Goal: Task Accomplishment & Management: Manage account settings

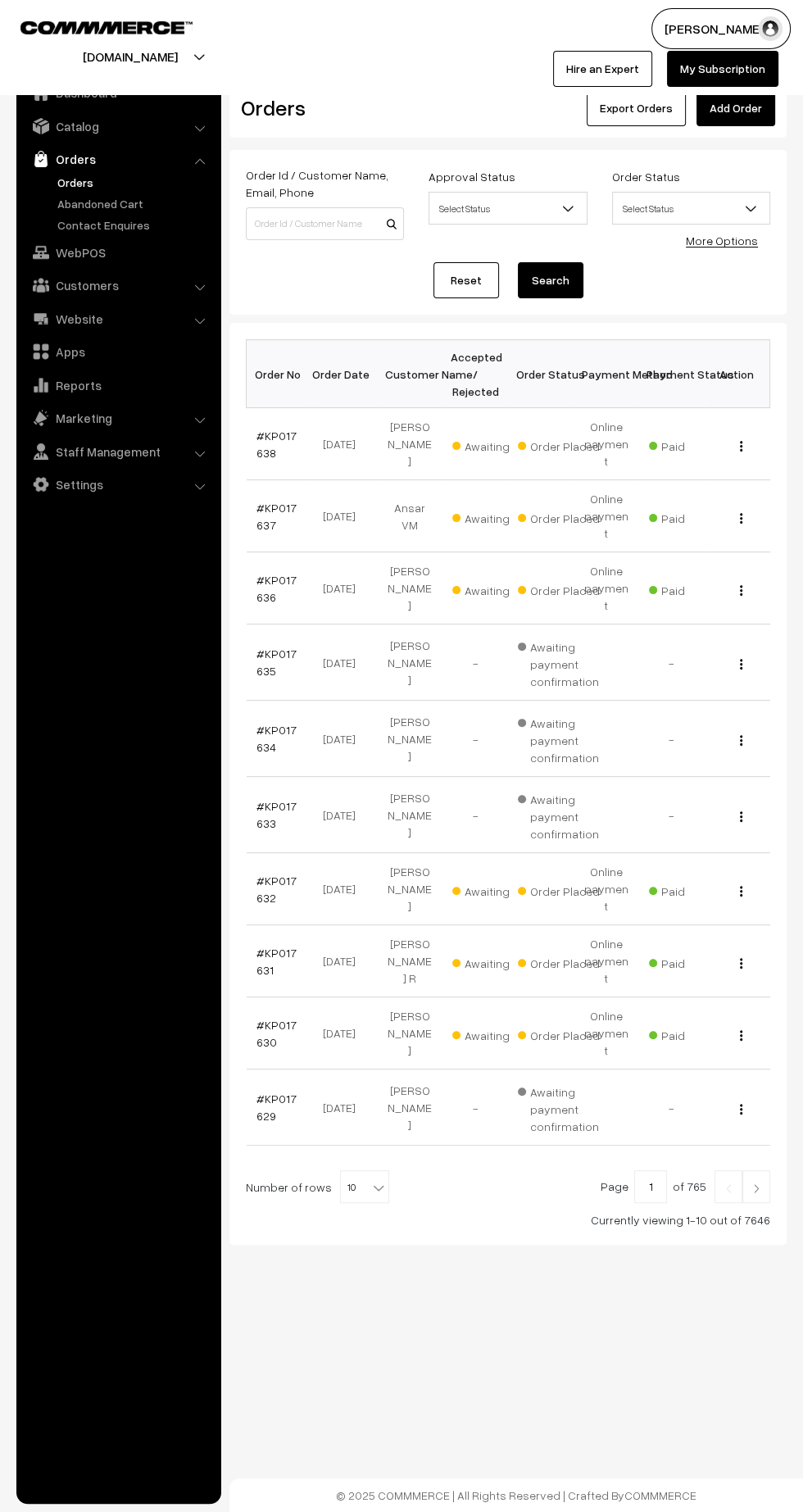
click at [264, 439] on link "#KP017638" at bounding box center [276, 444] width 40 height 31
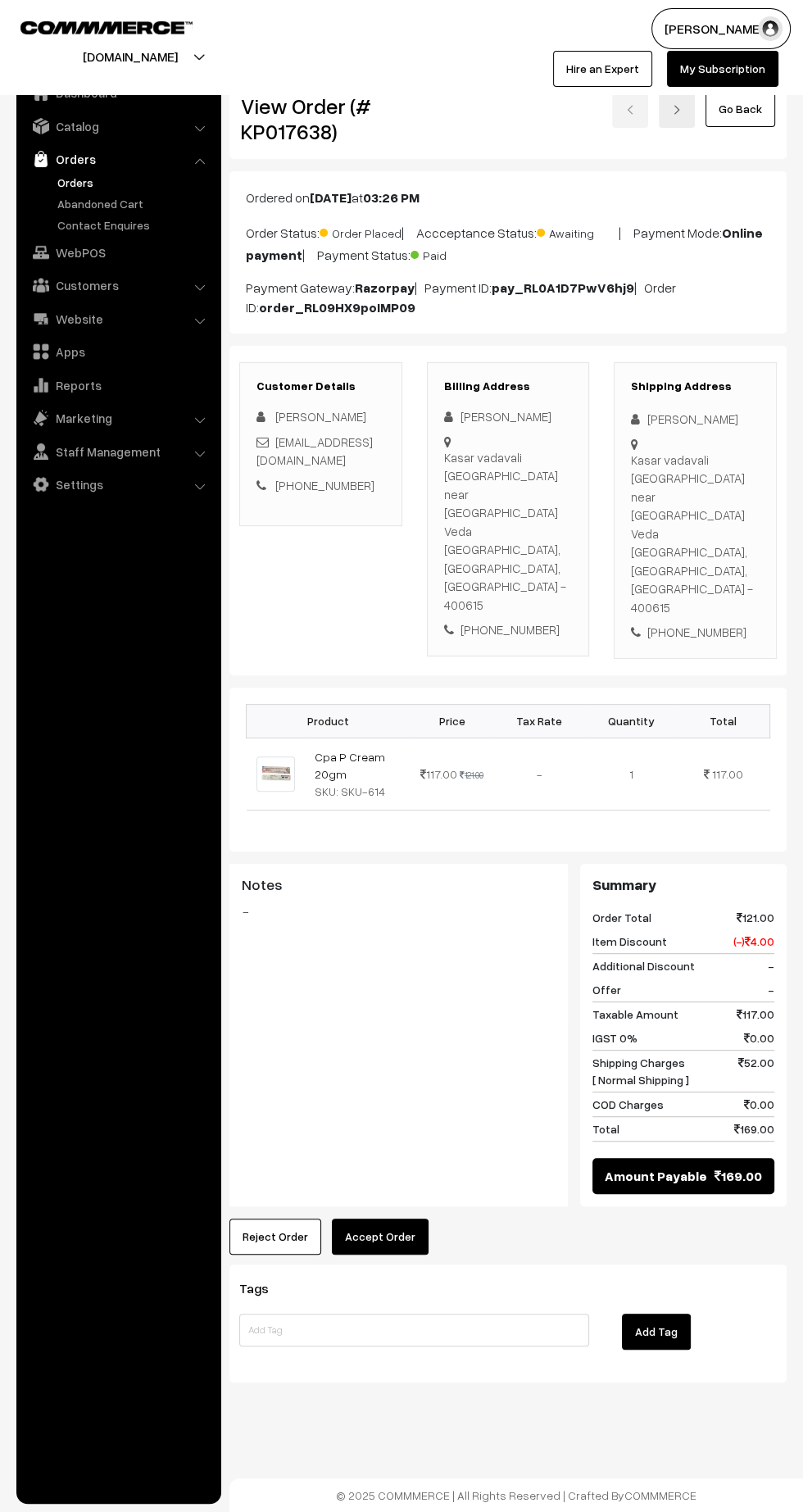
click at [395, 1219] on button "Accept Order" at bounding box center [380, 1237] width 97 height 36
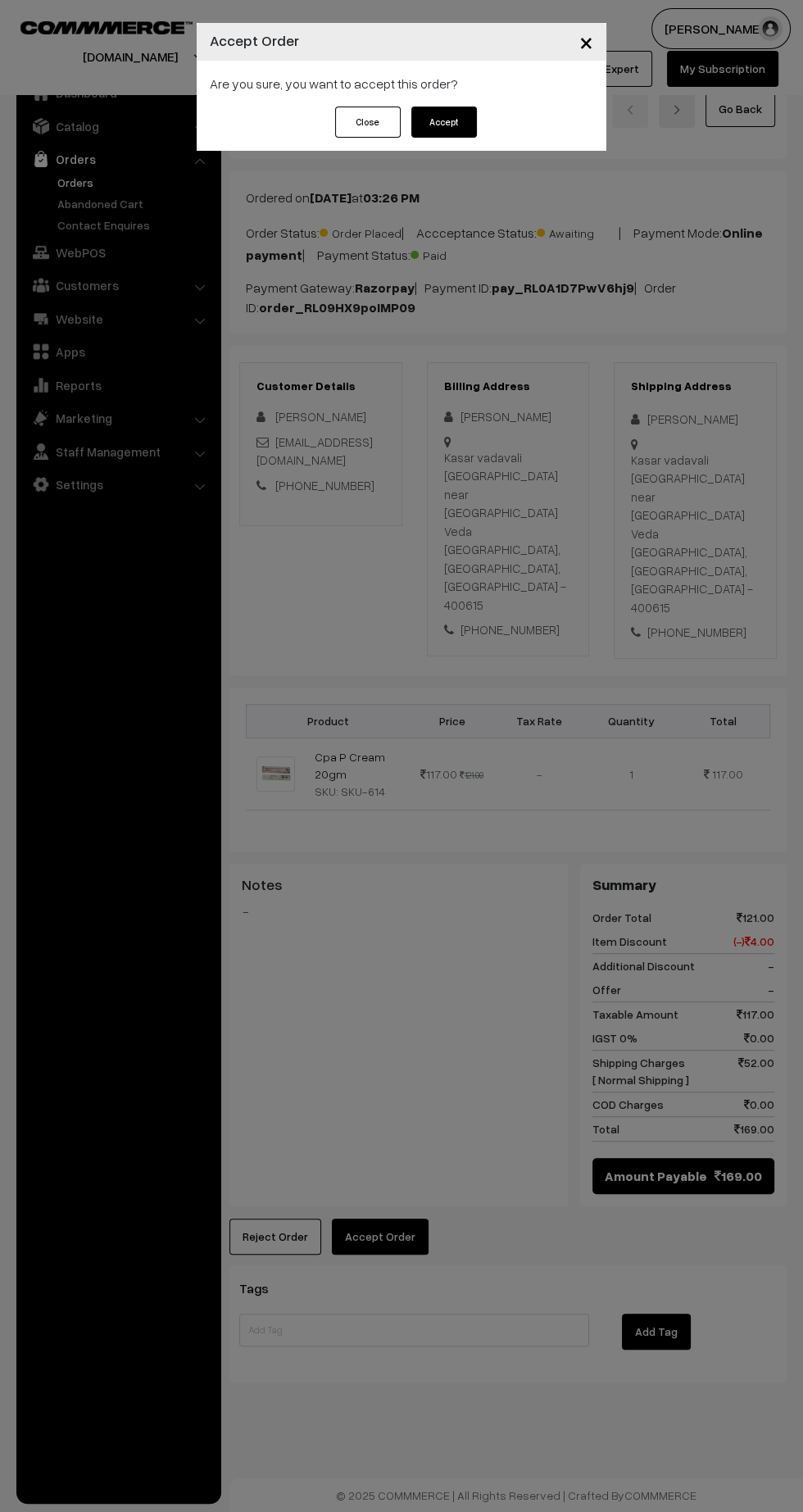
click at [471, 135] on button "Accept" at bounding box center [444, 122] width 66 height 31
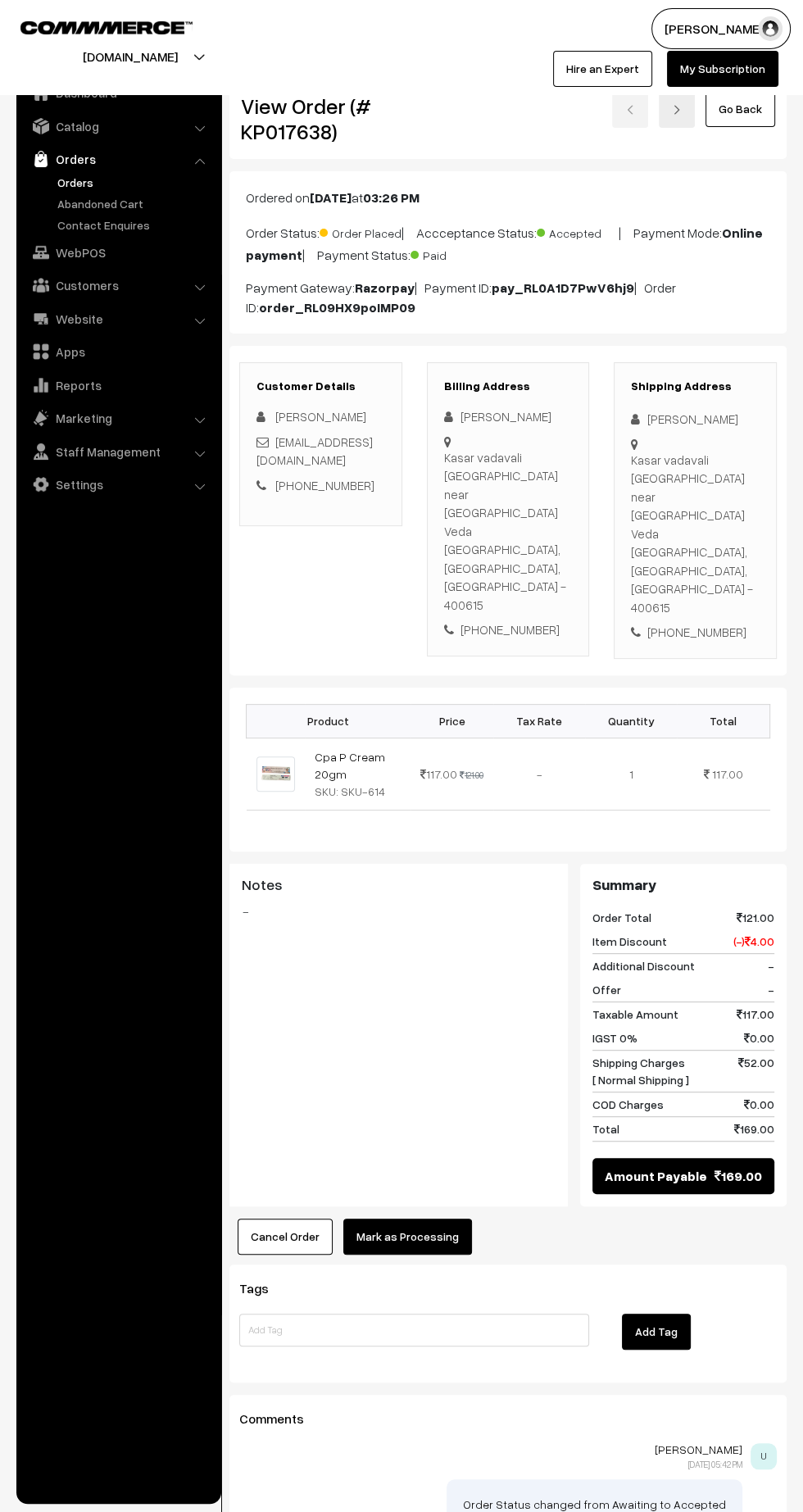
click at [437, 1219] on button "Mark as Processing" at bounding box center [407, 1237] width 129 height 36
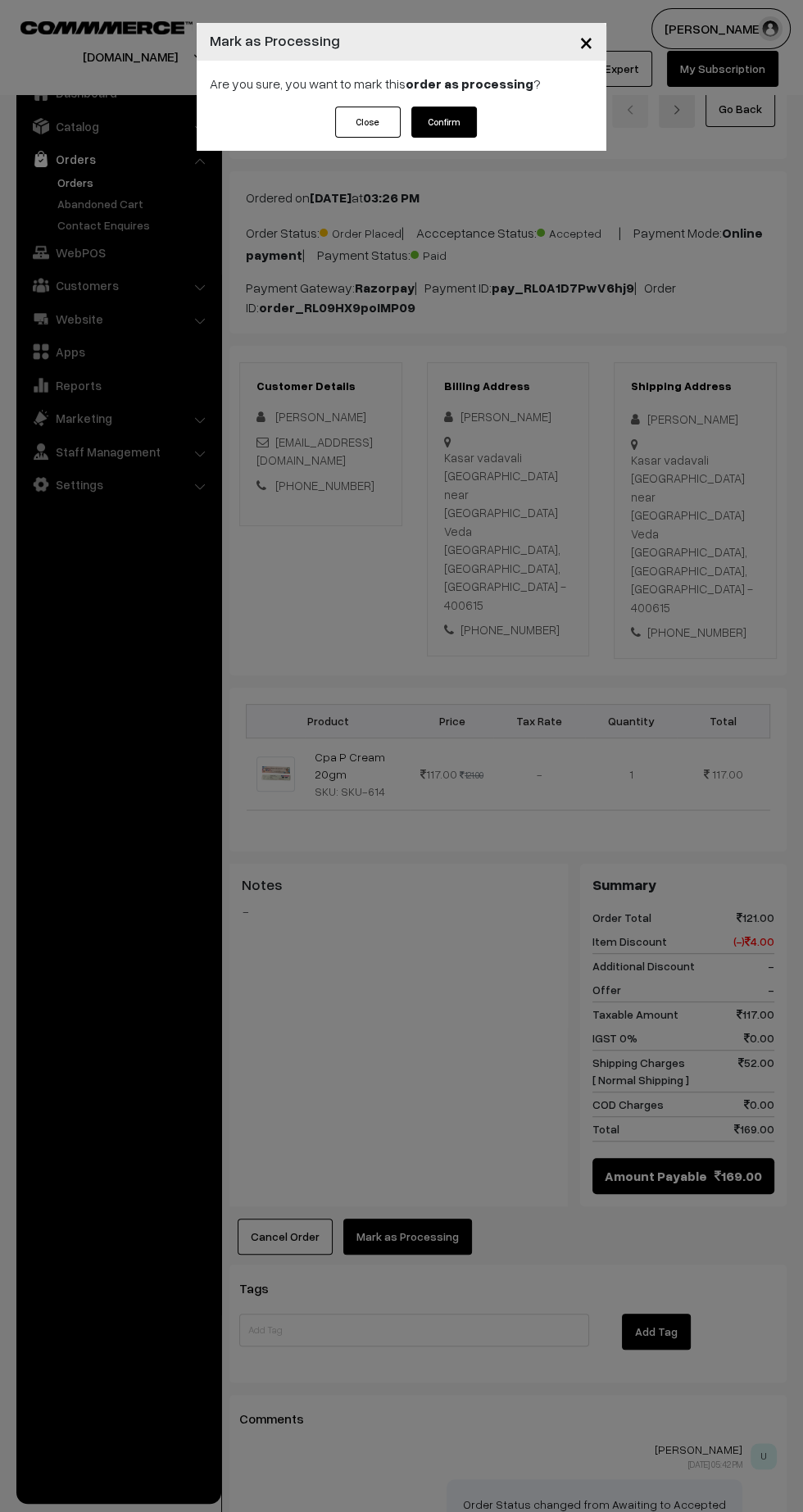
click at [461, 130] on button "Confirm" at bounding box center [444, 122] width 66 height 31
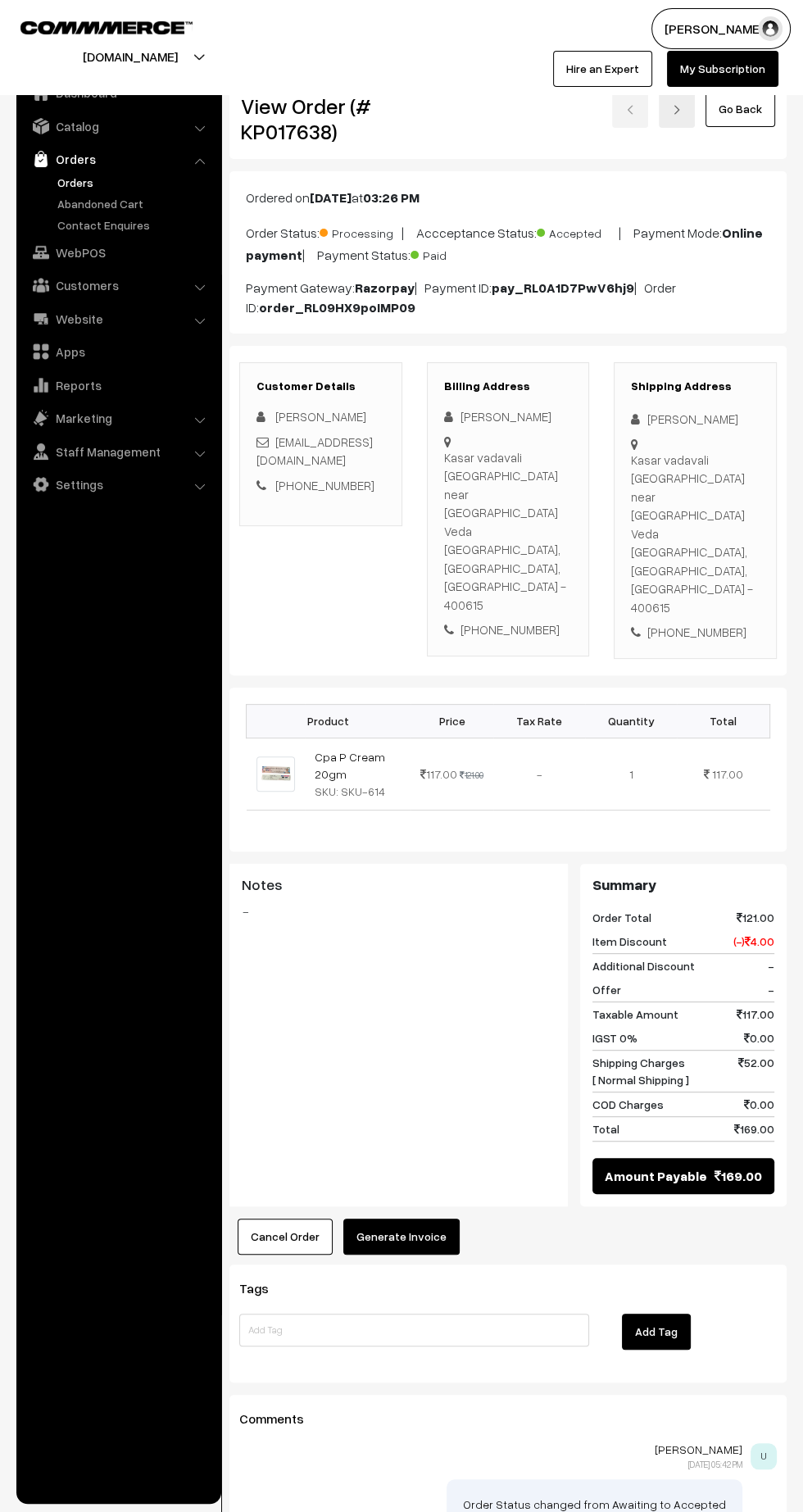
click at [413, 1219] on button "Generate Invoice" at bounding box center [401, 1237] width 117 height 36
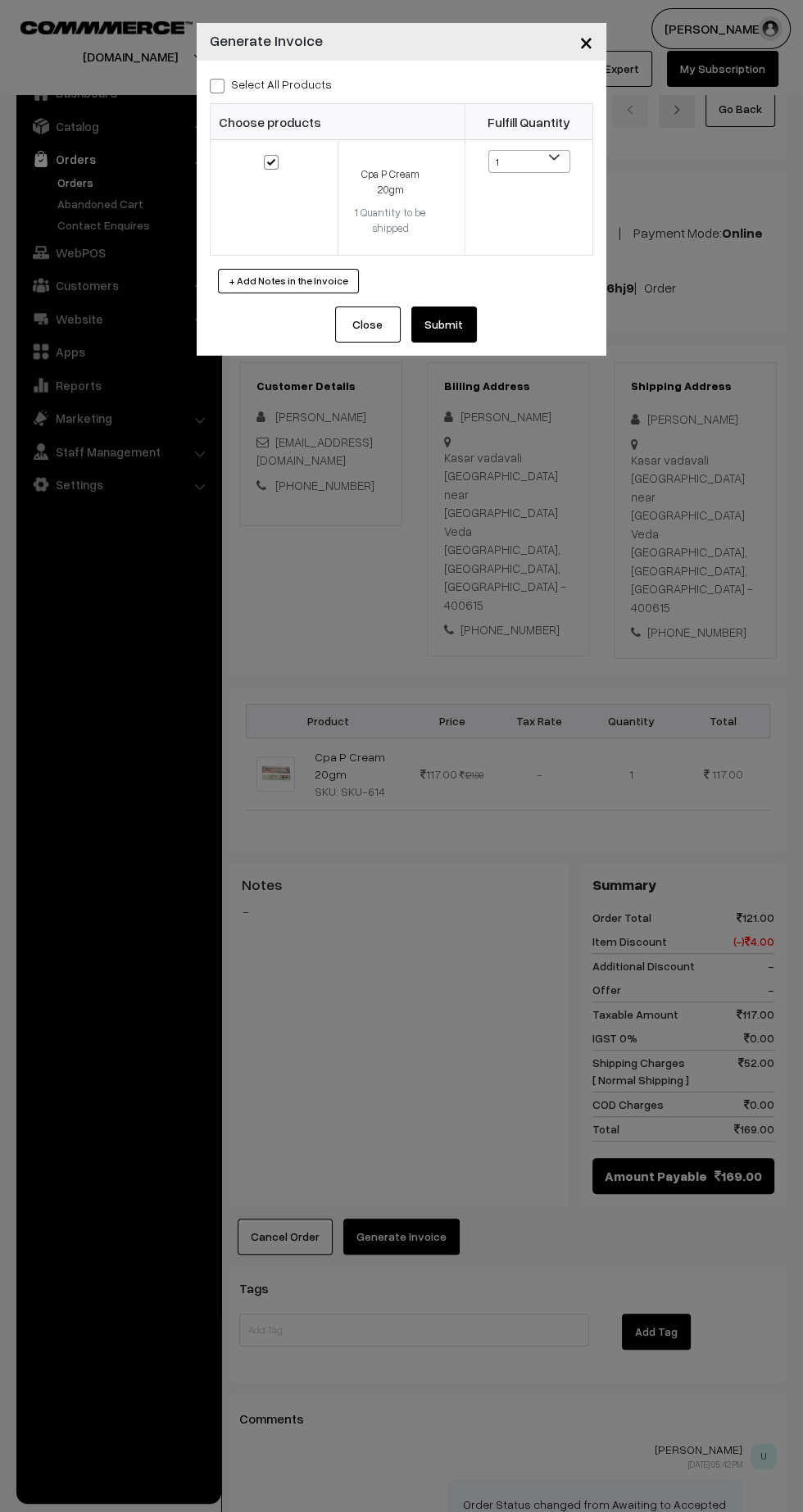
click at [457, 327] on button "Submit" at bounding box center [444, 324] width 66 height 36
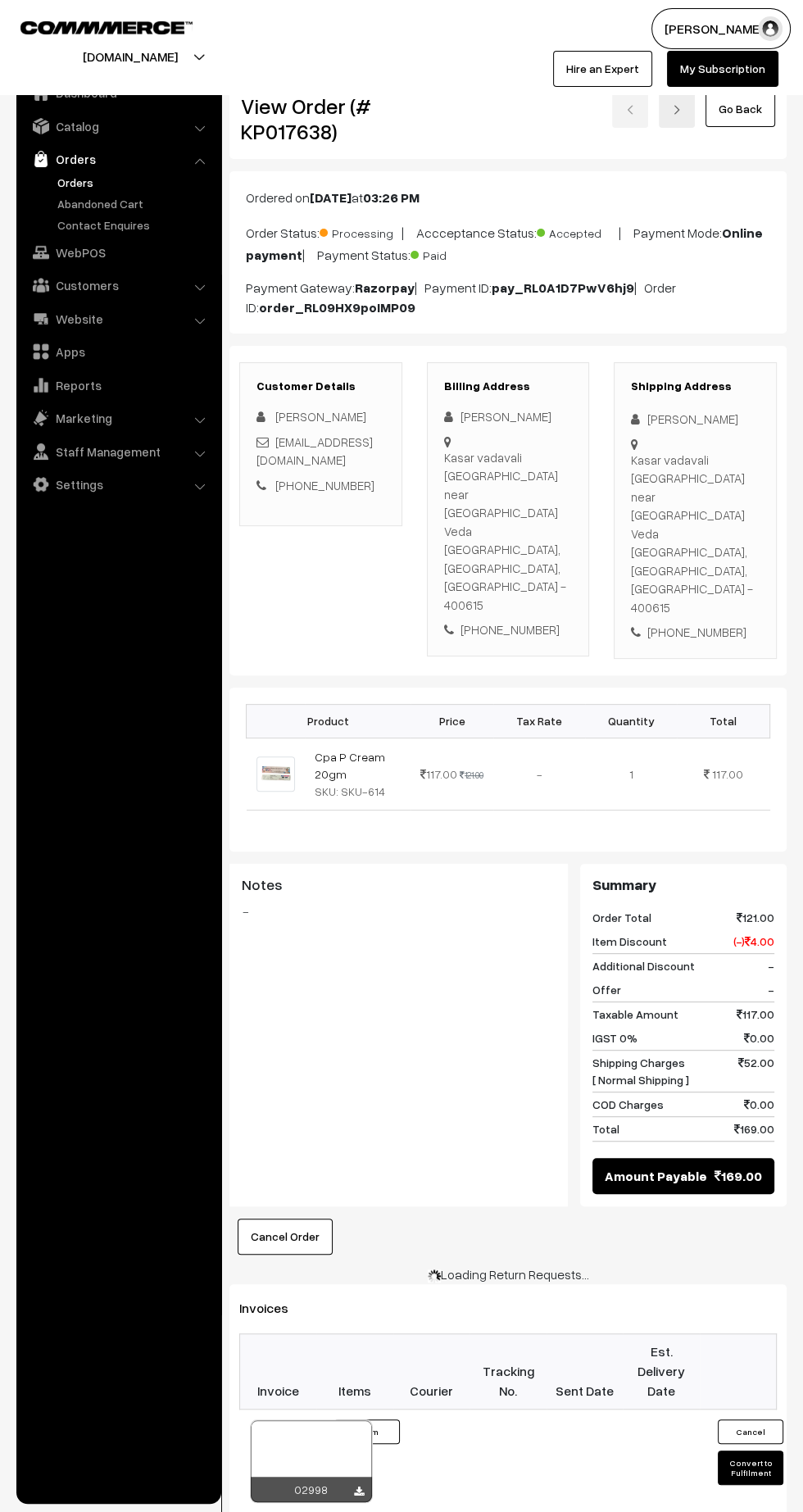
click at [358, 1486] on icon at bounding box center [359, 1491] width 10 height 11
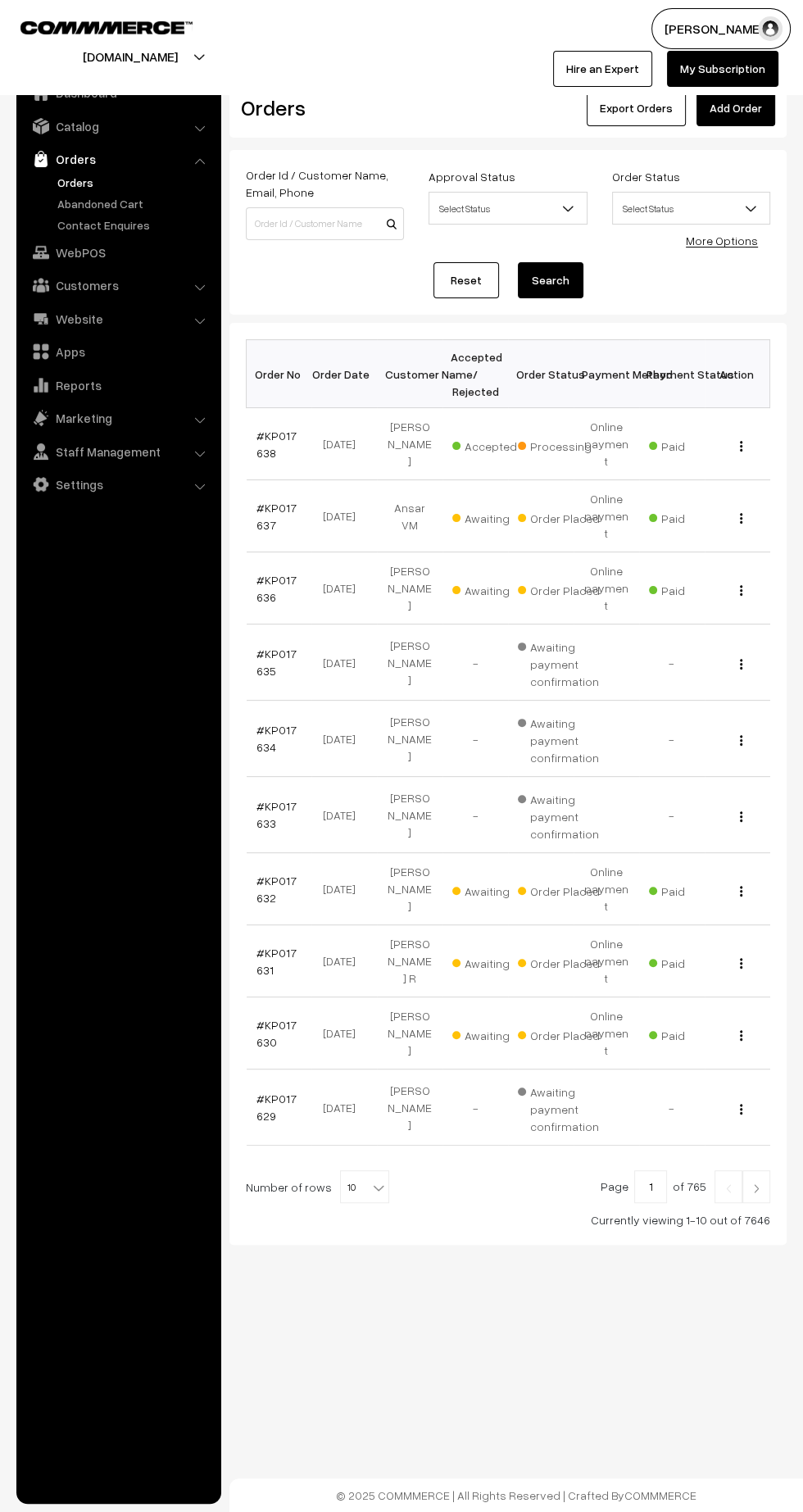
click at [262, 501] on link "#KP017637" at bounding box center [276, 516] width 40 height 31
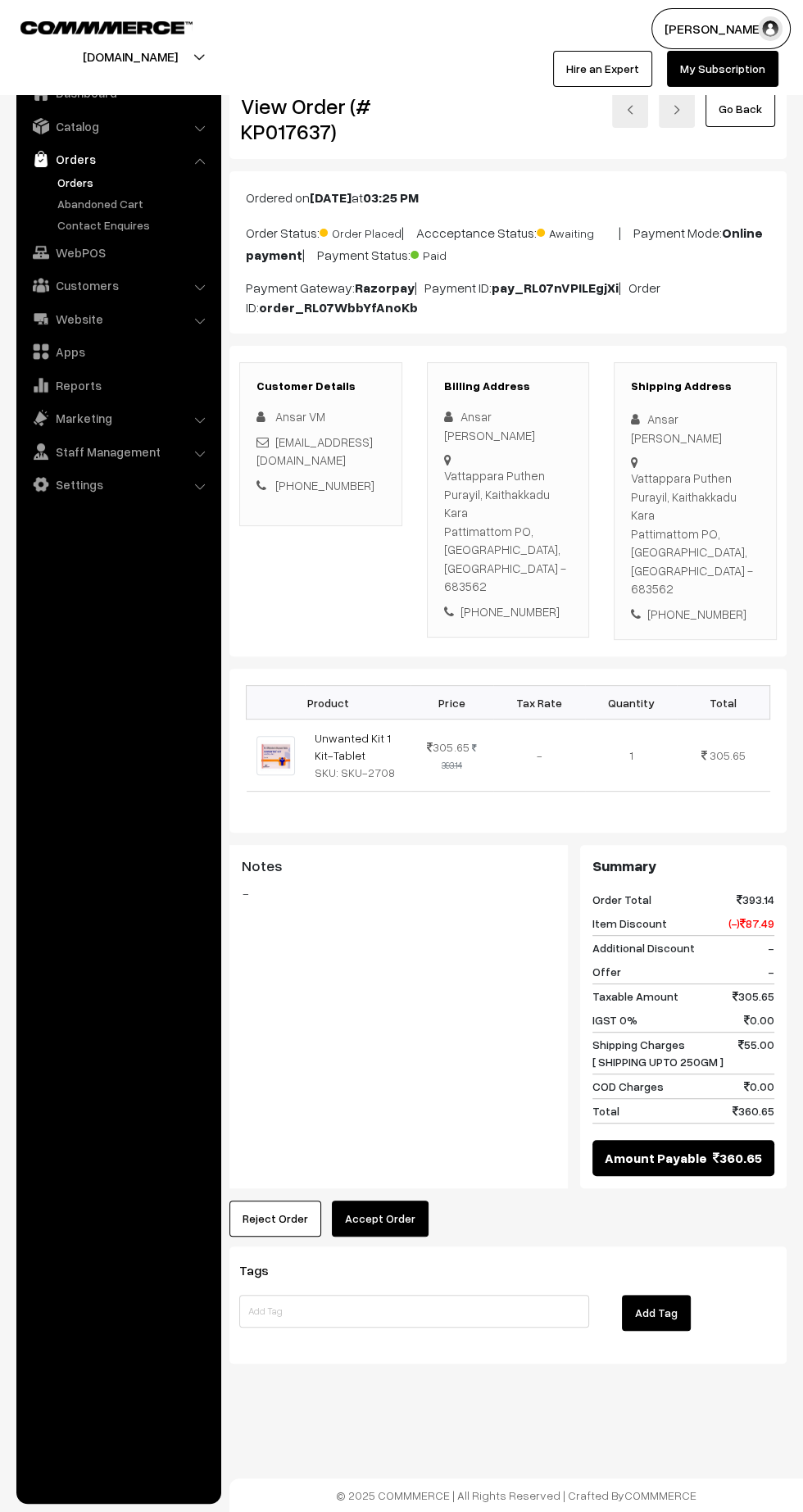
click at [398, 1201] on button "Accept Order" at bounding box center [380, 1219] width 97 height 36
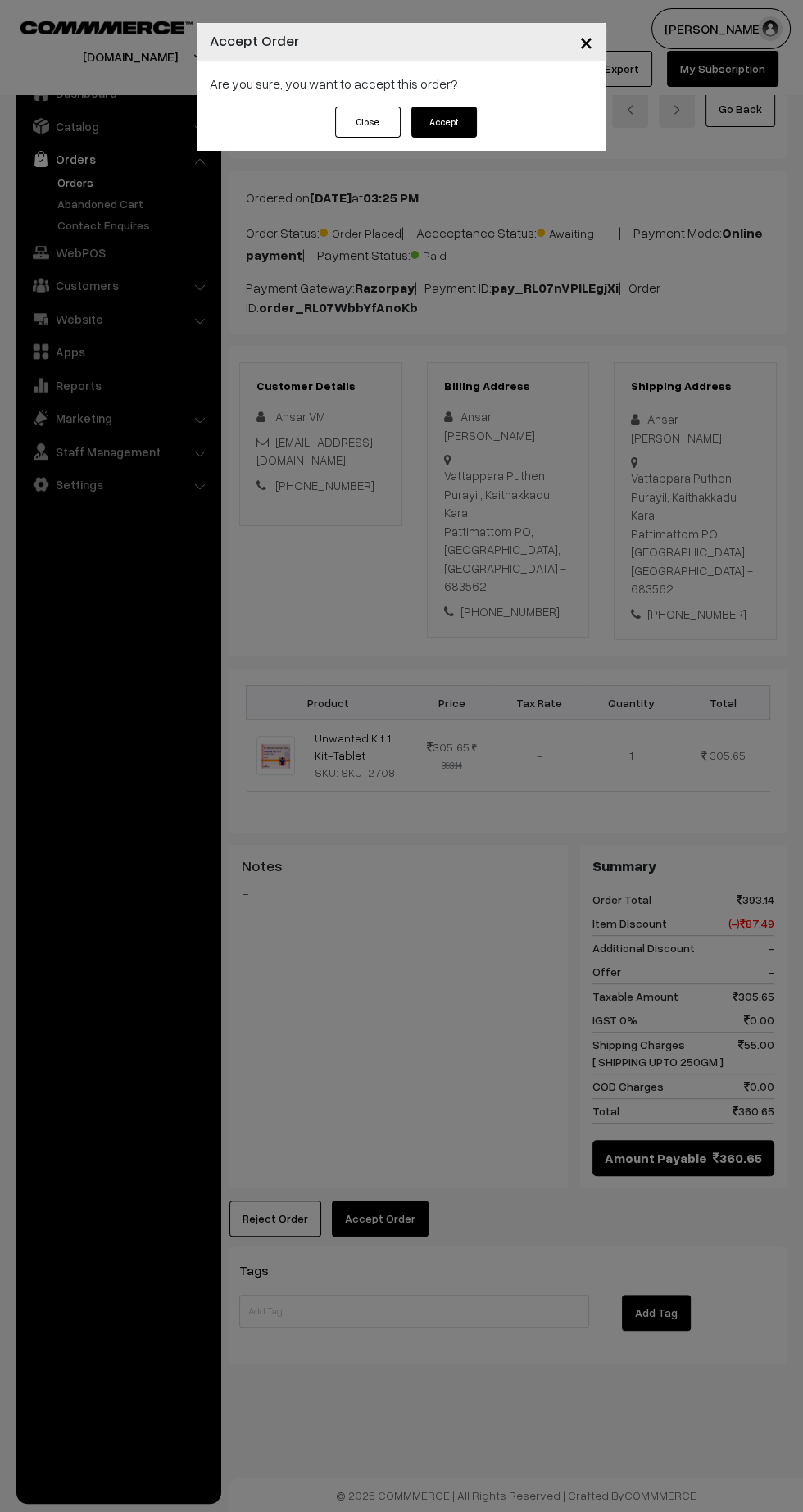
click at [446, 126] on button "Accept" at bounding box center [444, 122] width 66 height 31
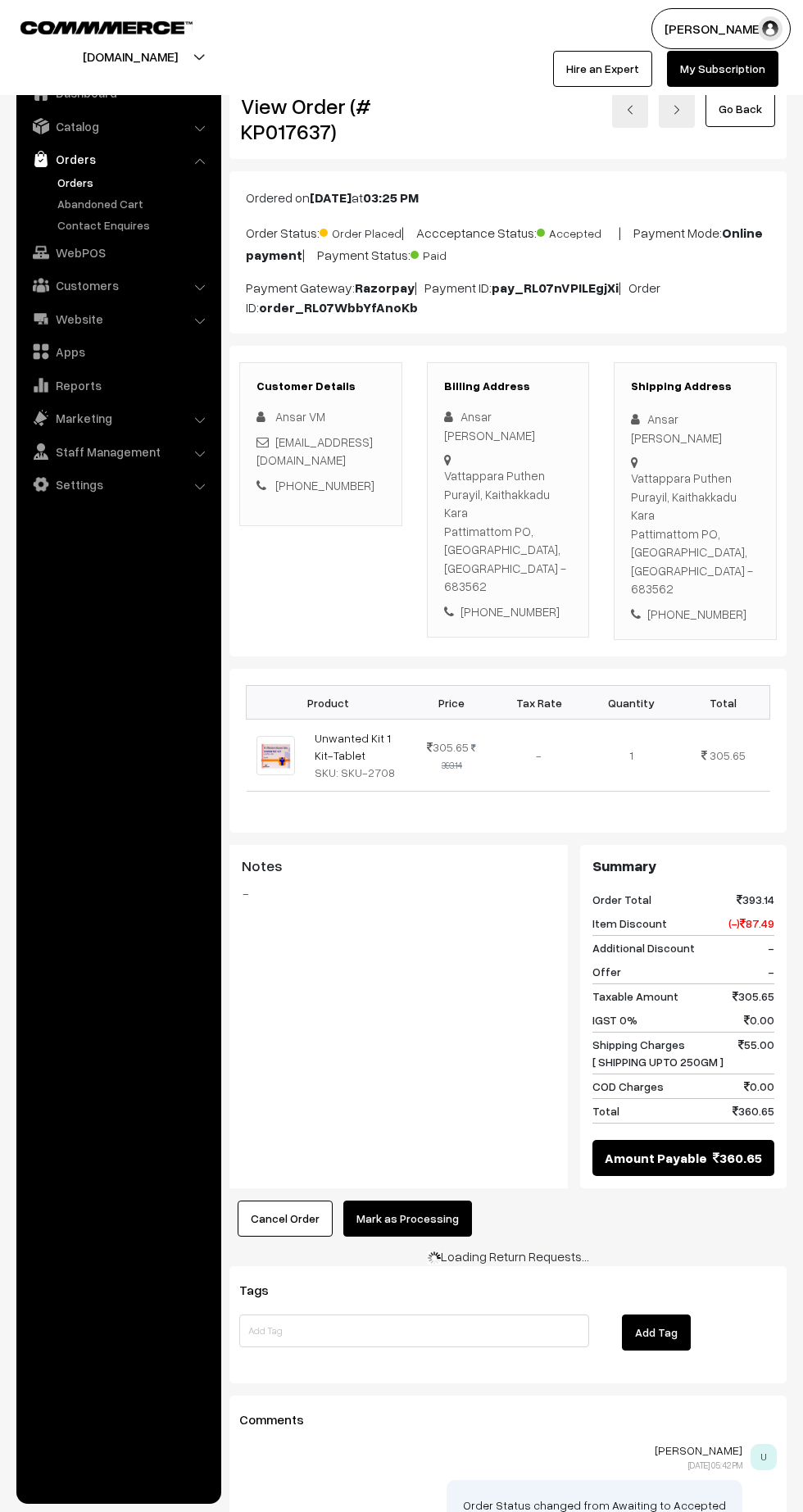
click at [430, 1201] on button "Mark as Processing" at bounding box center [407, 1219] width 129 height 36
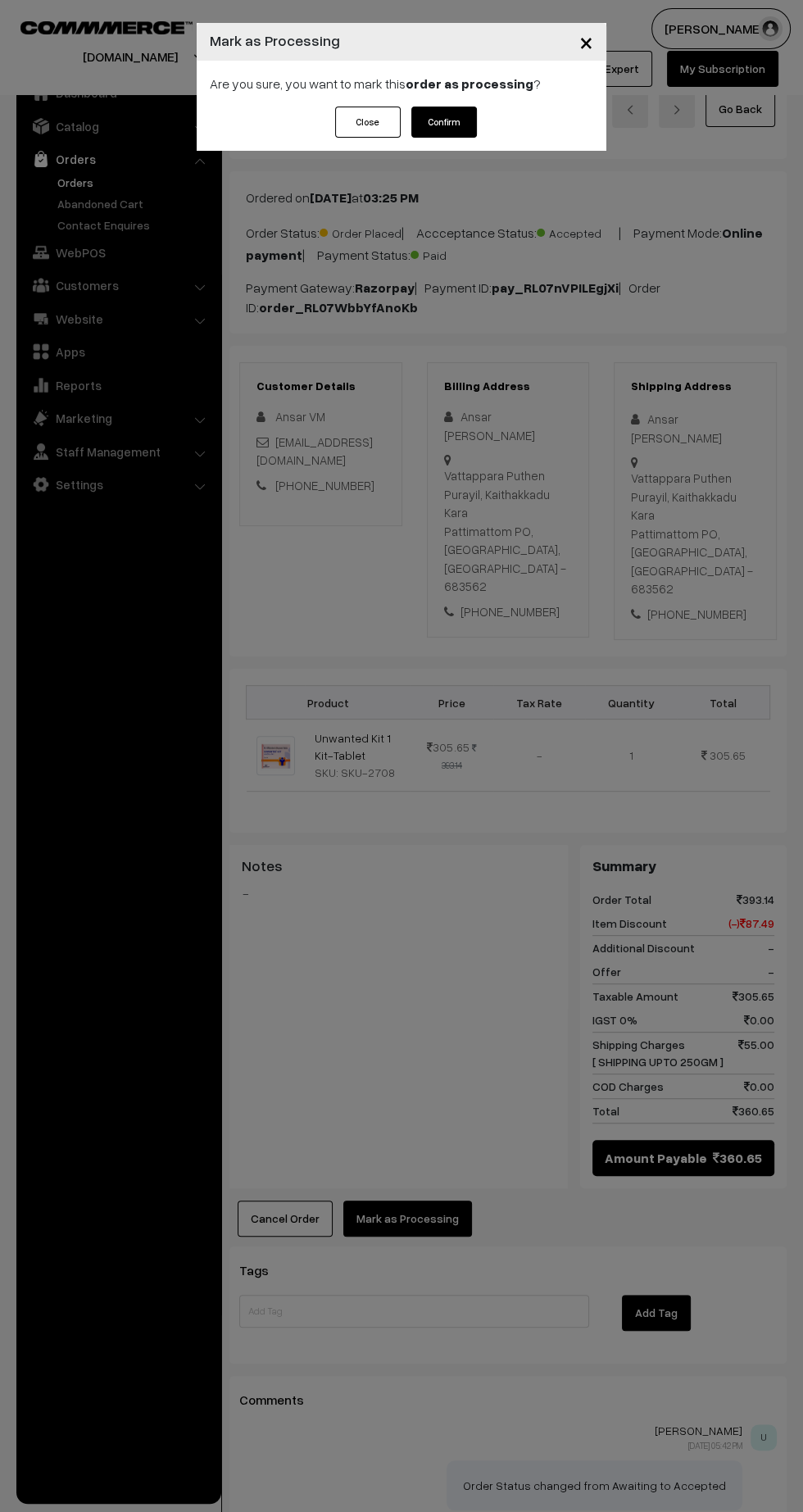
click at [468, 127] on button "Confirm" at bounding box center [444, 122] width 66 height 31
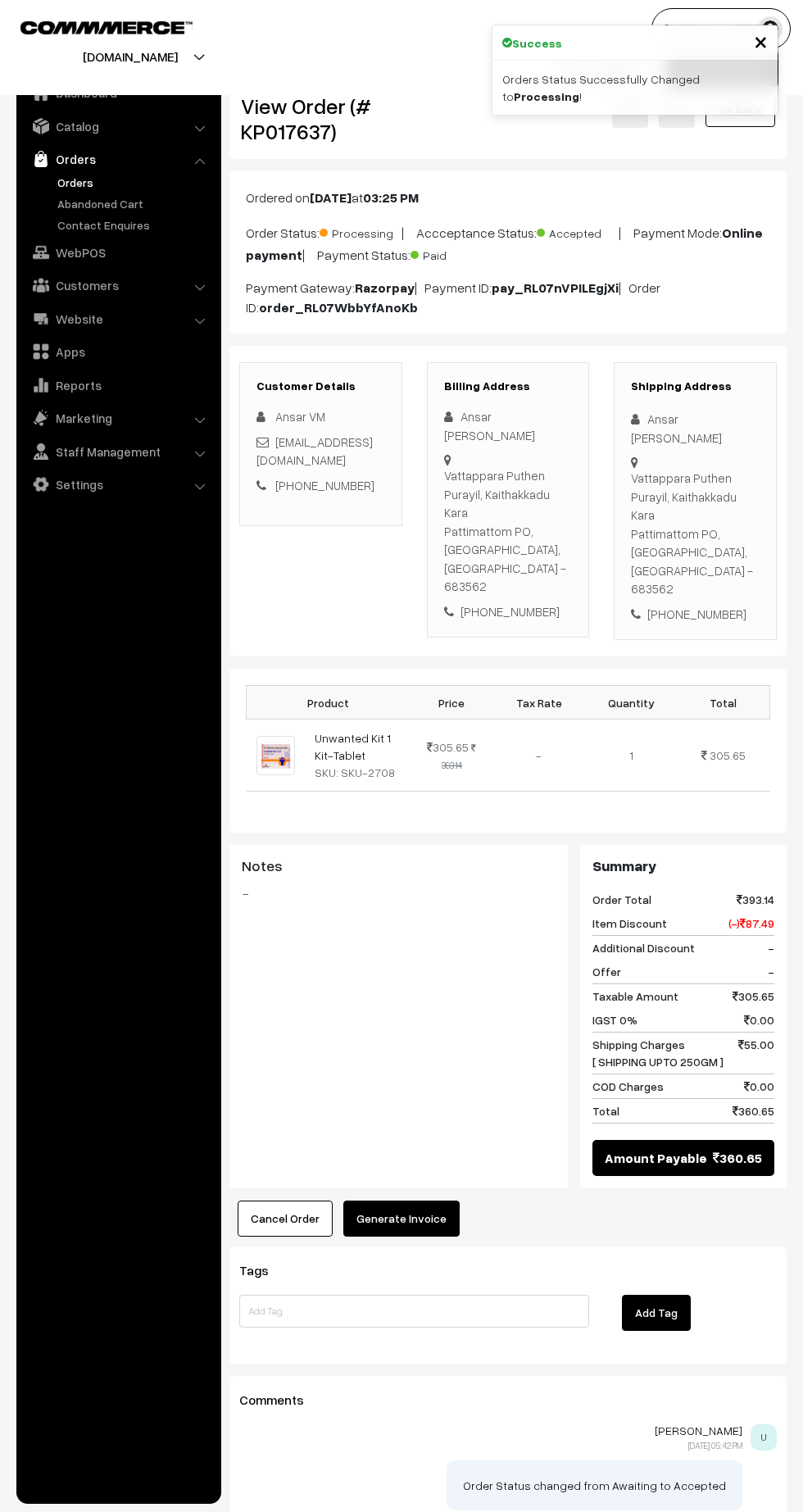
click at [418, 1201] on button "Generate Invoice" at bounding box center [401, 1219] width 117 height 36
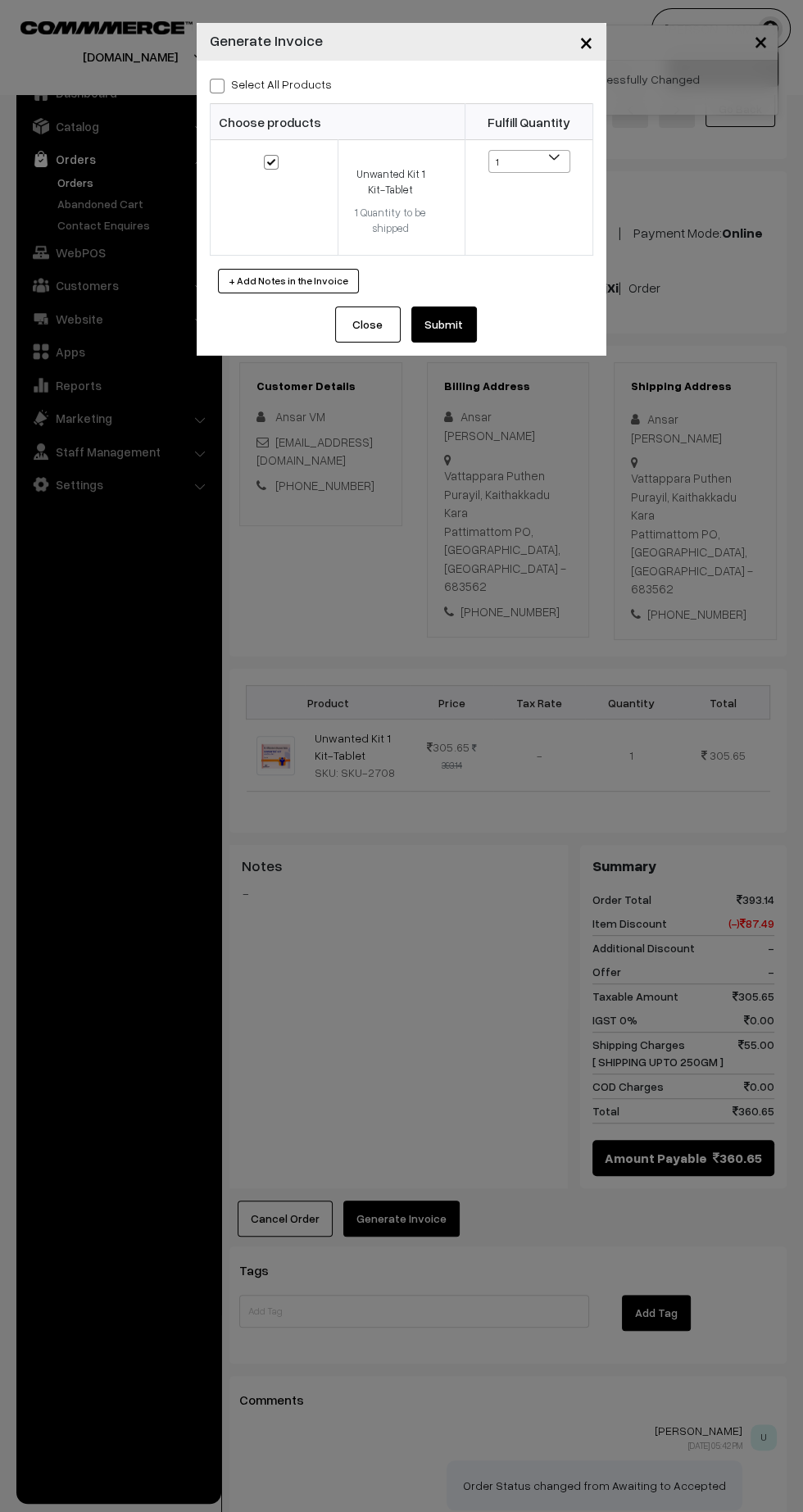
click at [452, 339] on button "Submit" at bounding box center [444, 324] width 66 height 36
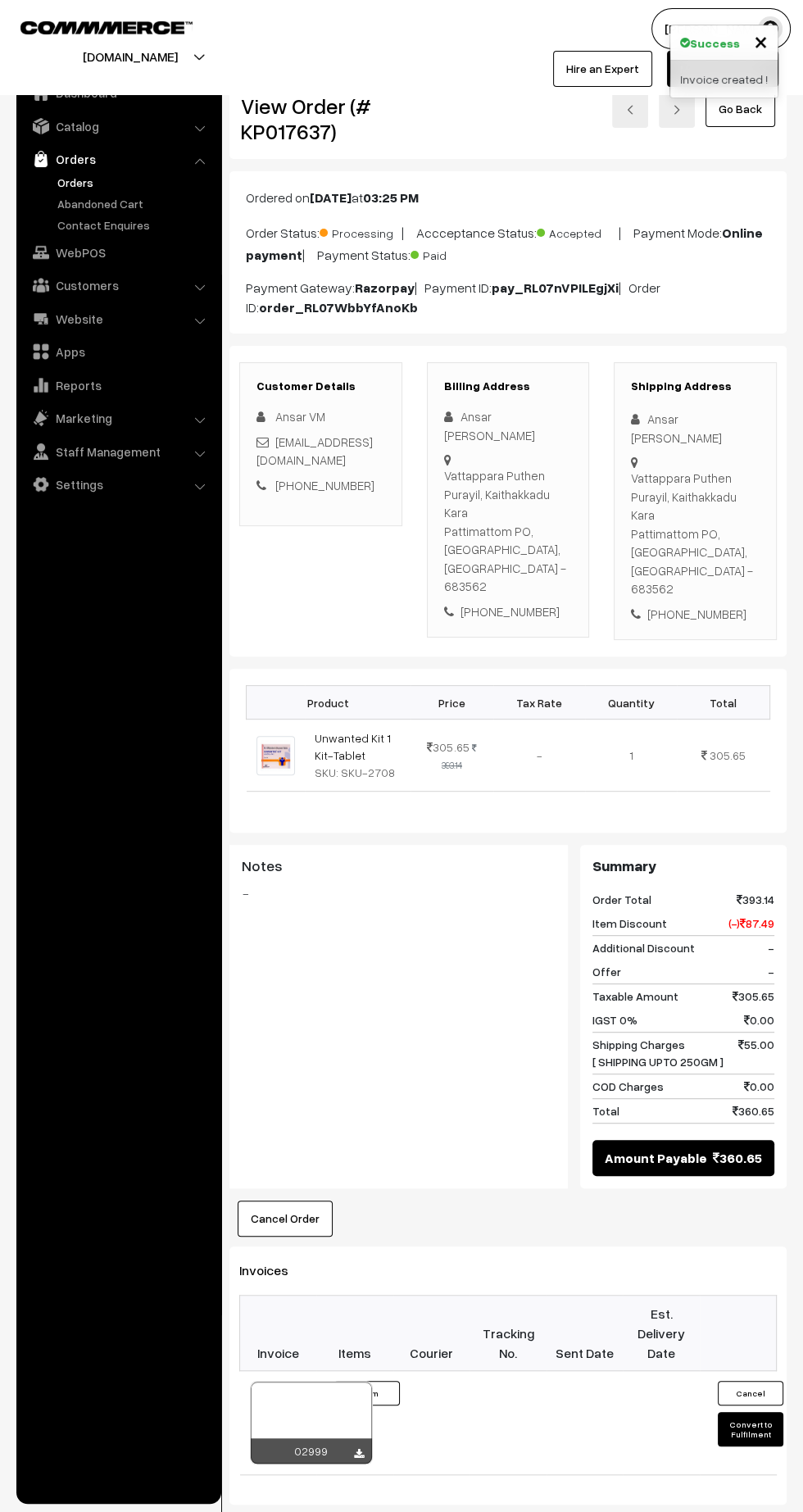
click at [358, 1448] on icon at bounding box center [359, 1453] width 10 height 11
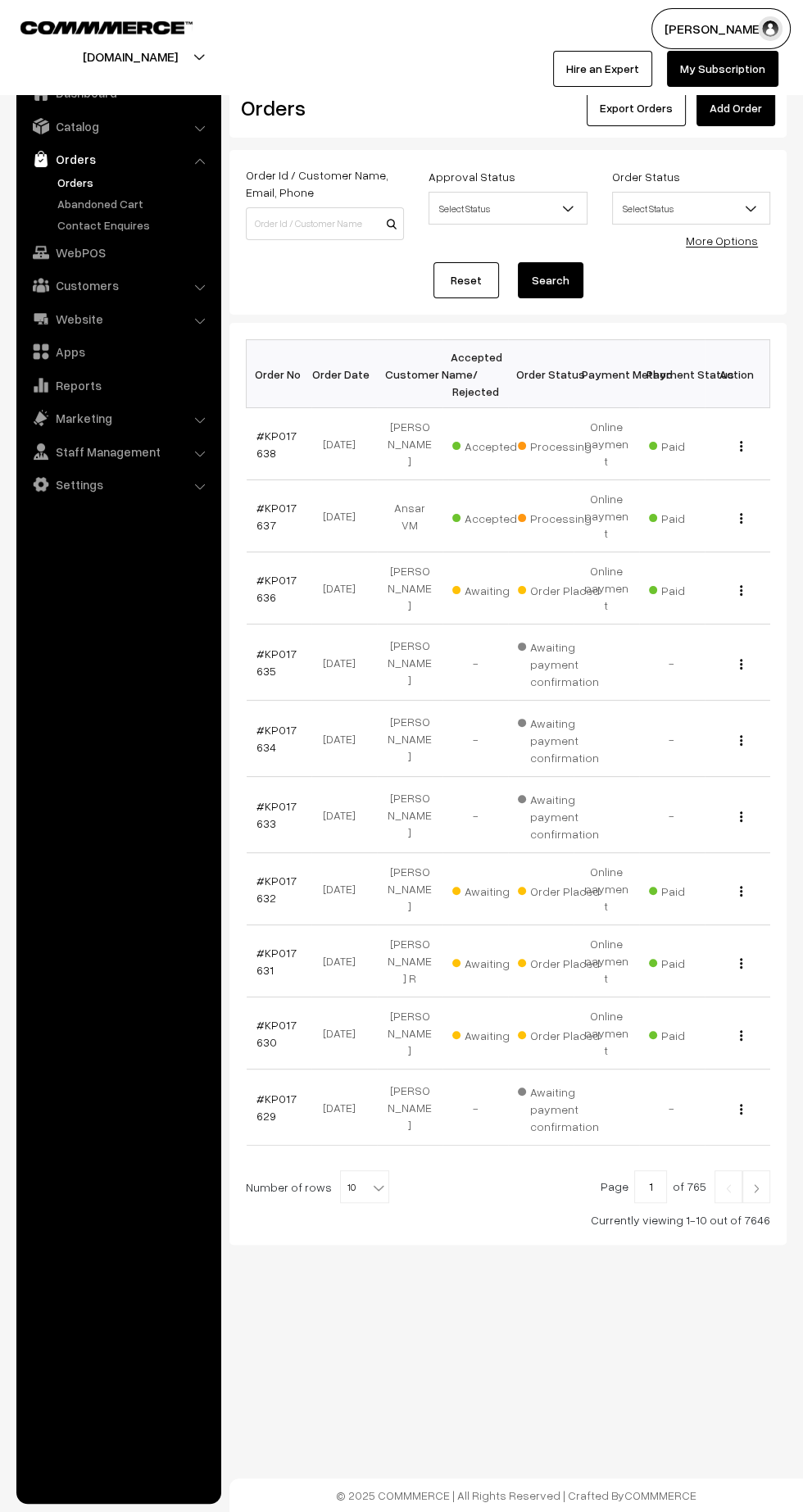
click at [261, 572] on link "#KP017636" at bounding box center [276, 587] width 40 height 31
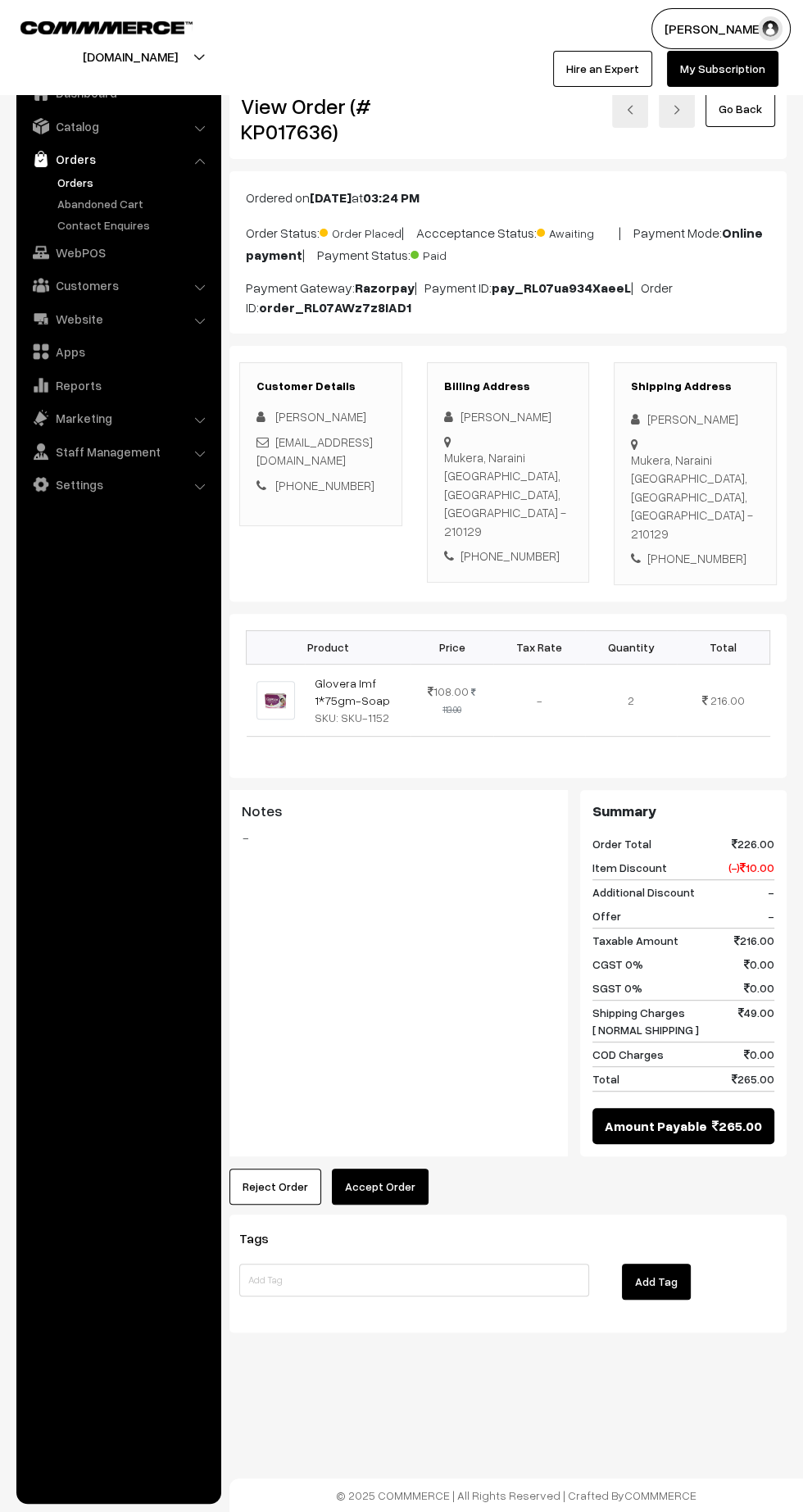
click at [392, 1169] on button "Accept Order" at bounding box center [380, 1187] width 97 height 36
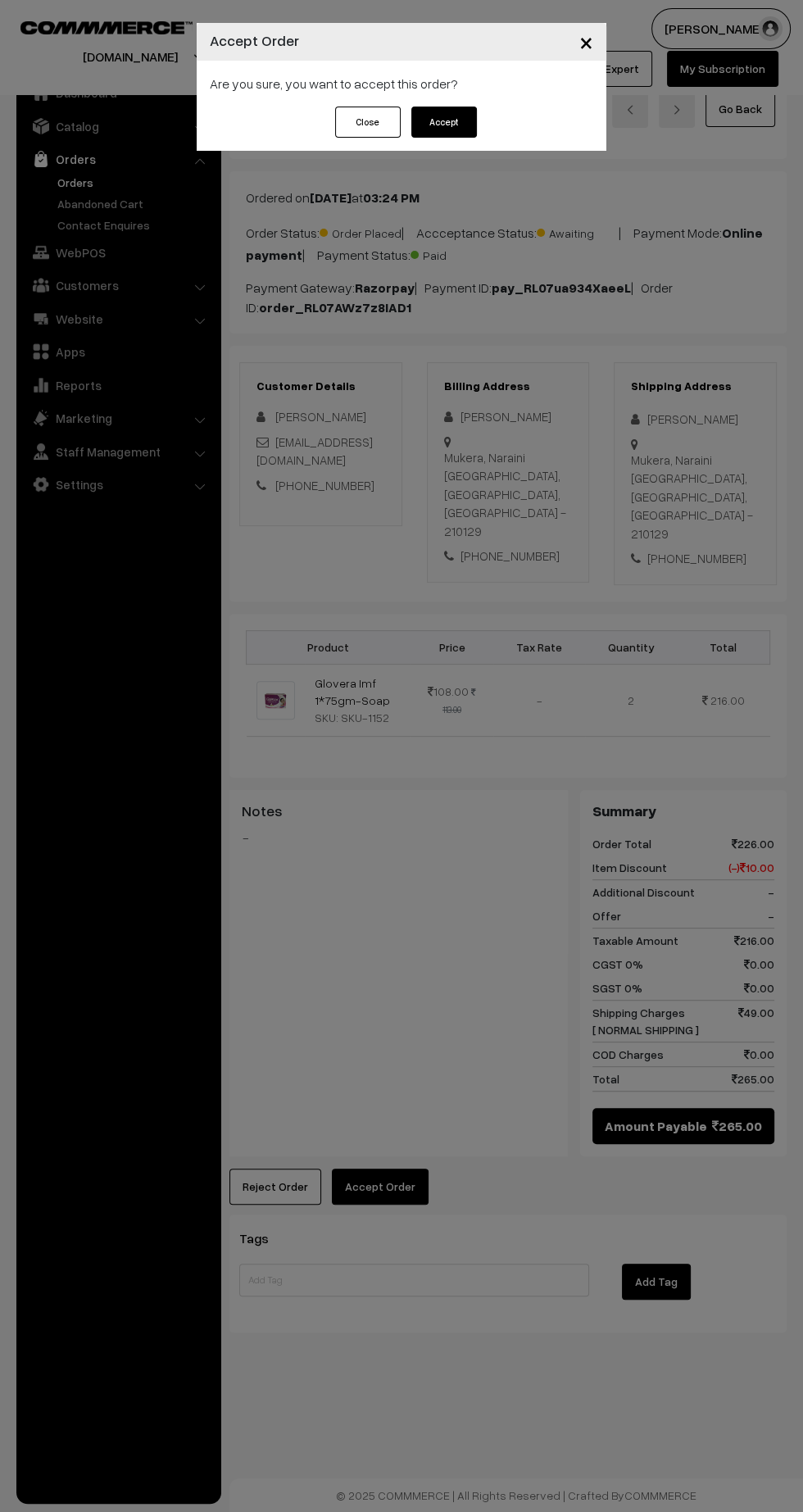
click at [463, 133] on button "Accept" at bounding box center [444, 122] width 66 height 31
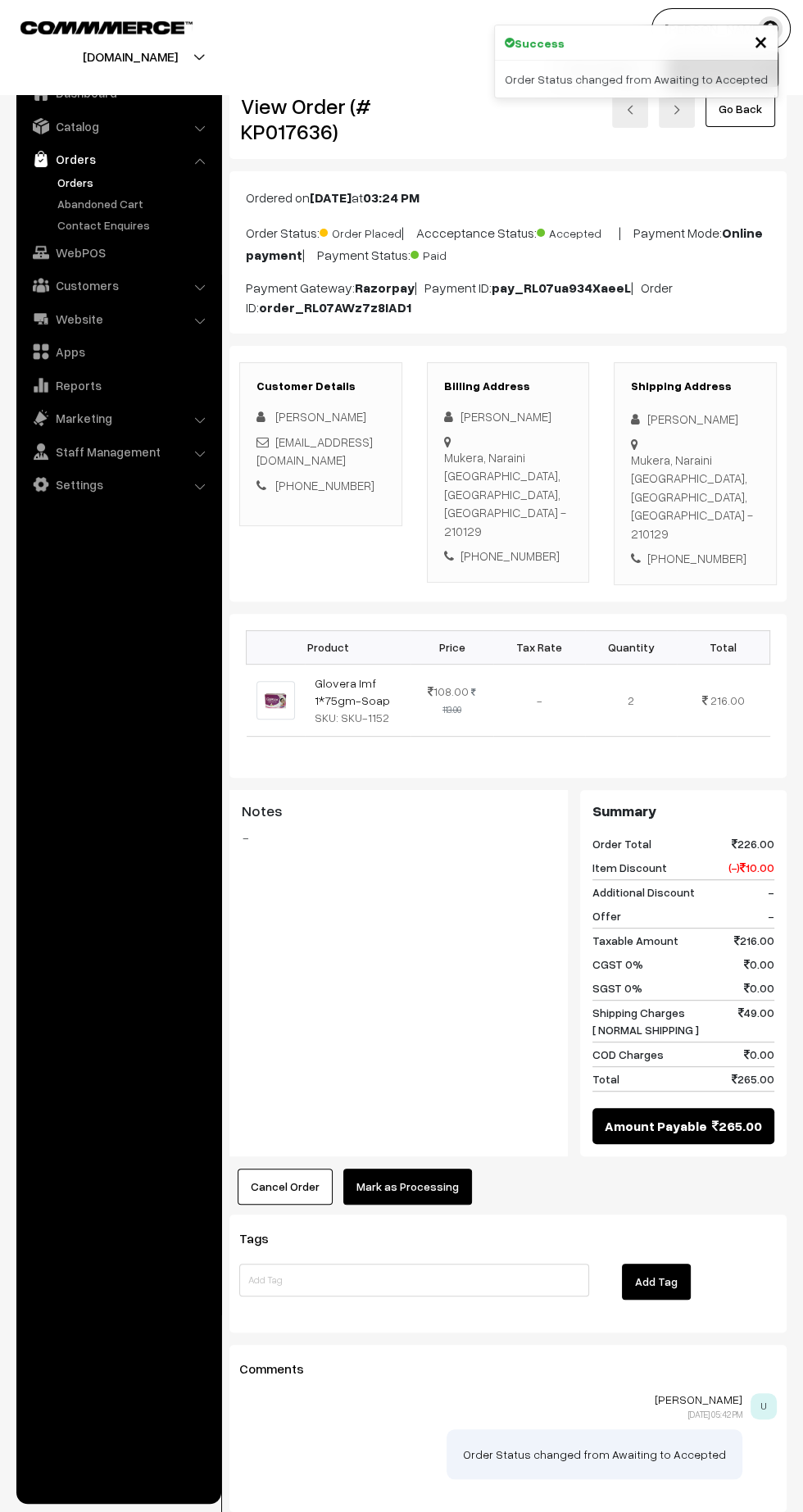
click at [425, 1169] on button "Mark as Processing" at bounding box center [407, 1187] width 129 height 36
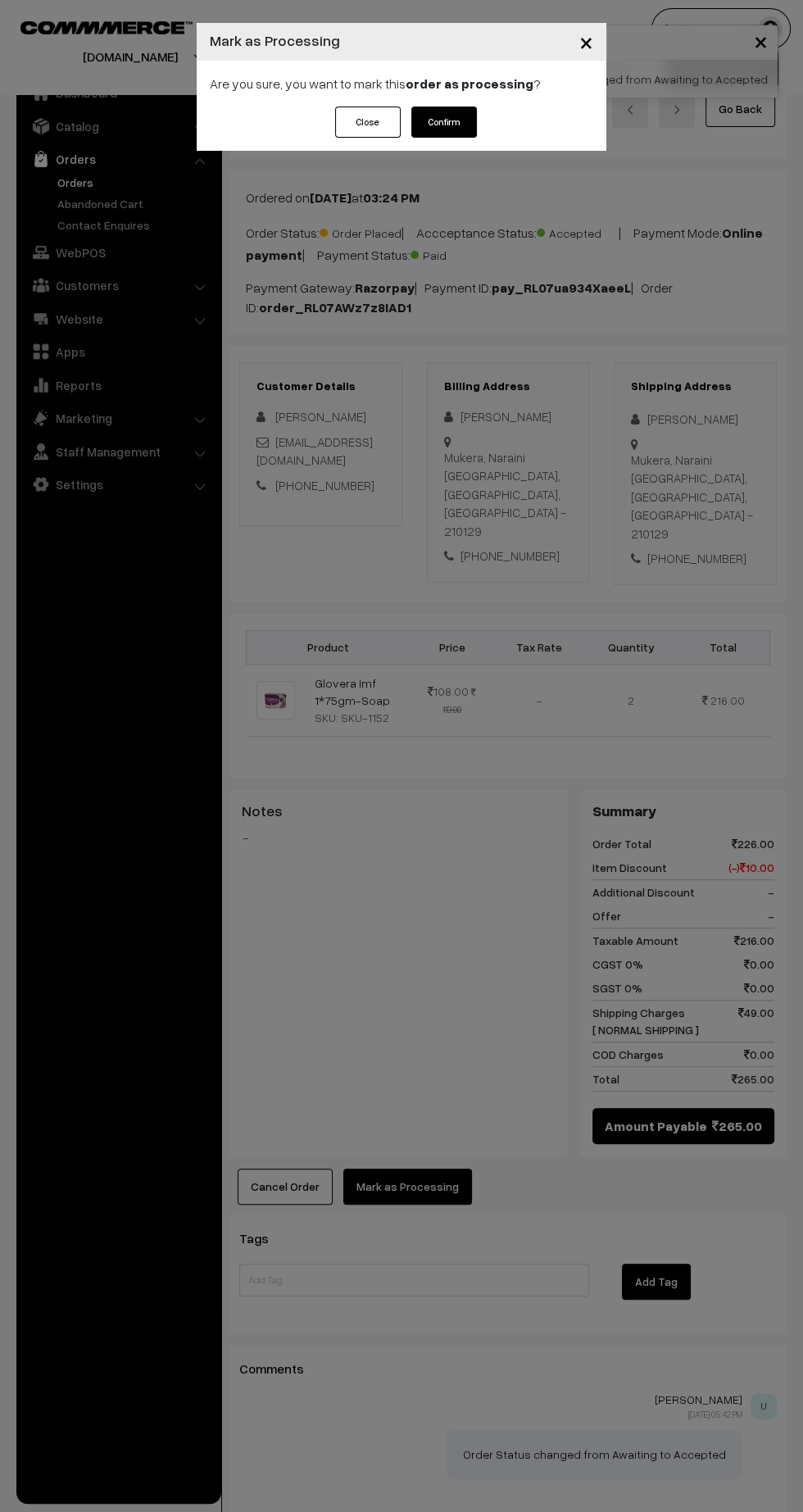
click at [472, 119] on button "Confirm" at bounding box center [444, 122] width 66 height 31
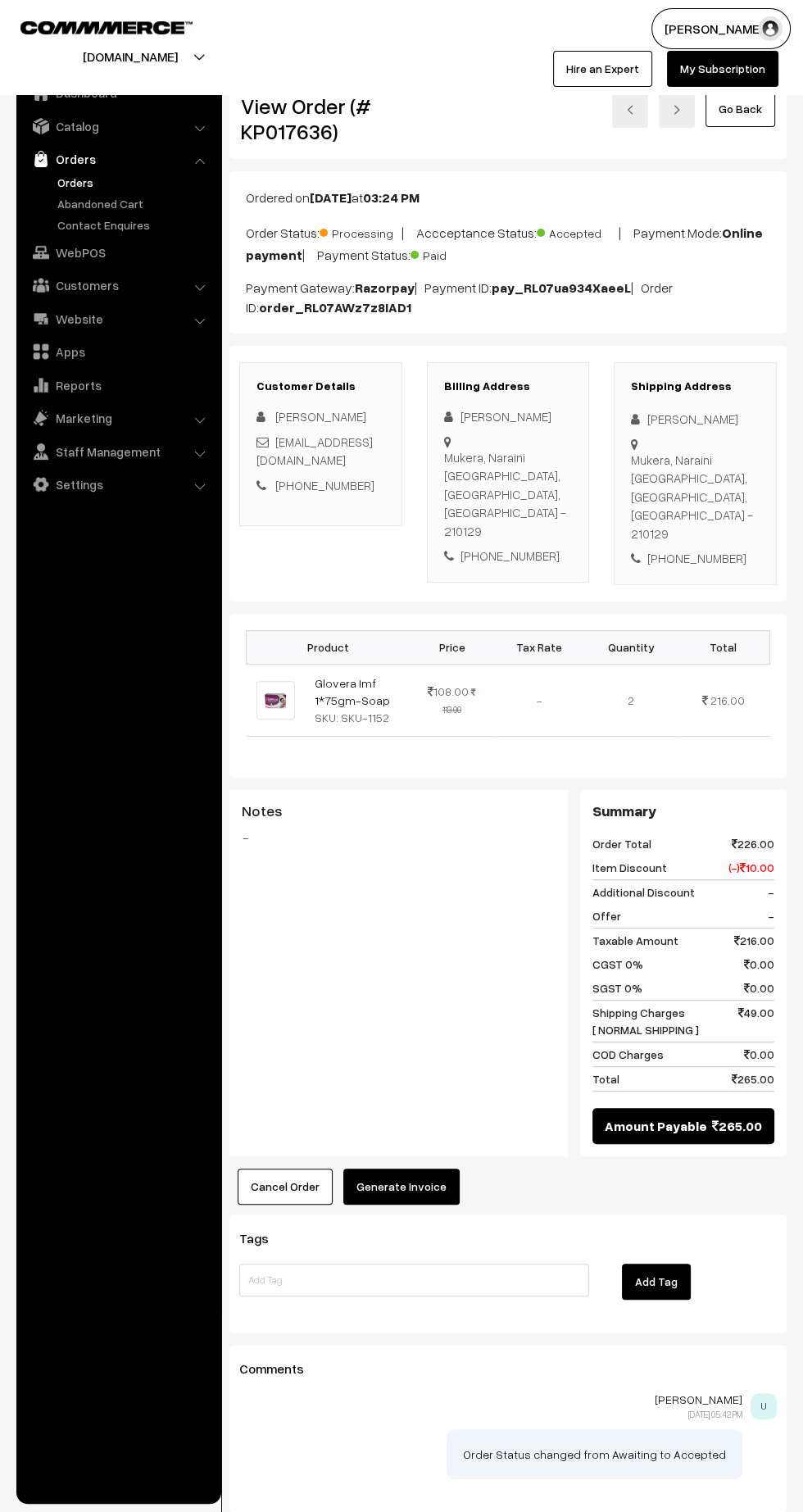
click at [423, 1169] on button "Generate Invoice" at bounding box center [401, 1187] width 117 height 36
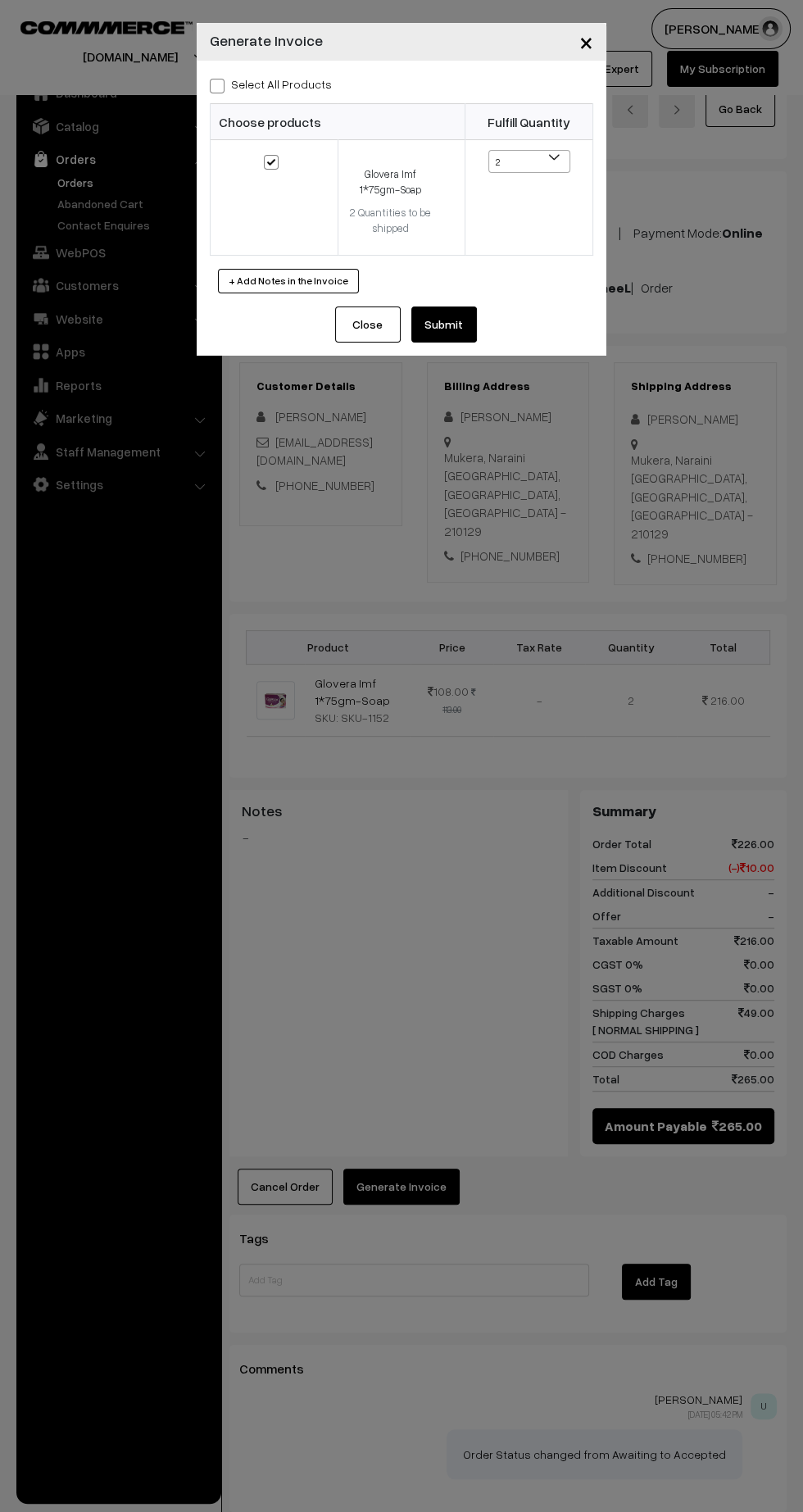
click at [467, 324] on button "Submit" at bounding box center [444, 324] width 66 height 36
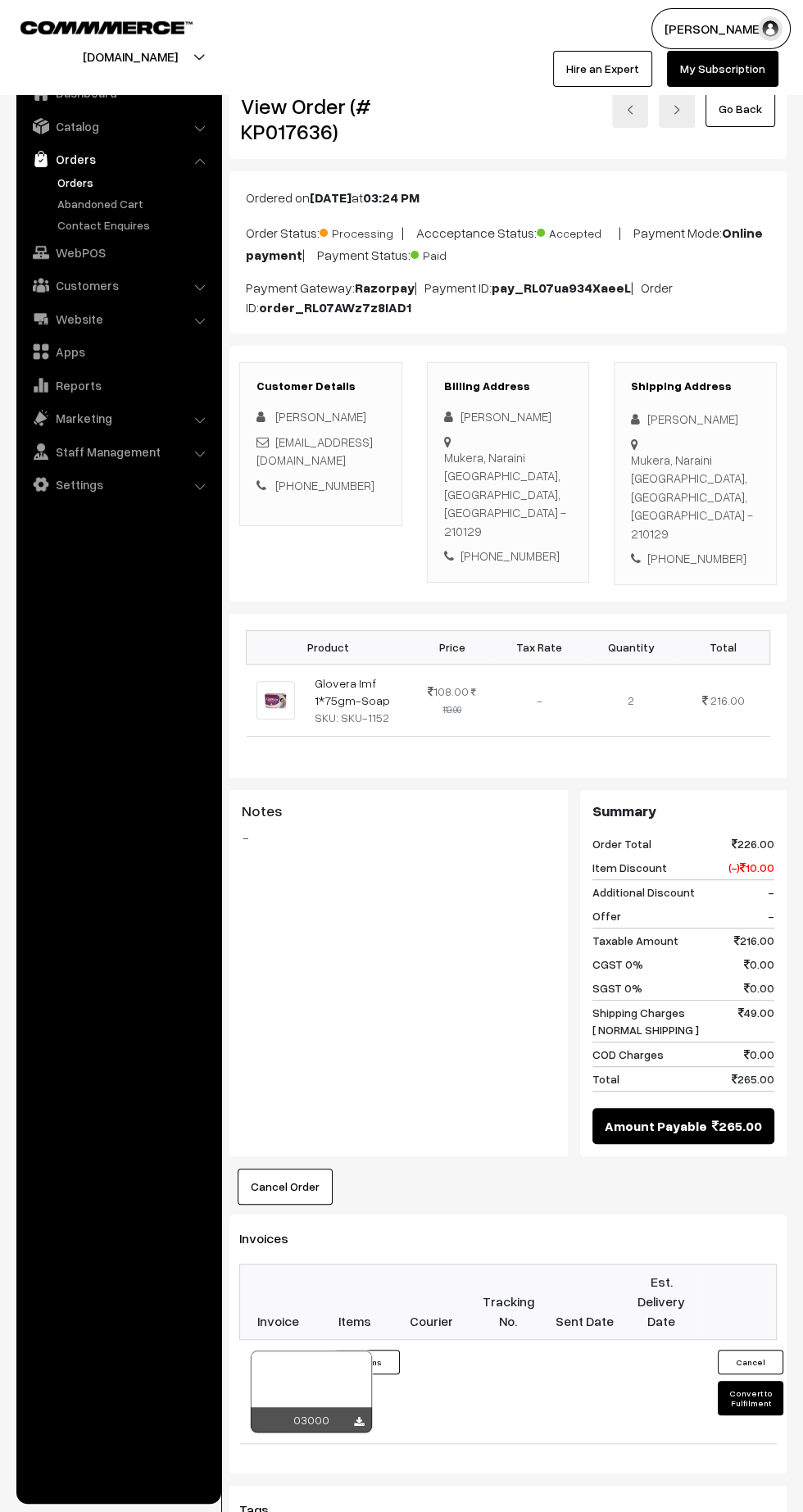
click at [358, 1416] on icon at bounding box center [359, 1421] width 10 height 11
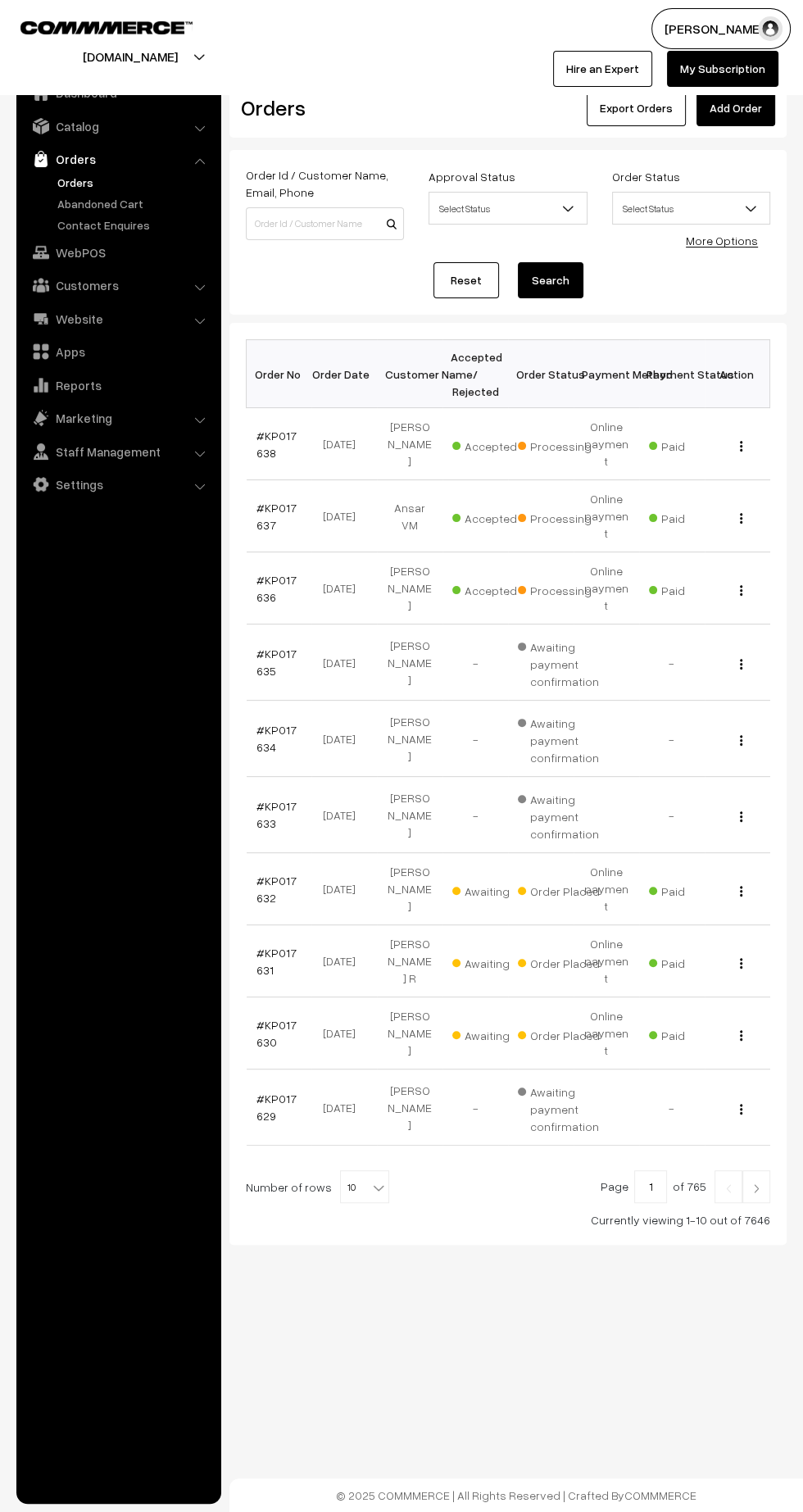
click at [262, 874] on link "#KP017632" at bounding box center [276, 889] width 40 height 31
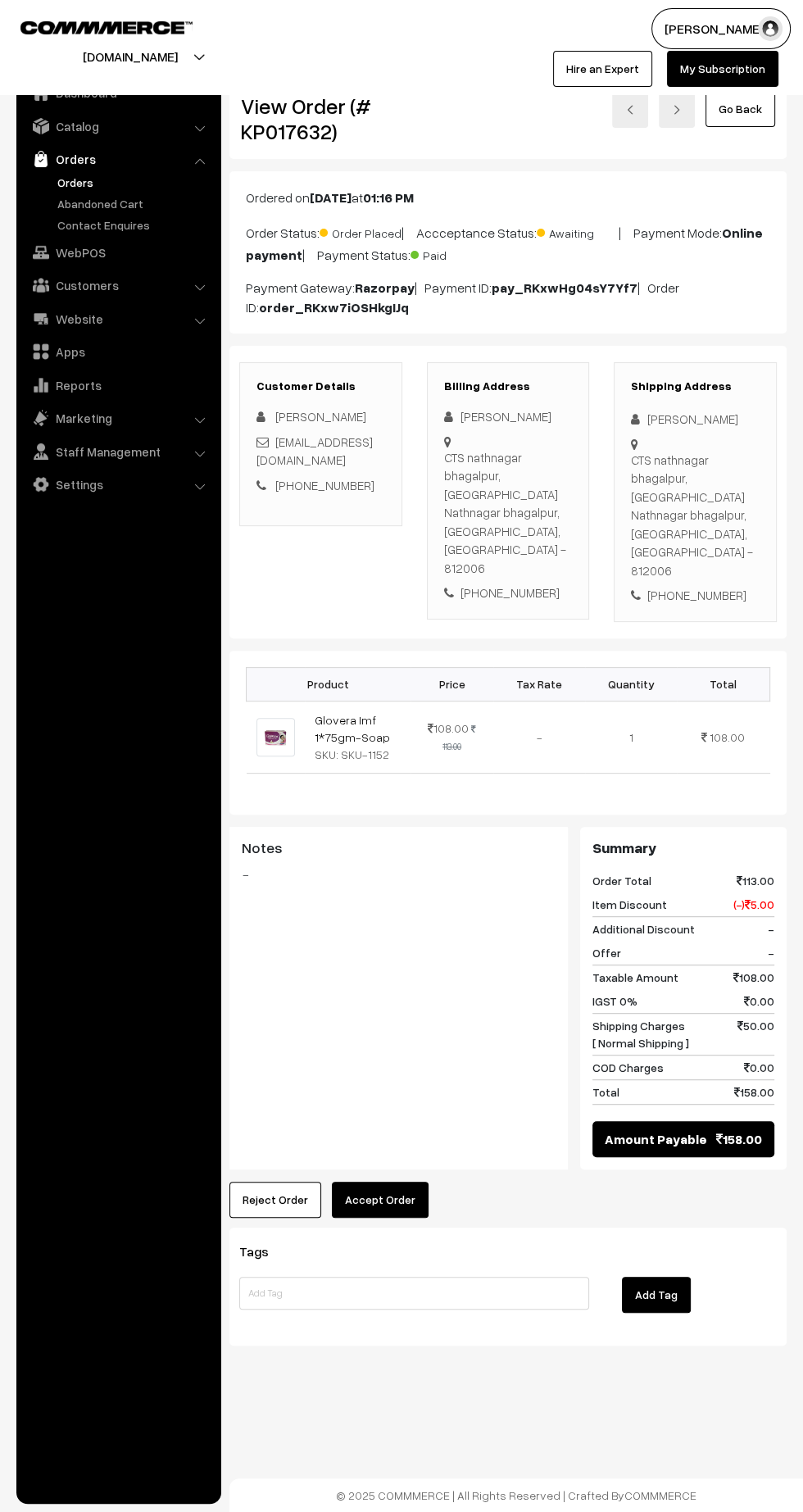
click at [412, 1182] on button "Accept Order" at bounding box center [380, 1200] width 97 height 36
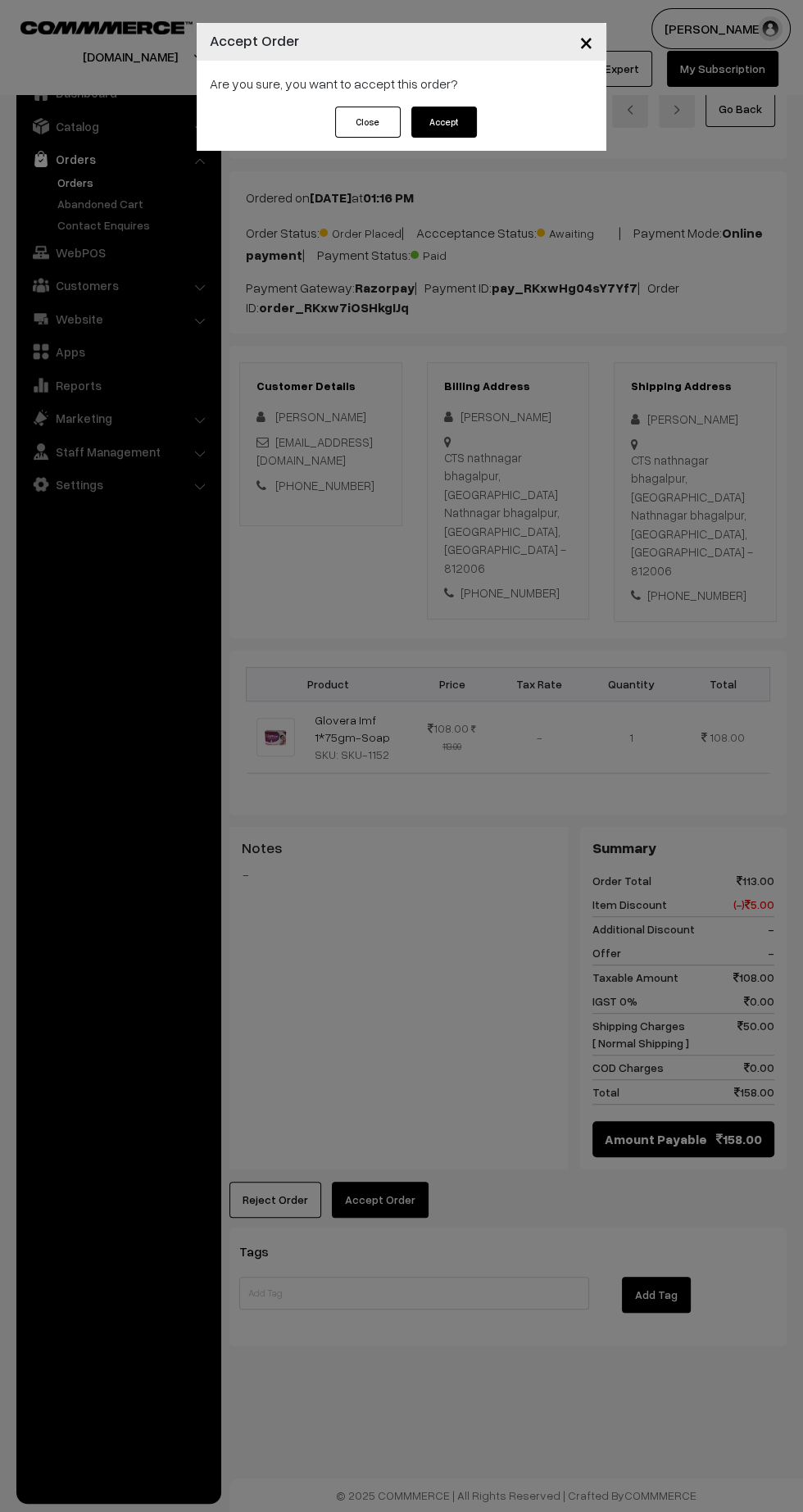
click at [454, 129] on button "Accept" at bounding box center [444, 122] width 66 height 31
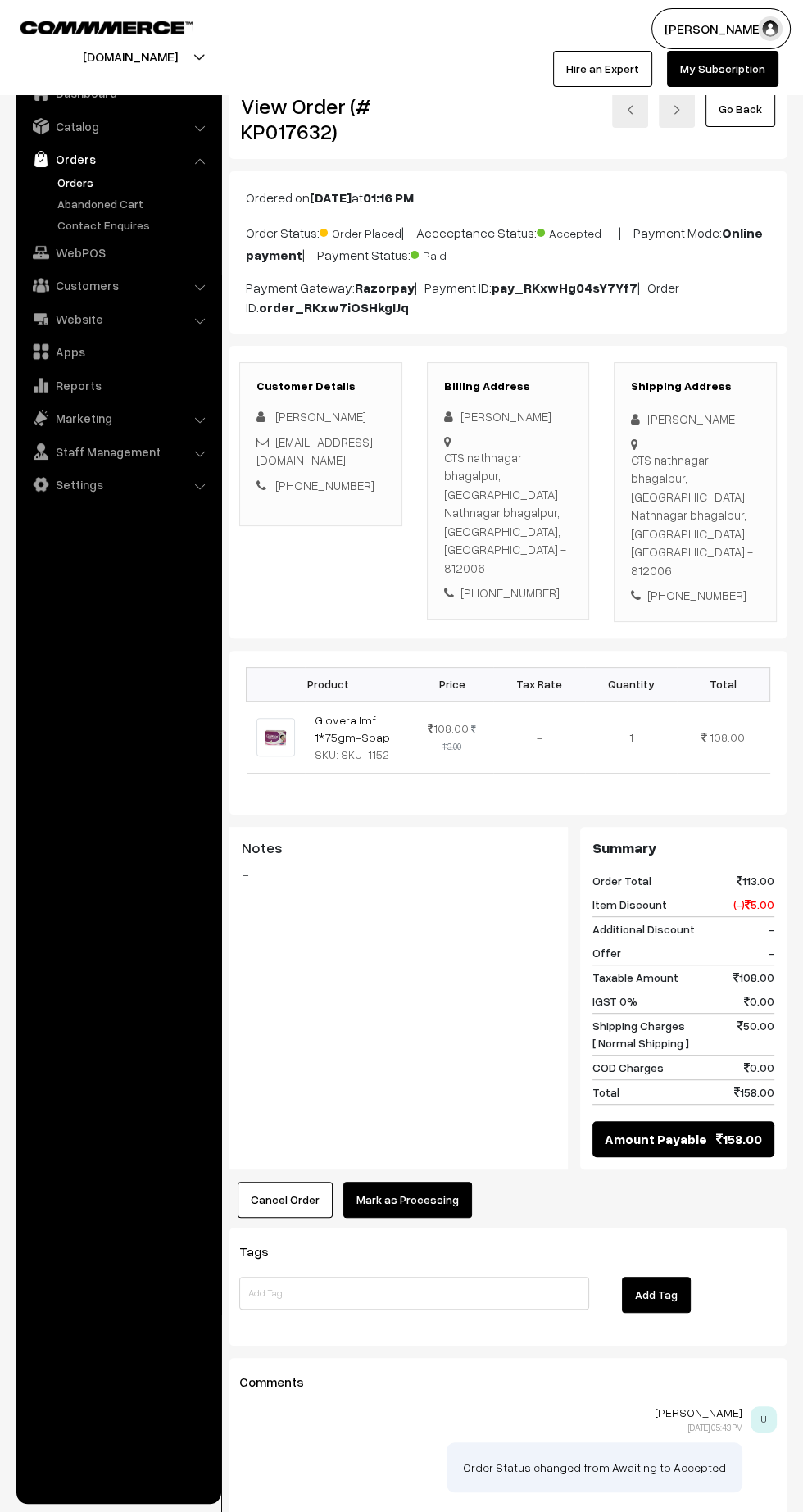
click at [429, 1182] on button "Mark as Processing" at bounding box center [407, 1200] width 129 height 36
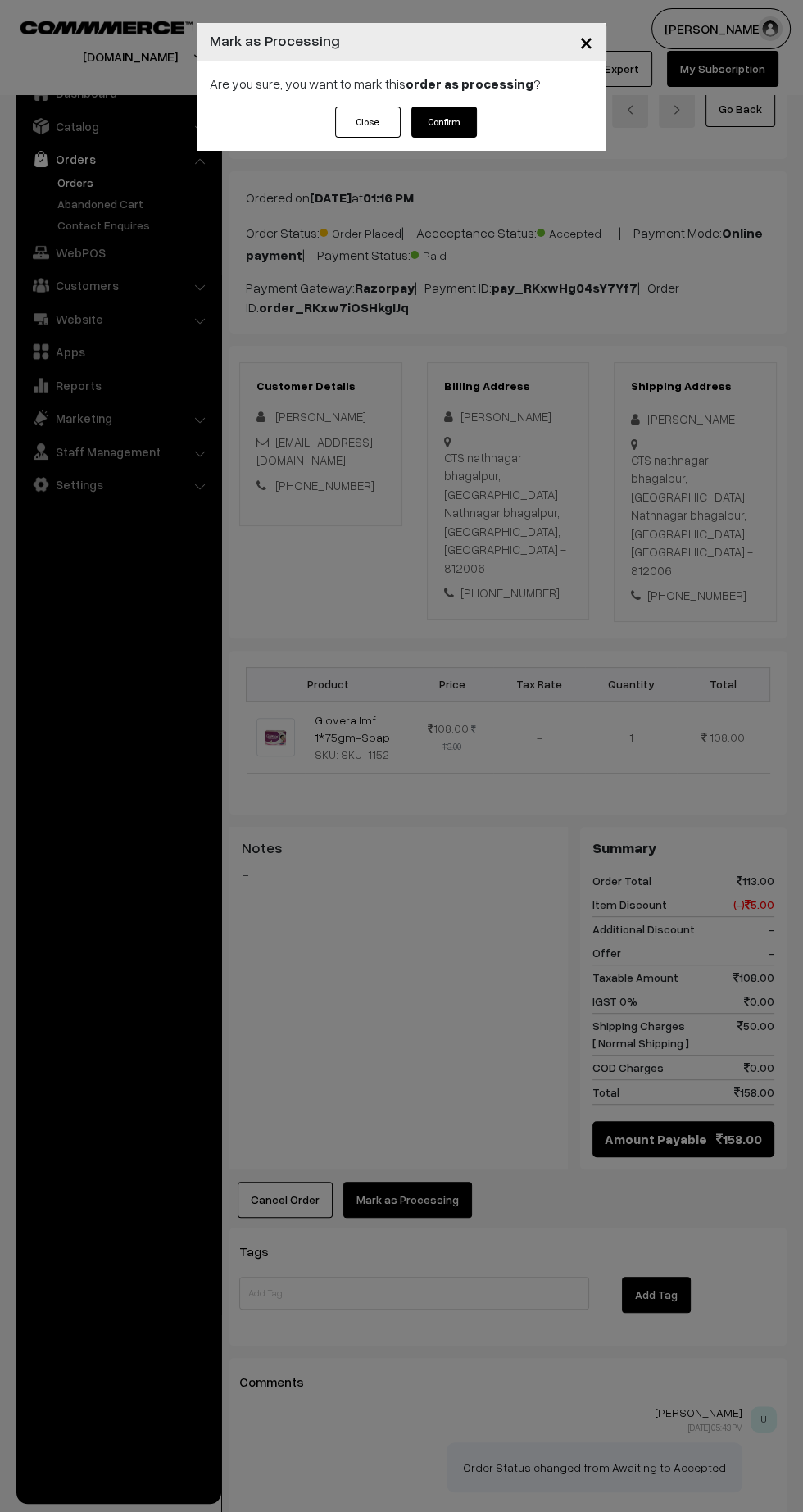
click at [460, 127] on button "Confirm" at bounding box center [444, 122] width 66 height 31
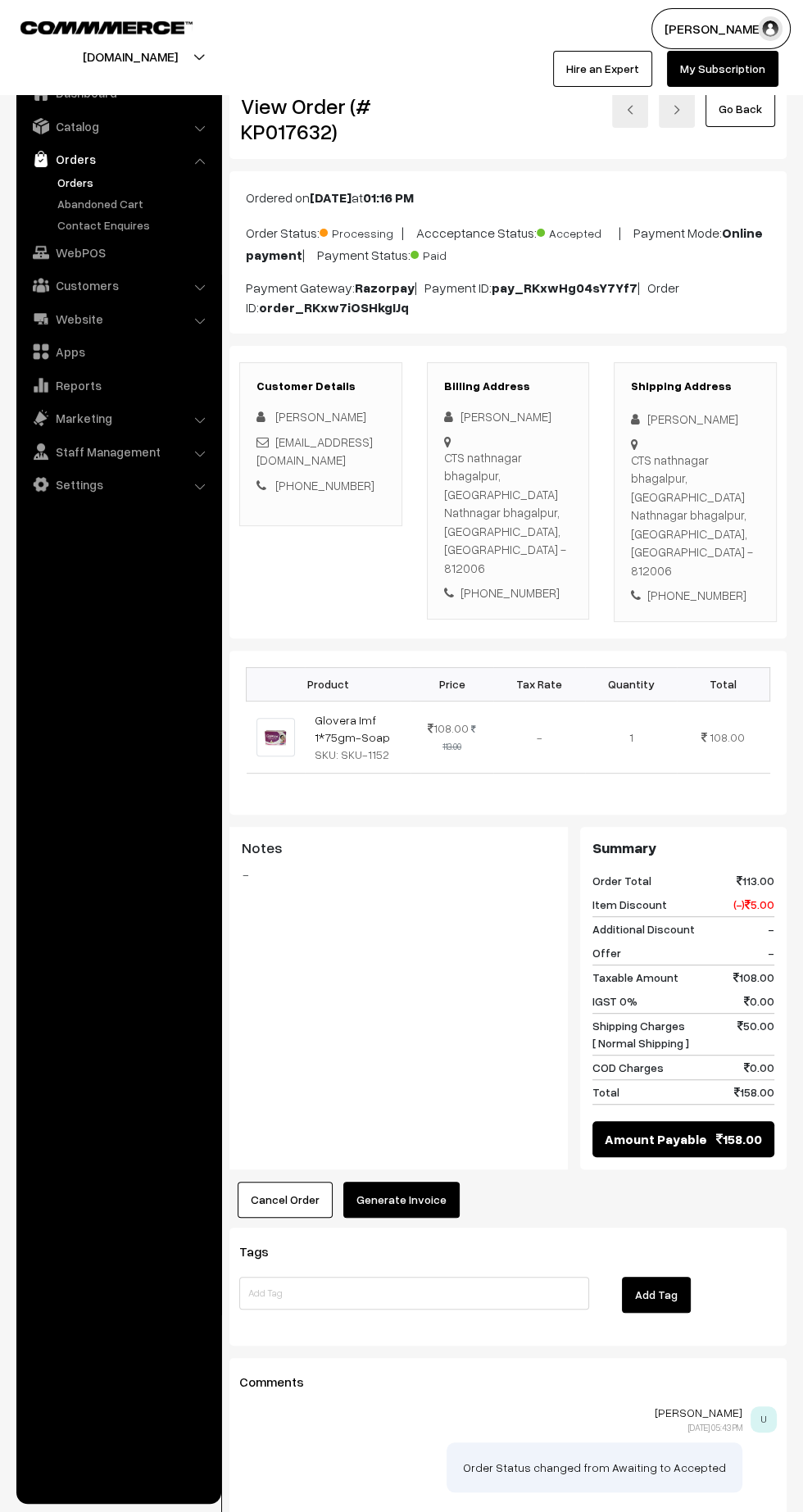
click at [436, 1182] on button "Generate Invoice" at bounding box center [401, 1200] width 117 height 36
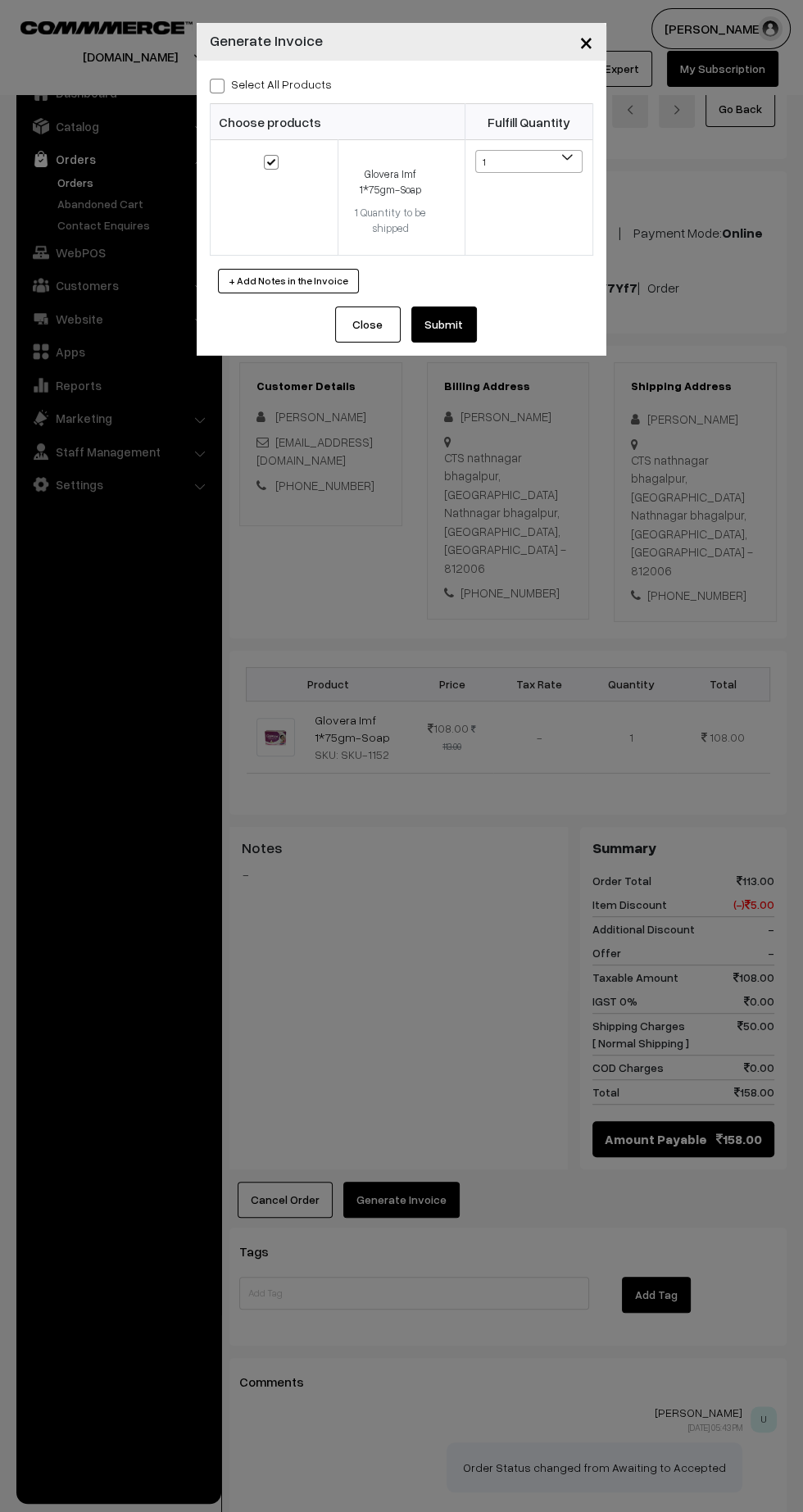
click at [445, 329] on button "Submit" at bounding box center [444, 324] width 66 height 36
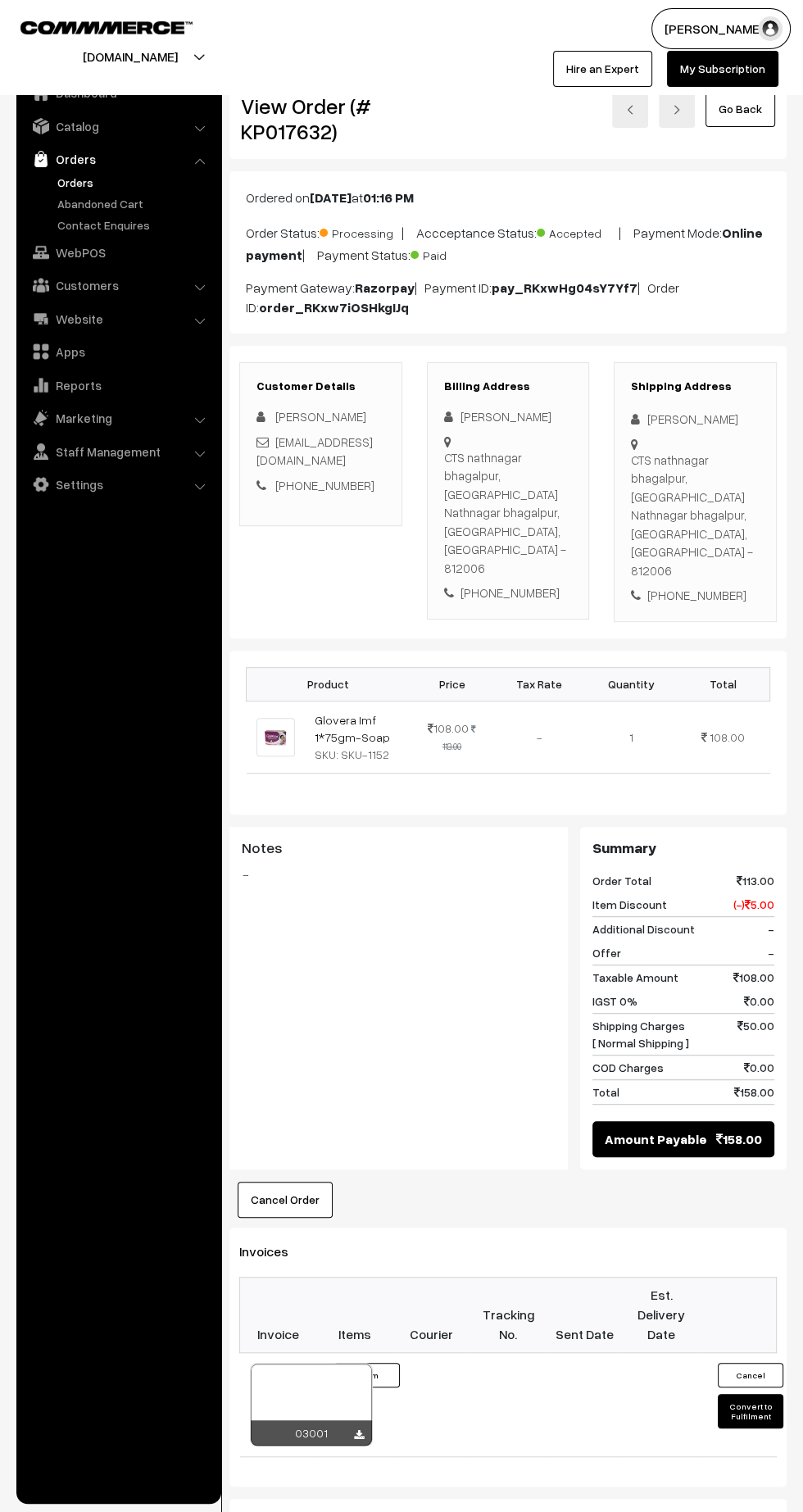
click at [362, 1430] on icon at bounding box center [359, 1435] width 10 height 11
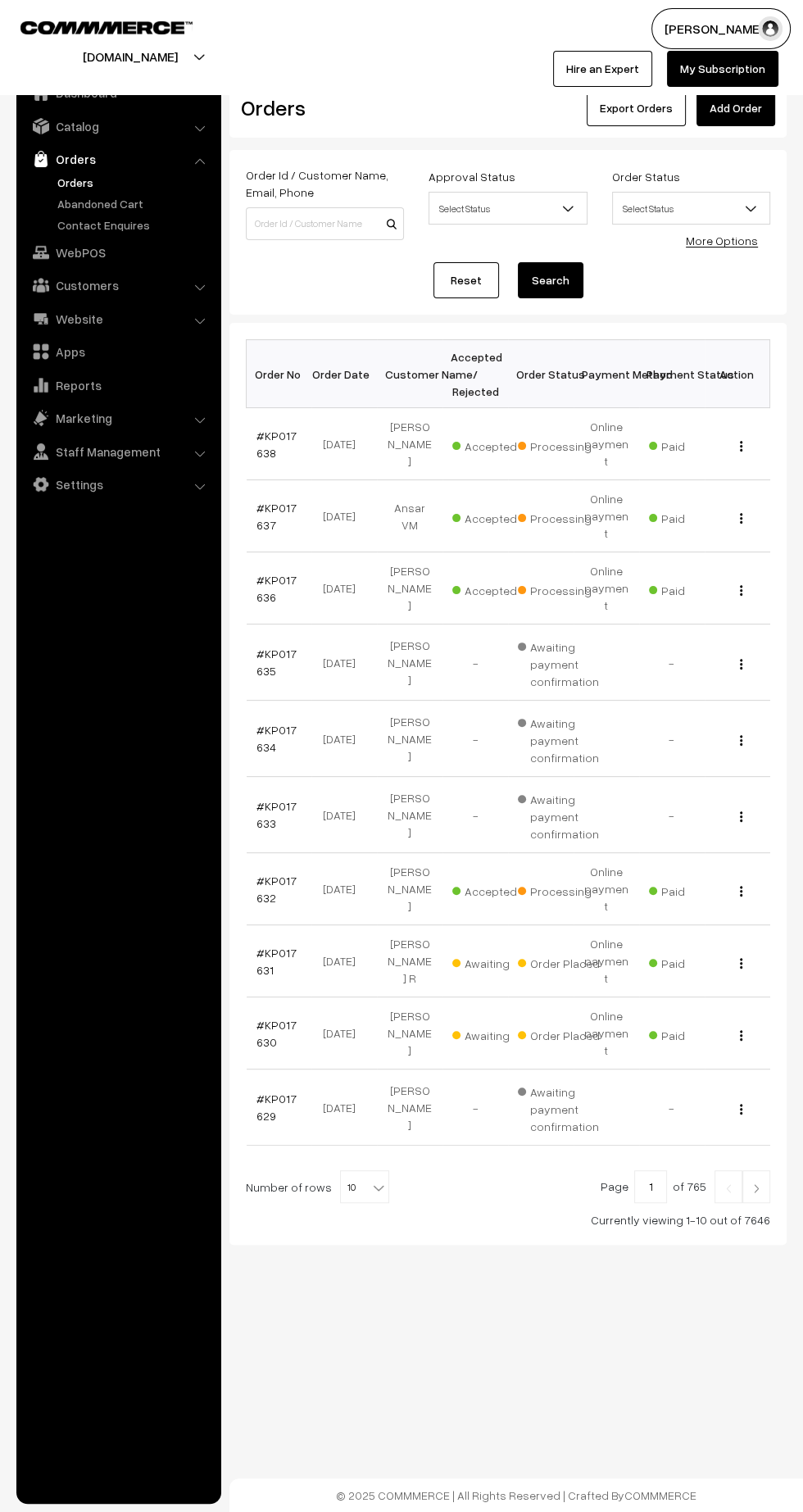
click at [276, 945] on link "#KP017631" at bounding box center [276, 960] width 40 height 31
click at [259, 945] on link "#KP017631" at bounding box center [276, 960] width 40 height 31
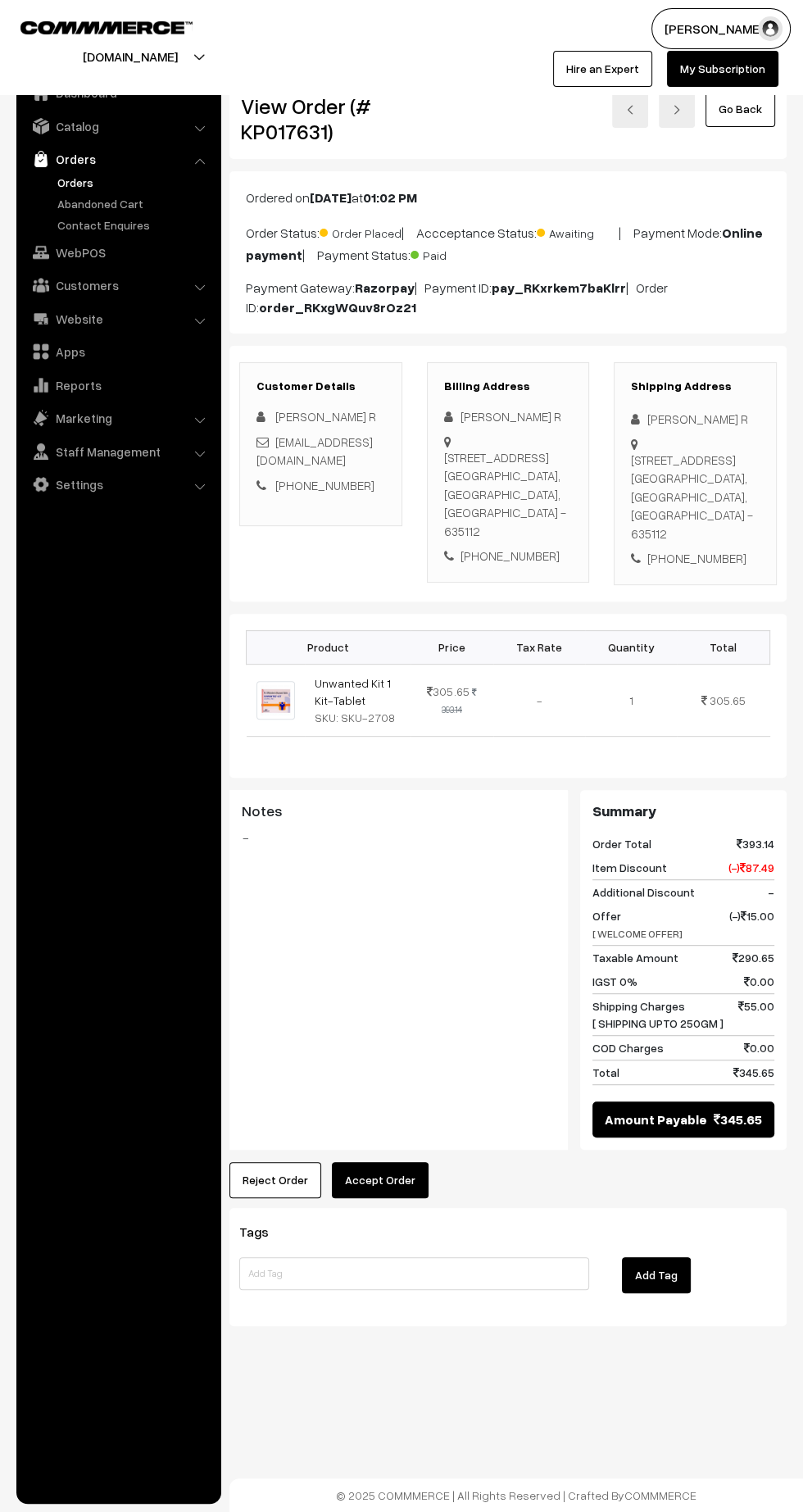
click at [404, 1169] on button "Accept Order" at bounding box center [380, 1180] width 97 height 36
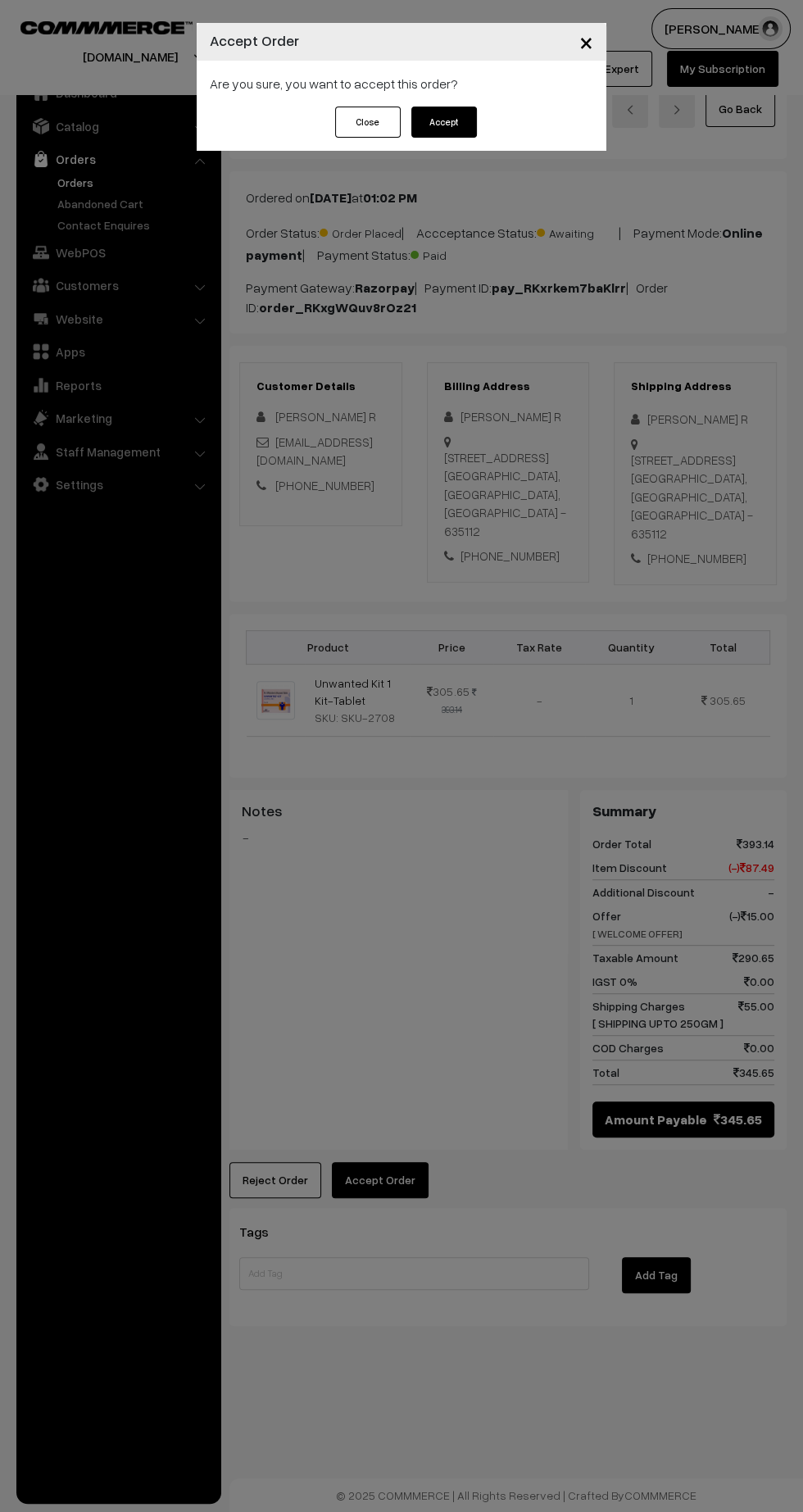
click at [452, 132] on button "Accept" at bounding box center [444, 122] width 66 height 31
click at [466, 131] on button "Confirm" at bounding box center [444, 122] width 66 height 31
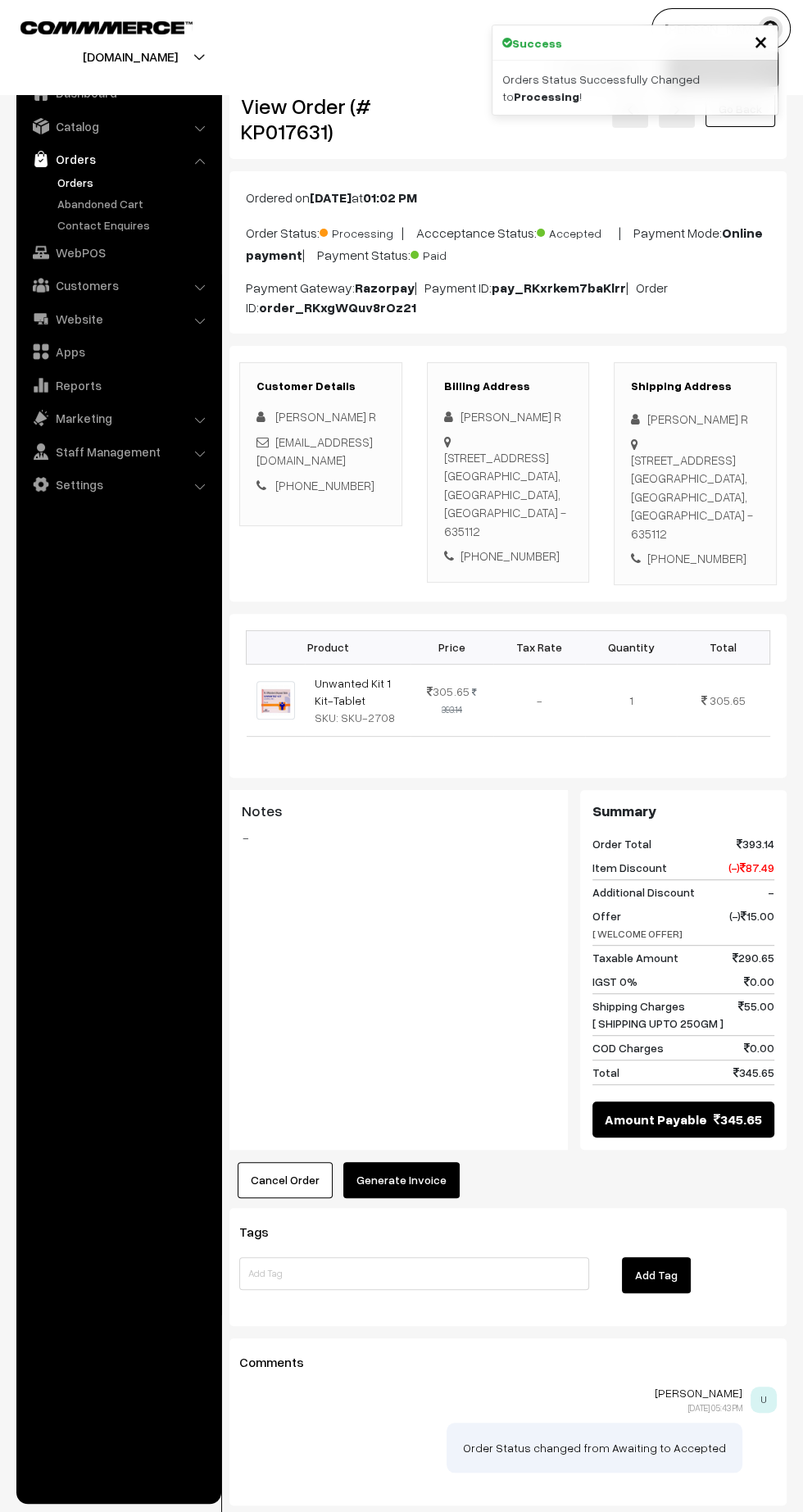
click at [425, 1162] on button "Generate Invoice" at bounding box center [401, 1180] width 117 height 36
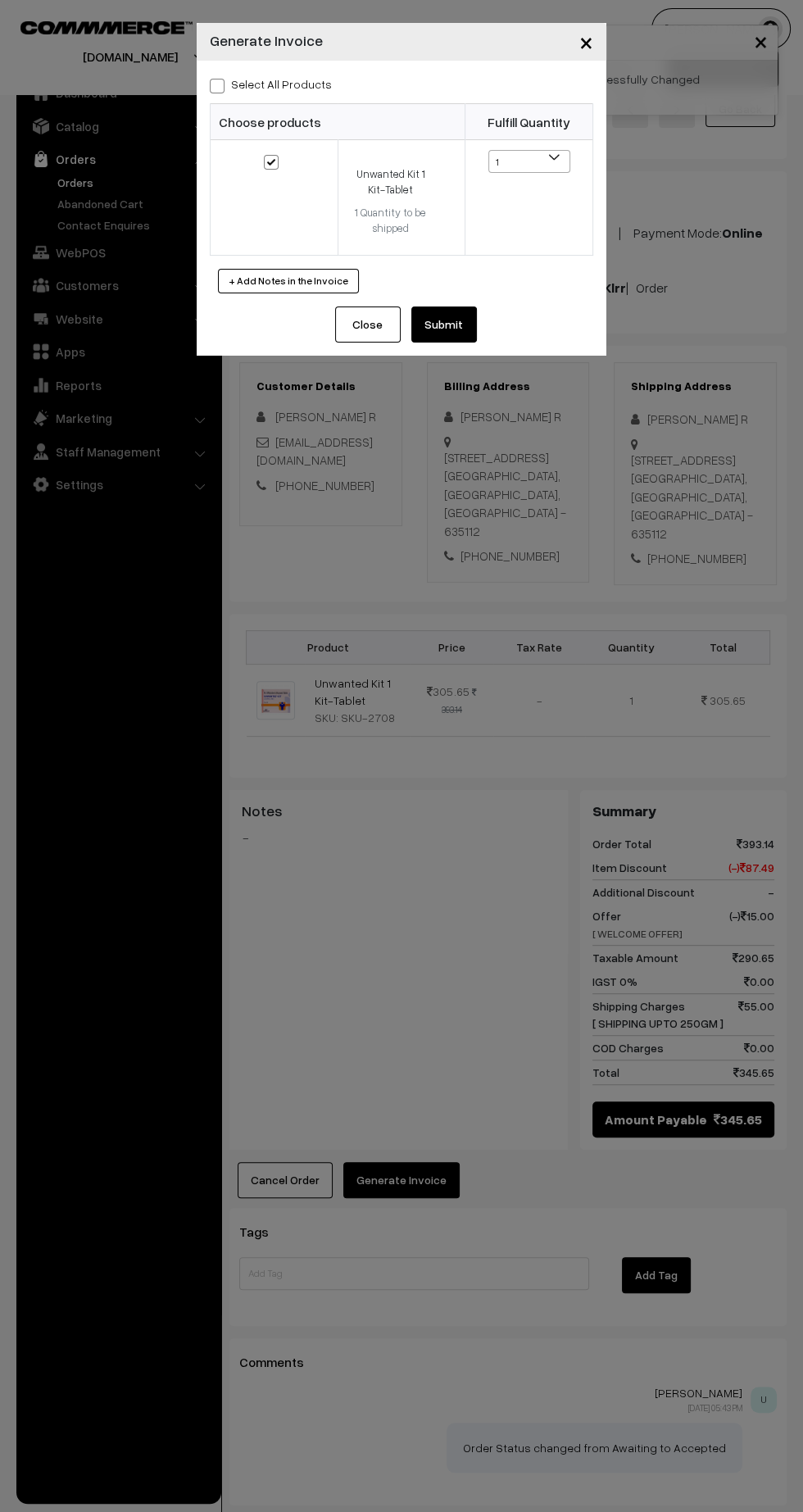
click at [476, 328] on button "Submit" at bounding box center [444, 324] width 66 height 36
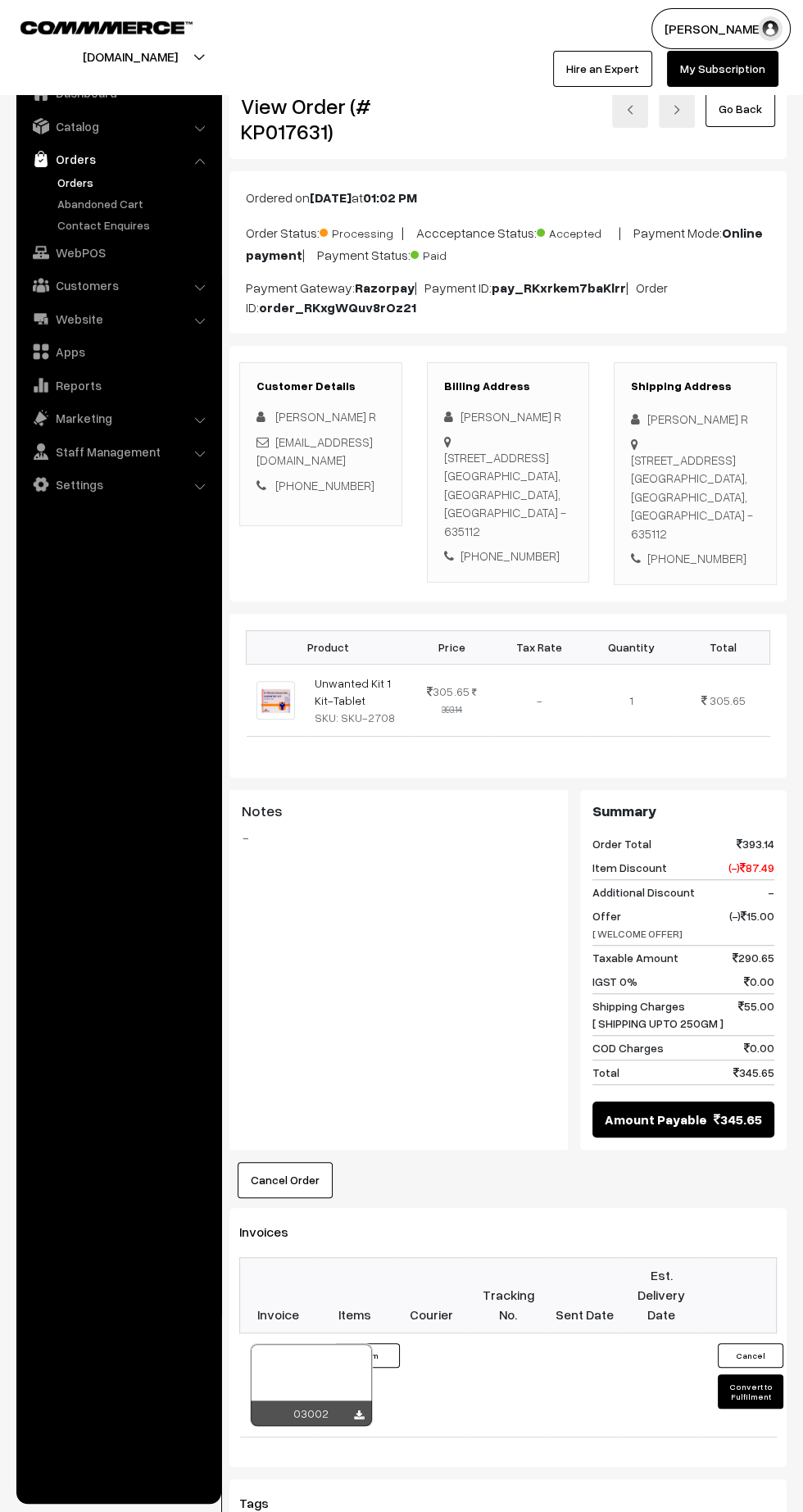
click at [358, 1410] on icon at bounding box center [359, 1415] width 10 height 11
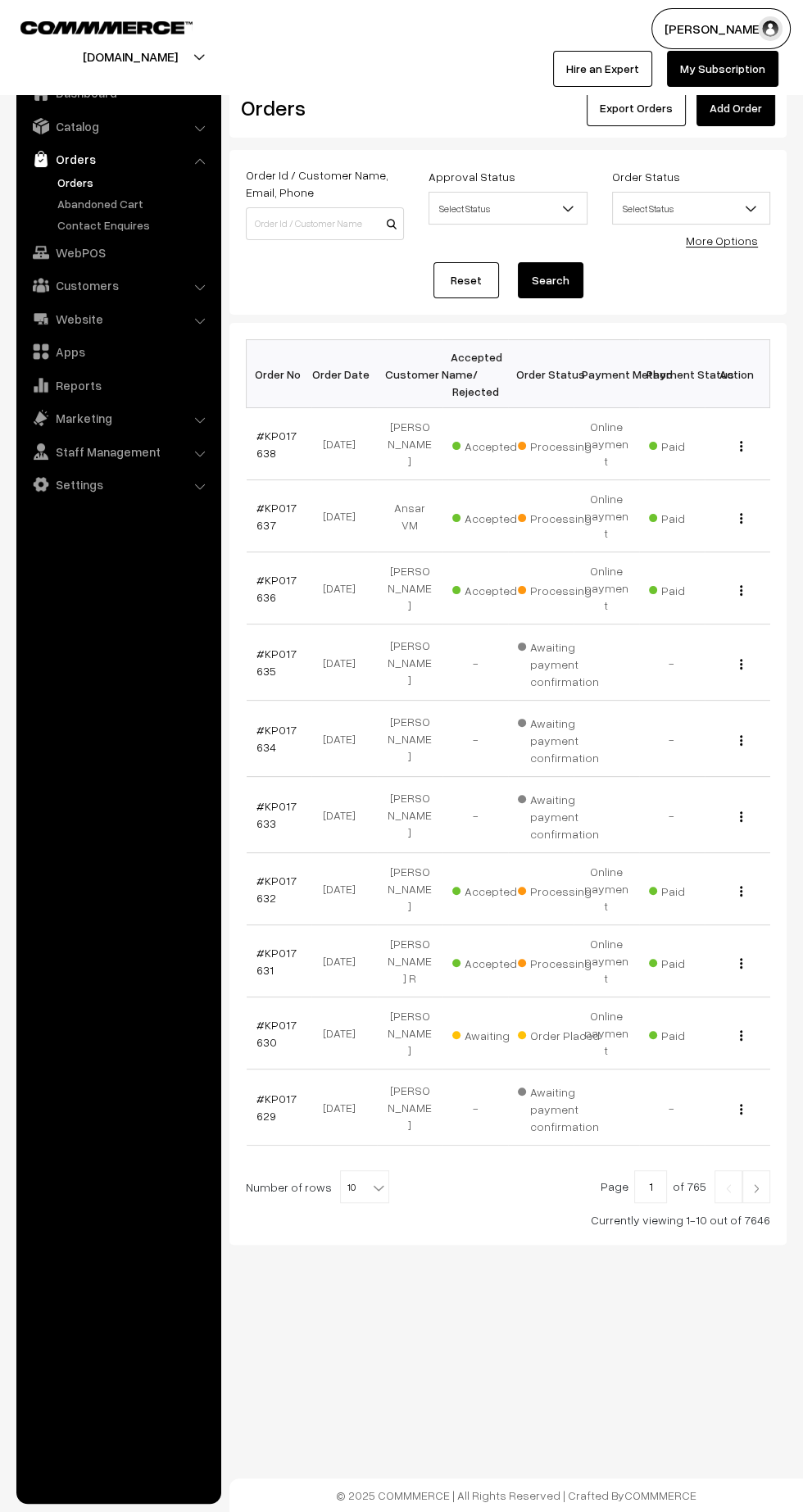
click at [263, 1017] on link "#KP017630" at bounding box center [276, 1032] width 40 height 31
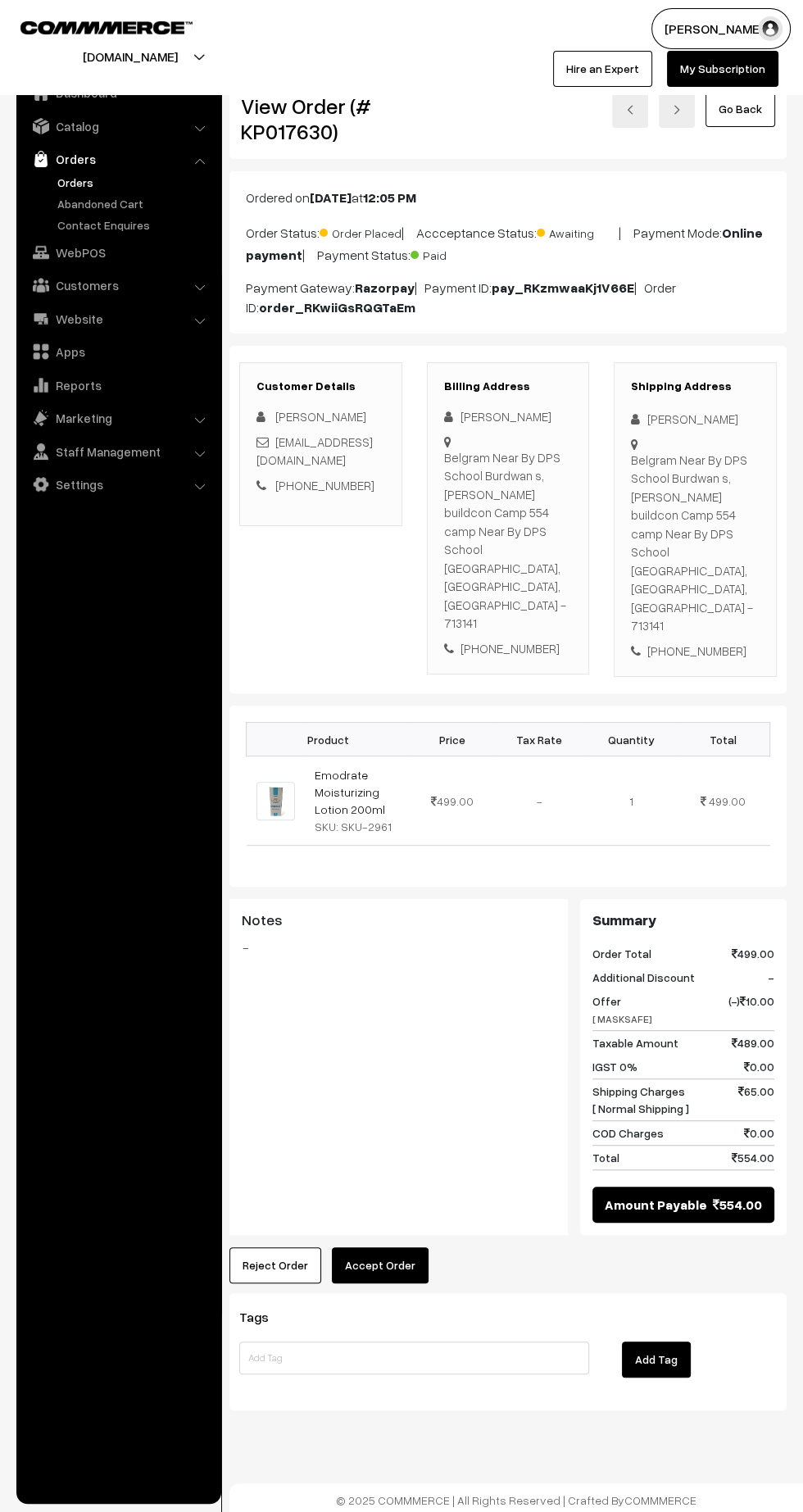
click at [416, 1247] on button "Accept Order" at bounding box center [380, 1265] width 97 height 36
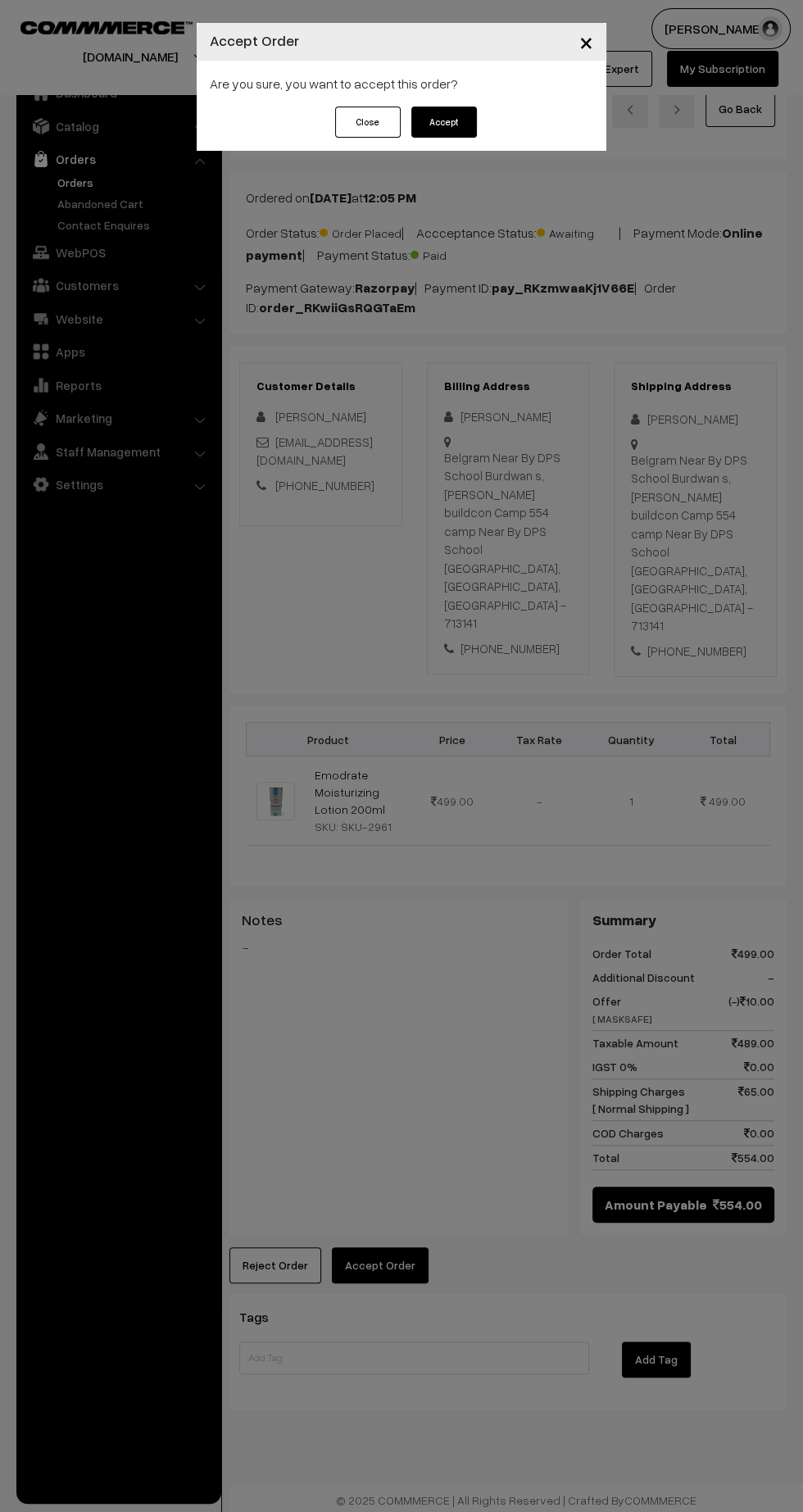
click at [467, 129] on button "Accept" at bounding box center [444, 122] width 66 height 31
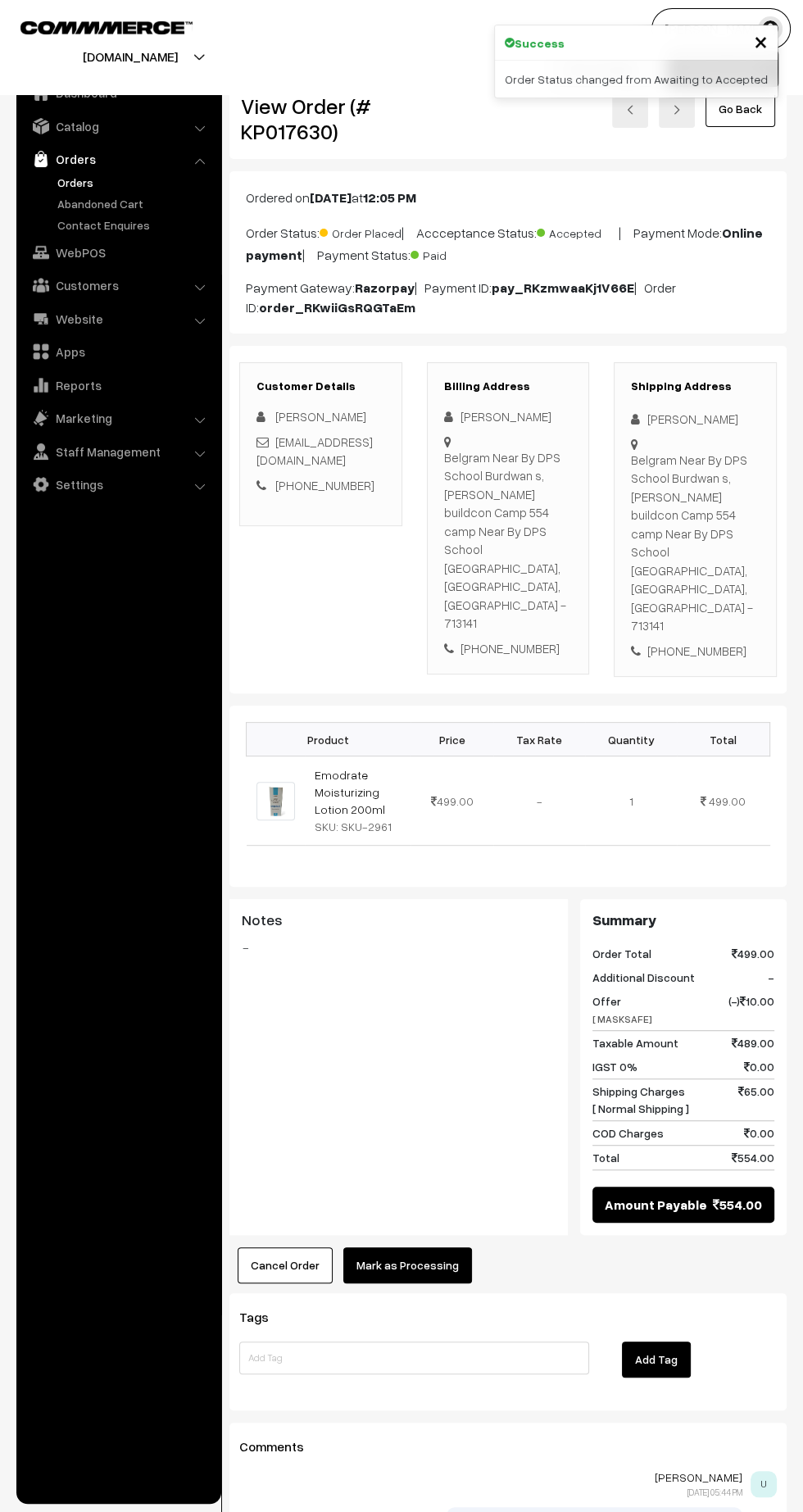
click at [431, 1247] on button "Mark as Processing" at bounding box center [407, 1265] width 129 height 36
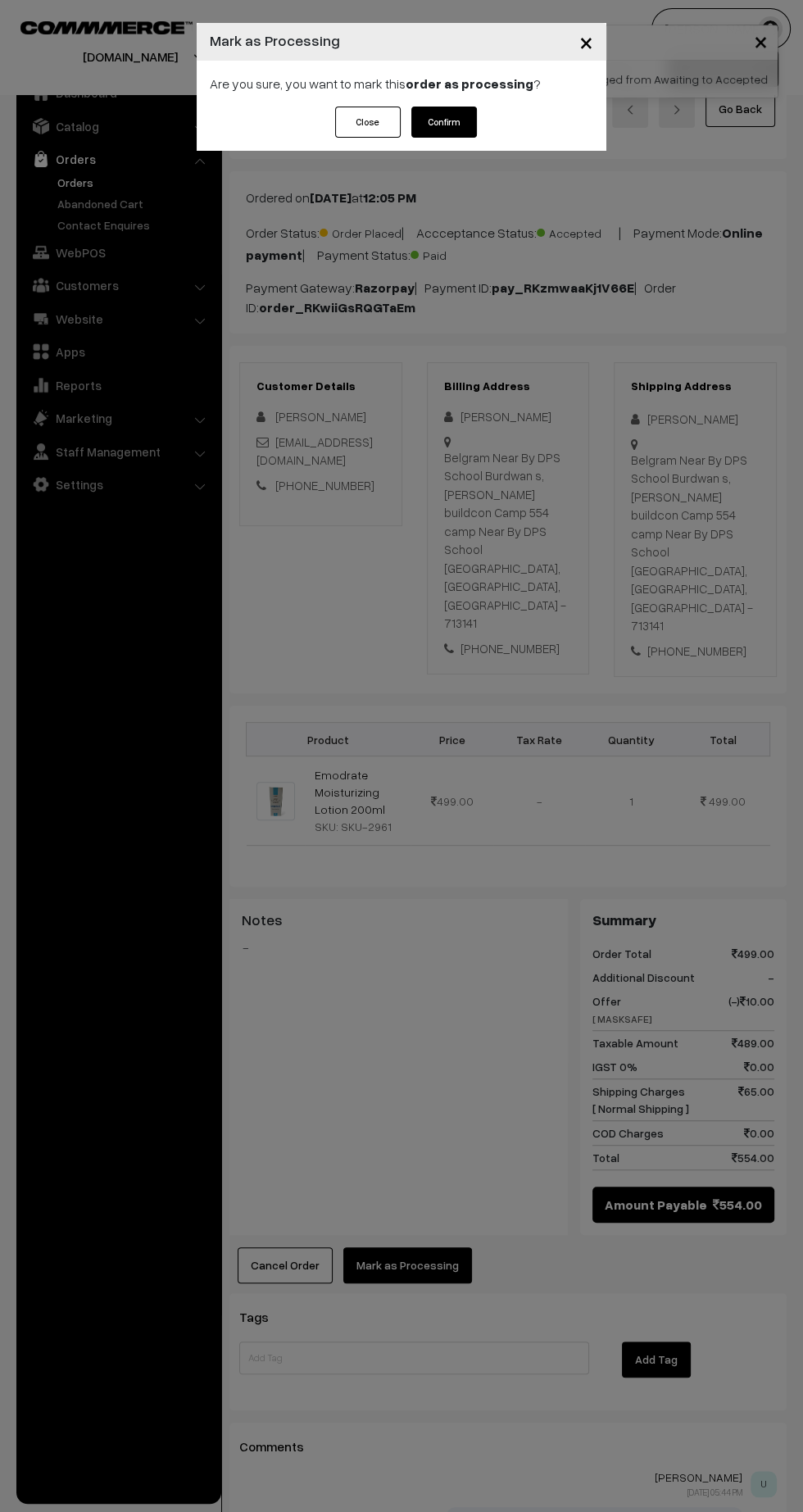
click at [436, 1233] on div "× Mark as Processing Are you sure, you want to mark this order as processing ? …" at bounding box center [401, 756] width 803 height 1512
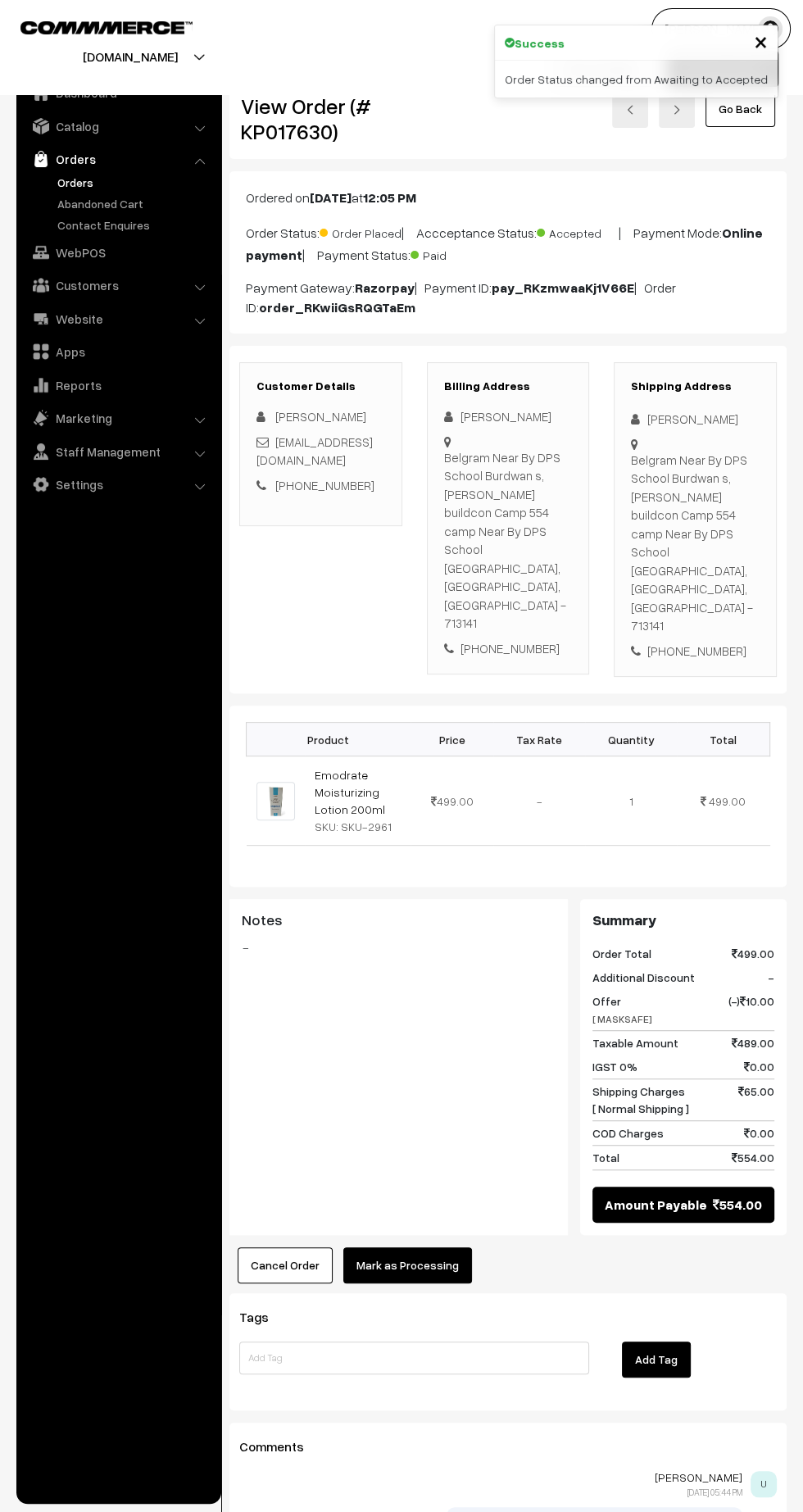
click at [450, 1247] on button "Mark as Processing" at bounding box center [407, 1265] width 129 height 36
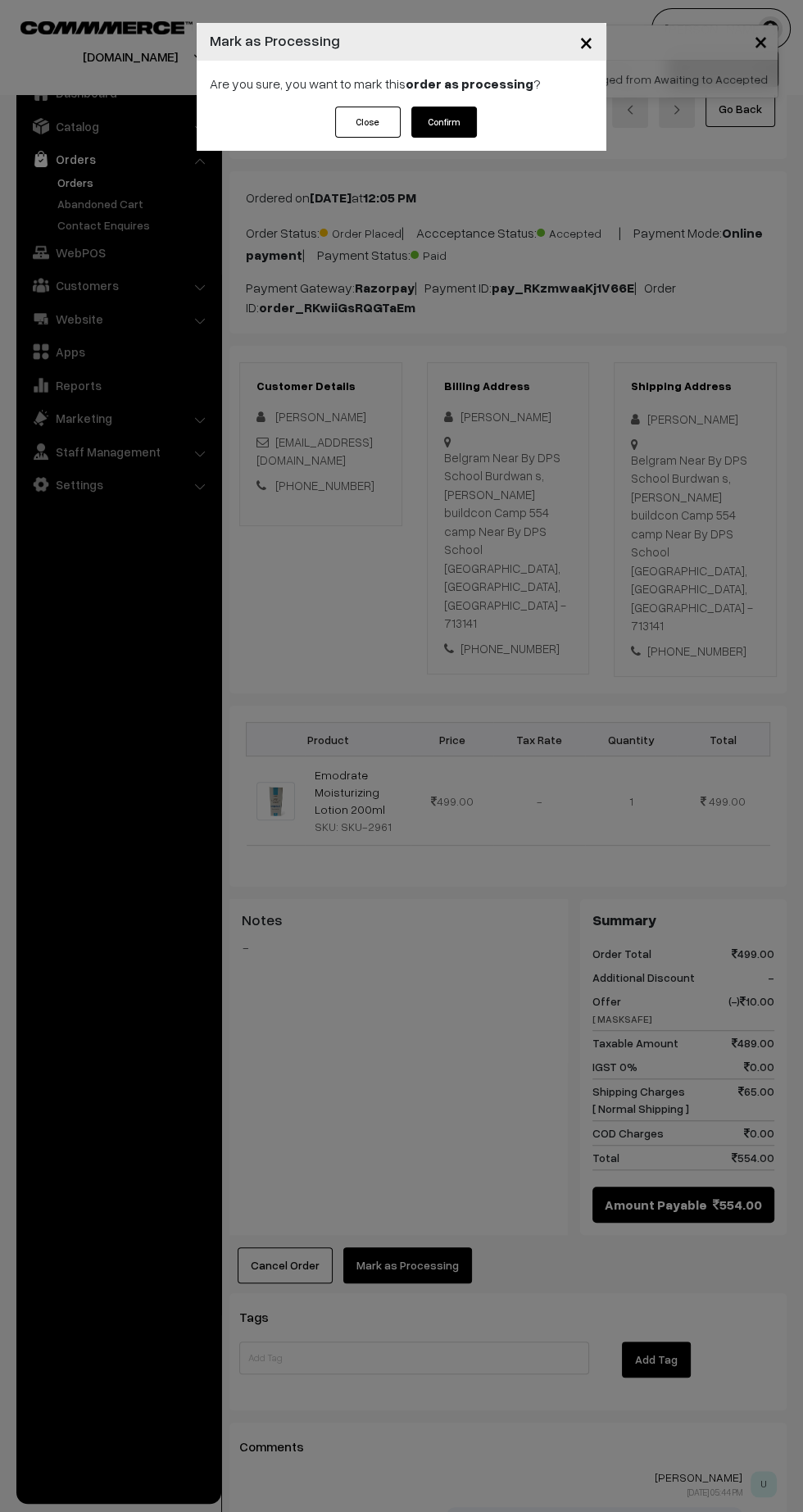
click at [451, 126] on button "Confirm" at bounding box center [444, 122] width 66 height 31
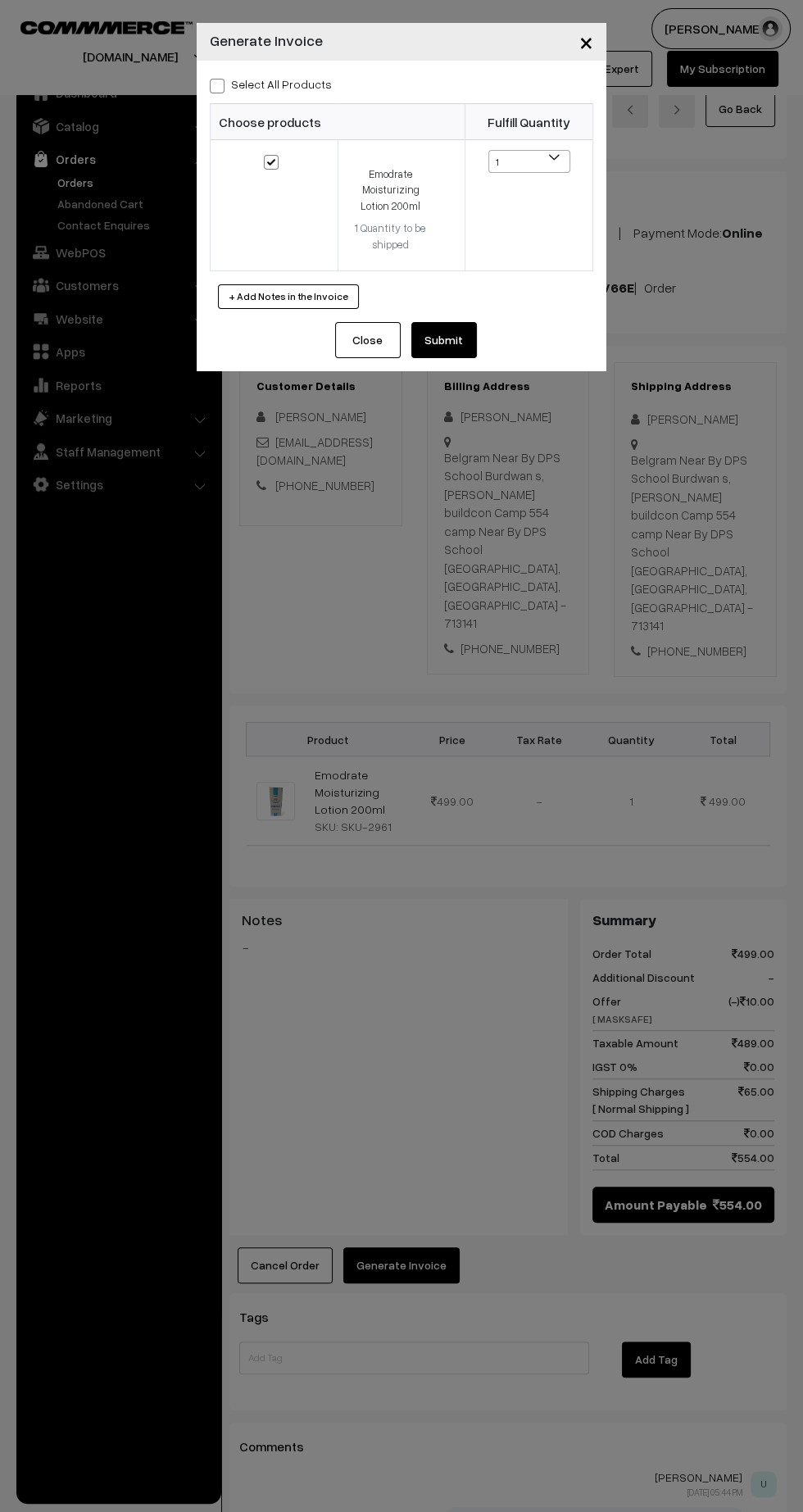
click at [468, 348] on button "Submit" at bounding box center [444, 340] width 66 height 36
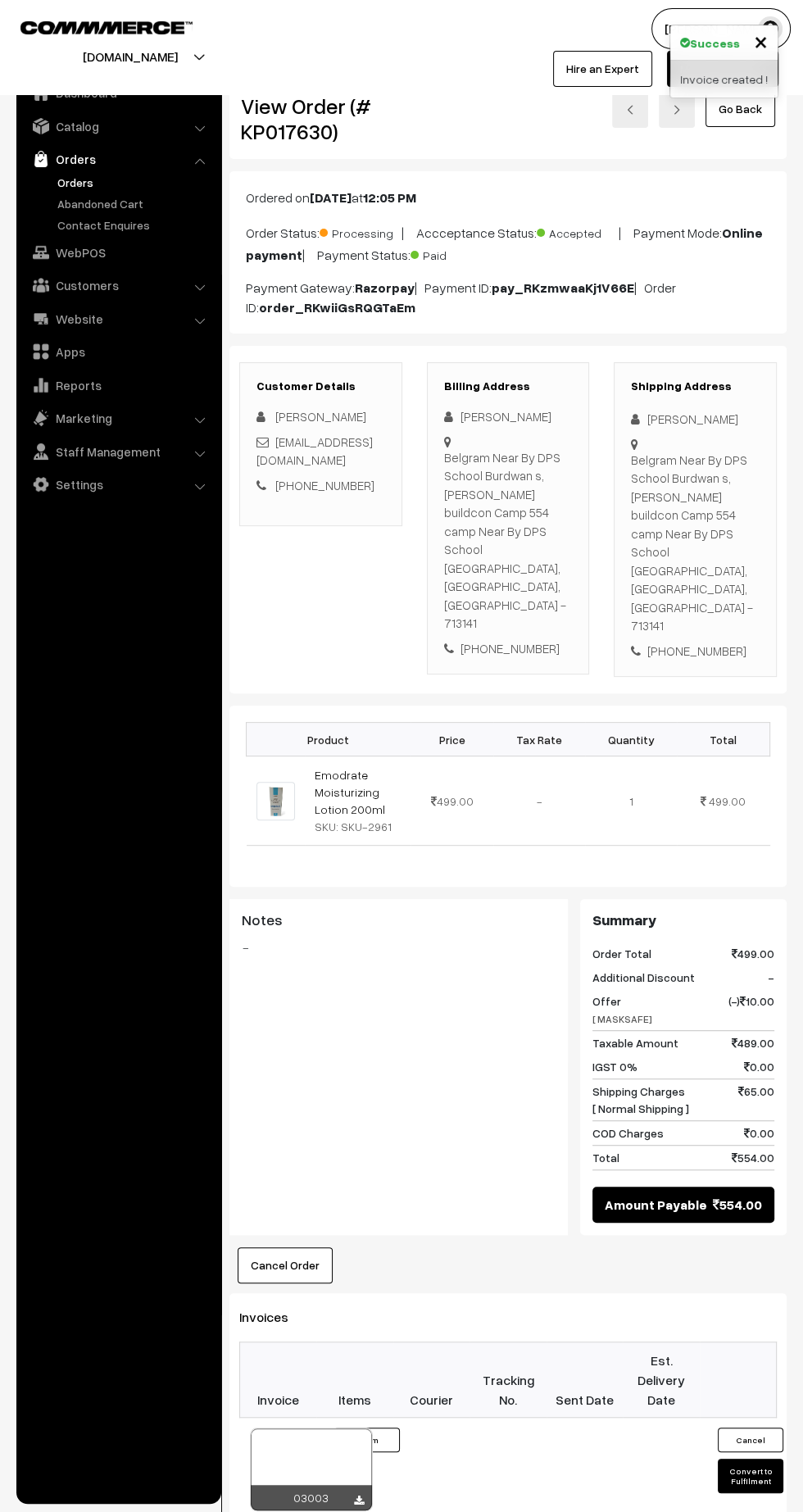
click at [358, 1495] on icon at bounding box center [359, 1500] width 10 height 11
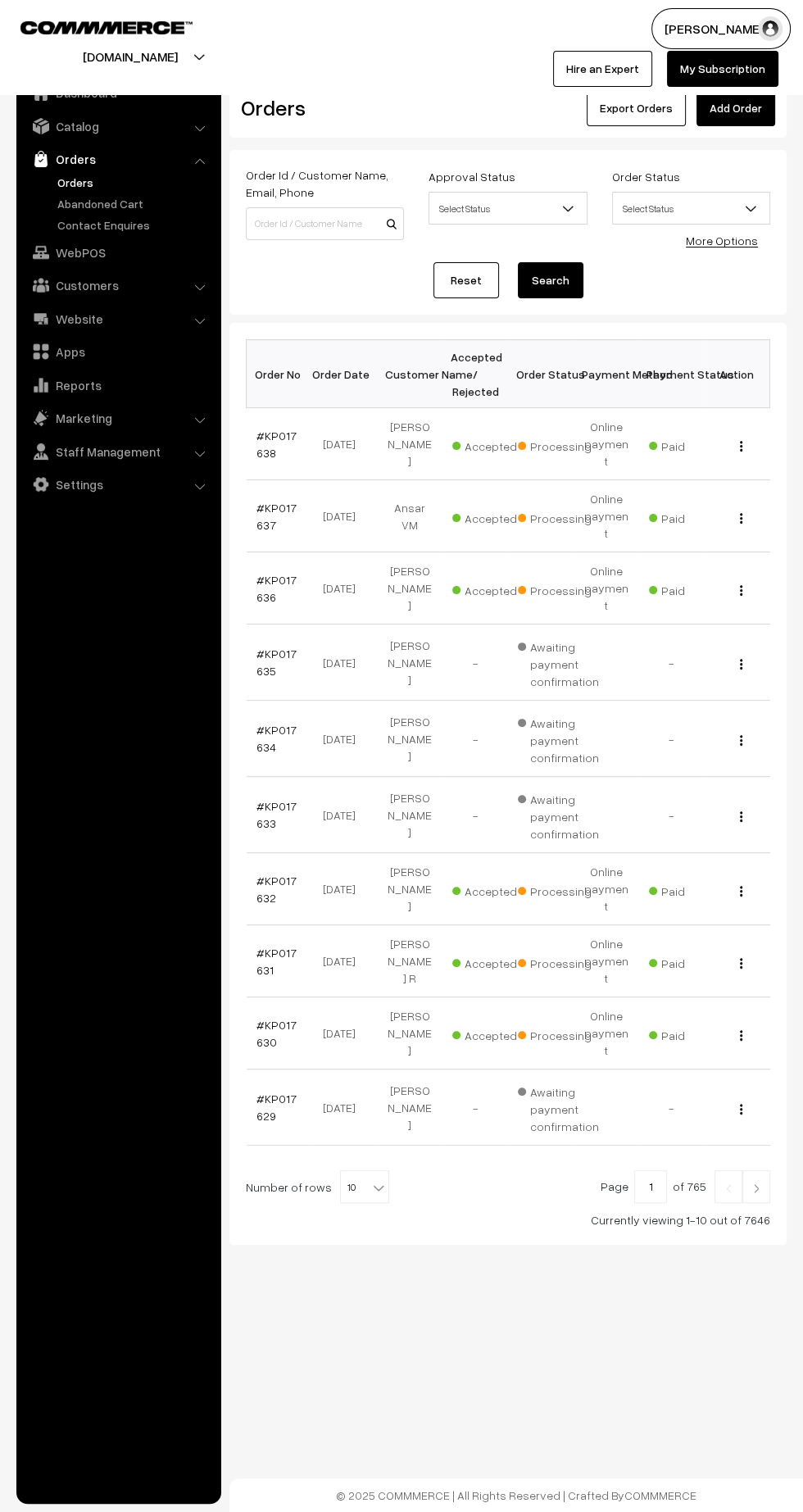
click at [760, 1183] on img at bounding box center [756, 1188] width 15 height 10
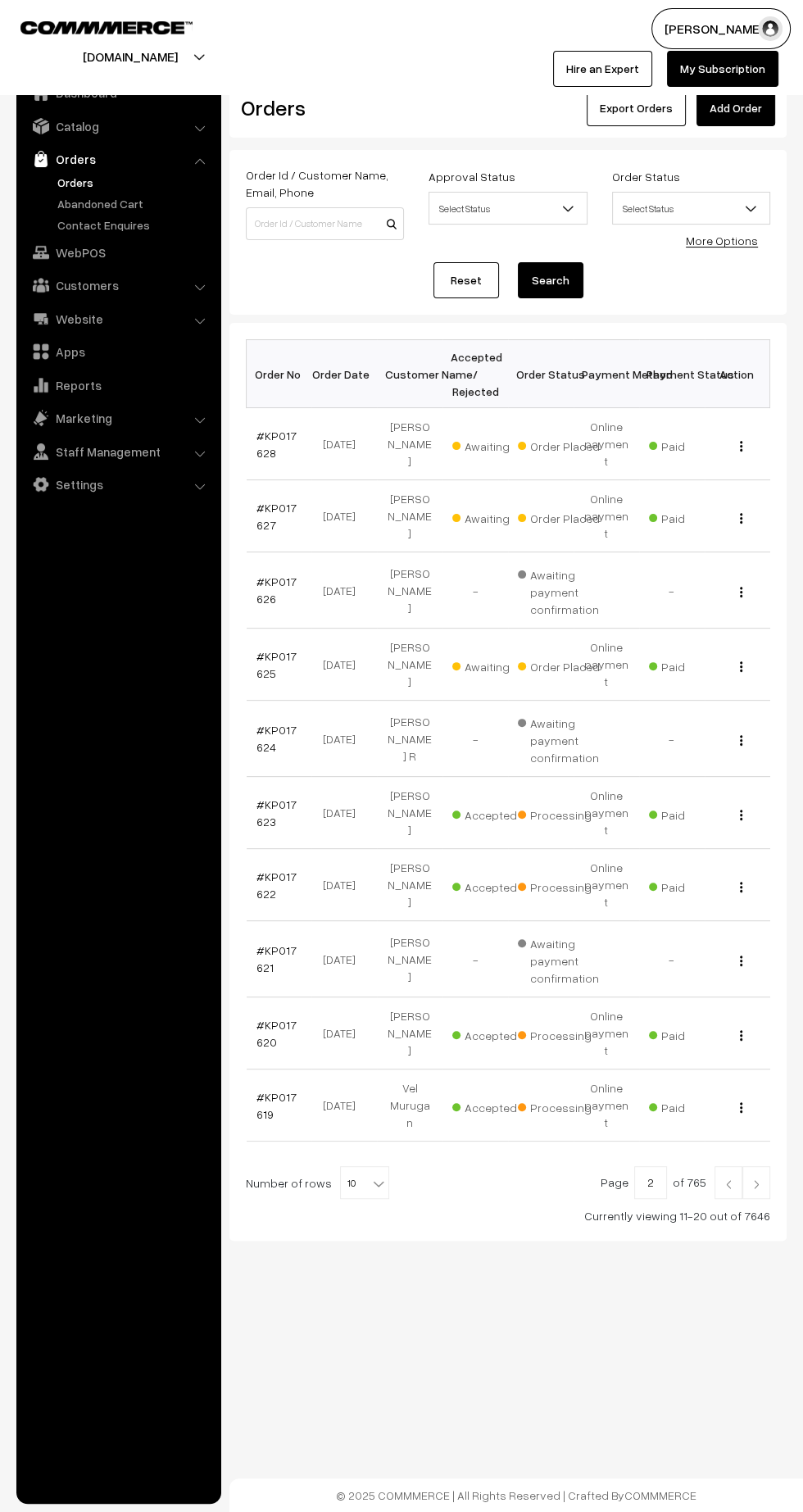
click at [269, 429] on link "#KP017628" at bounding box center [276, 444] width 40 height 31
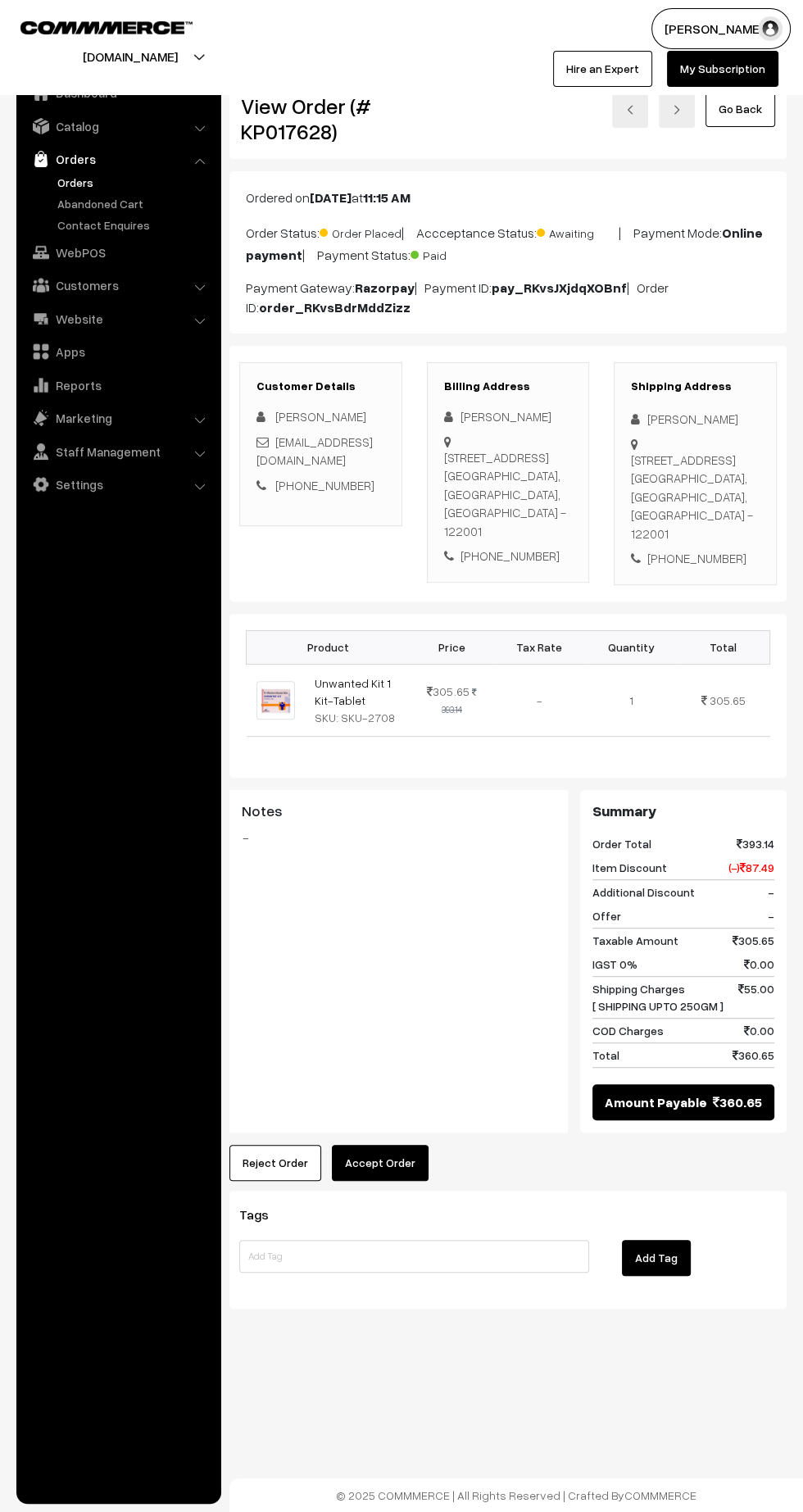
click at [406, 1163] on button "Accept Order" at bounding box center [380, 1163] width 97 height 36
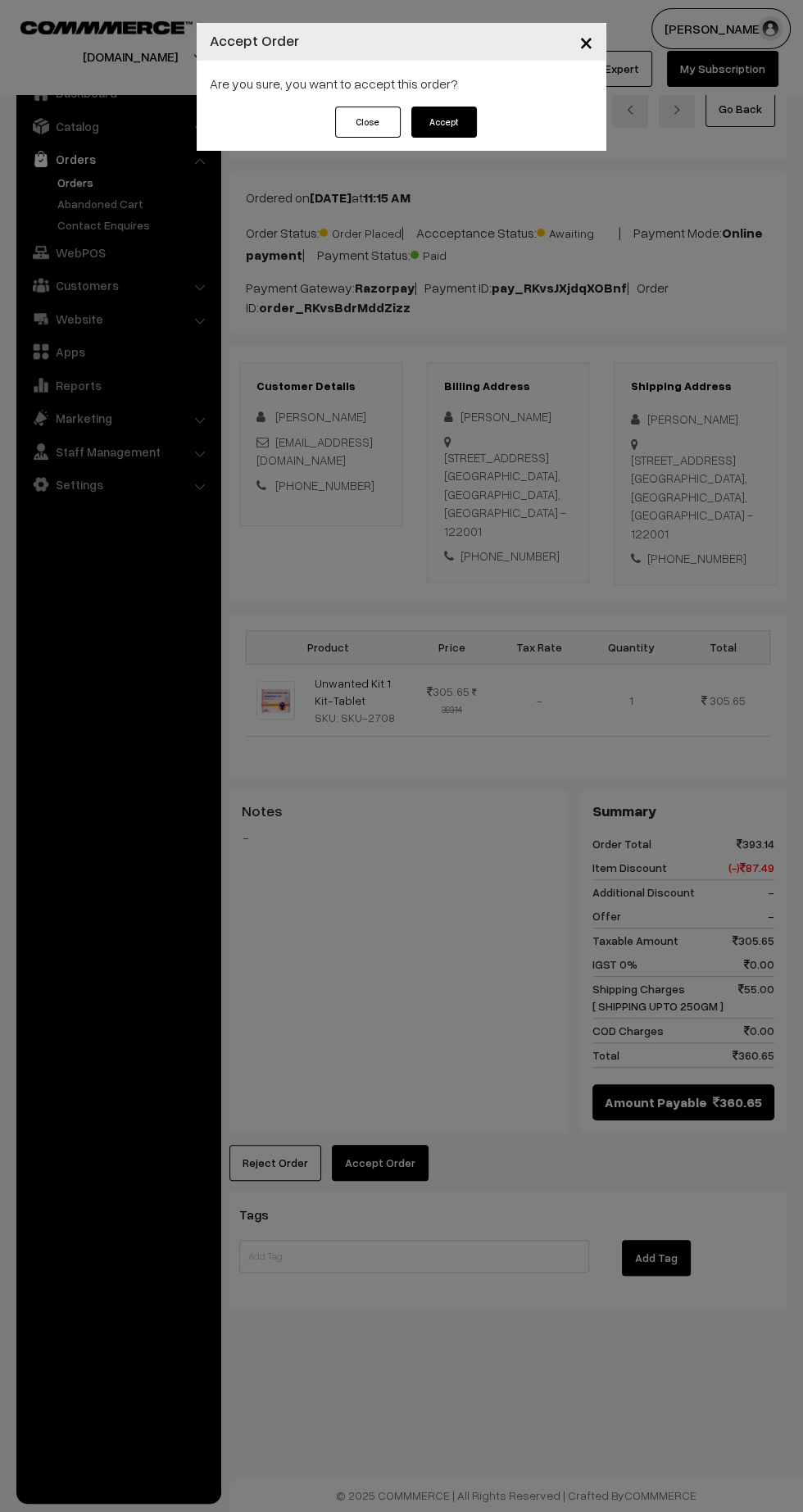
click at [462, 135] on button "Accept" at bounding box center [444, 122] width 66 height 31
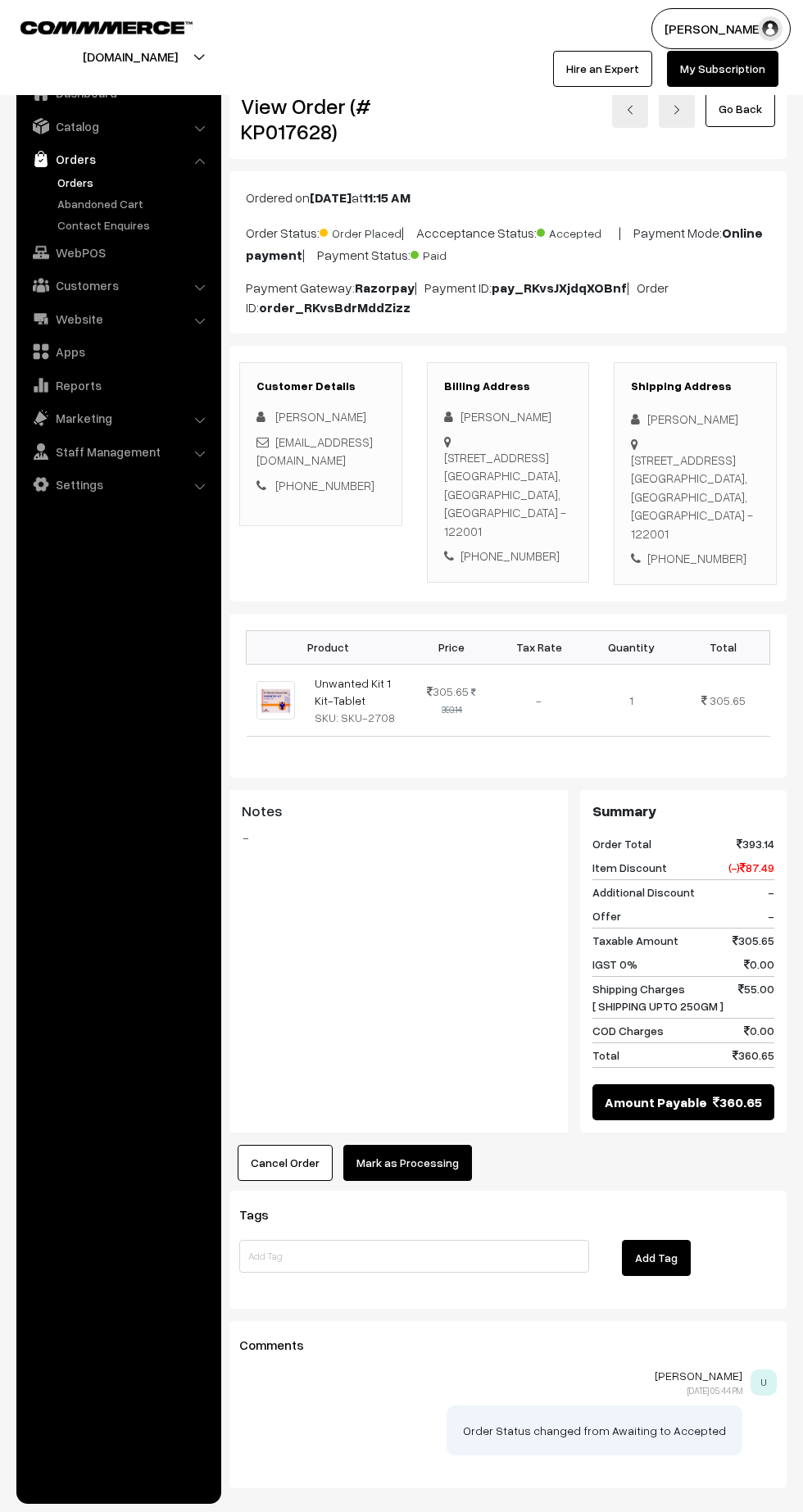
click at [438, 1159] on button "Mark as Processing" at bounding box center [407, 1163] width 129 height 36
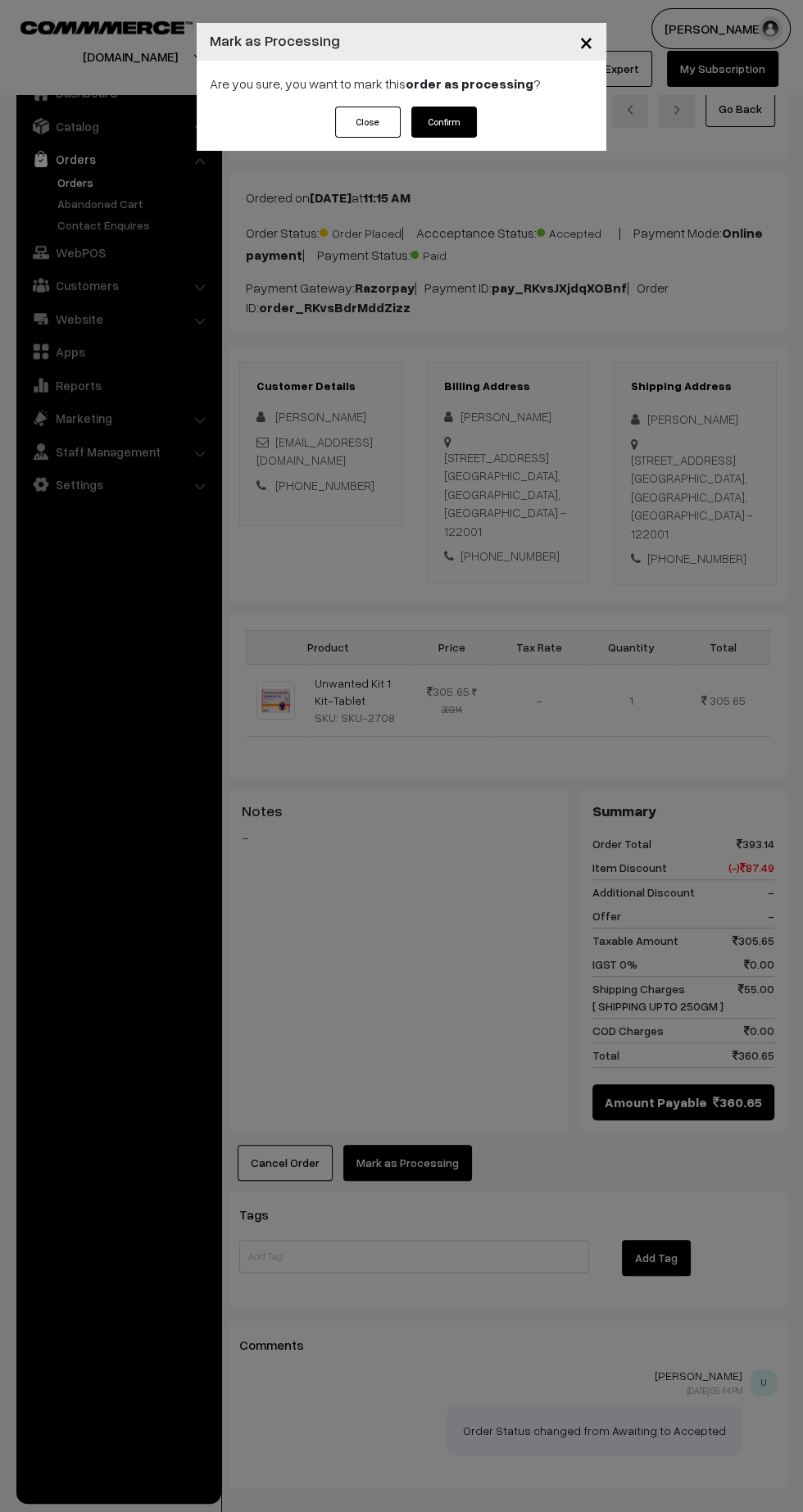
click at [457, 129] on button "Confirm" at bounding box center [444, 122] width 66 height 31
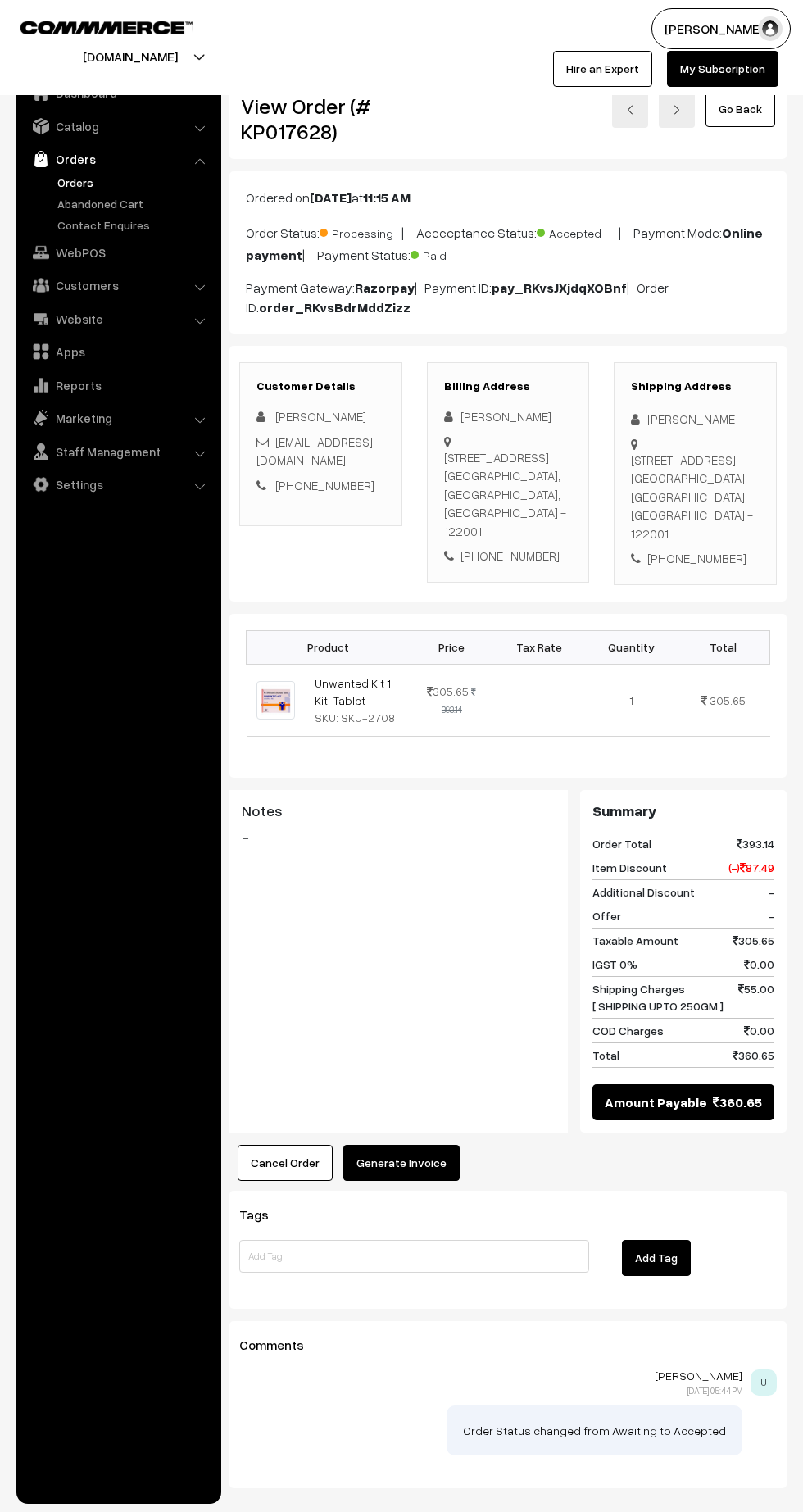
click at [430, 1166] on button "Generate Invoice" at bounding box center [401, 1163] width 117 height 36
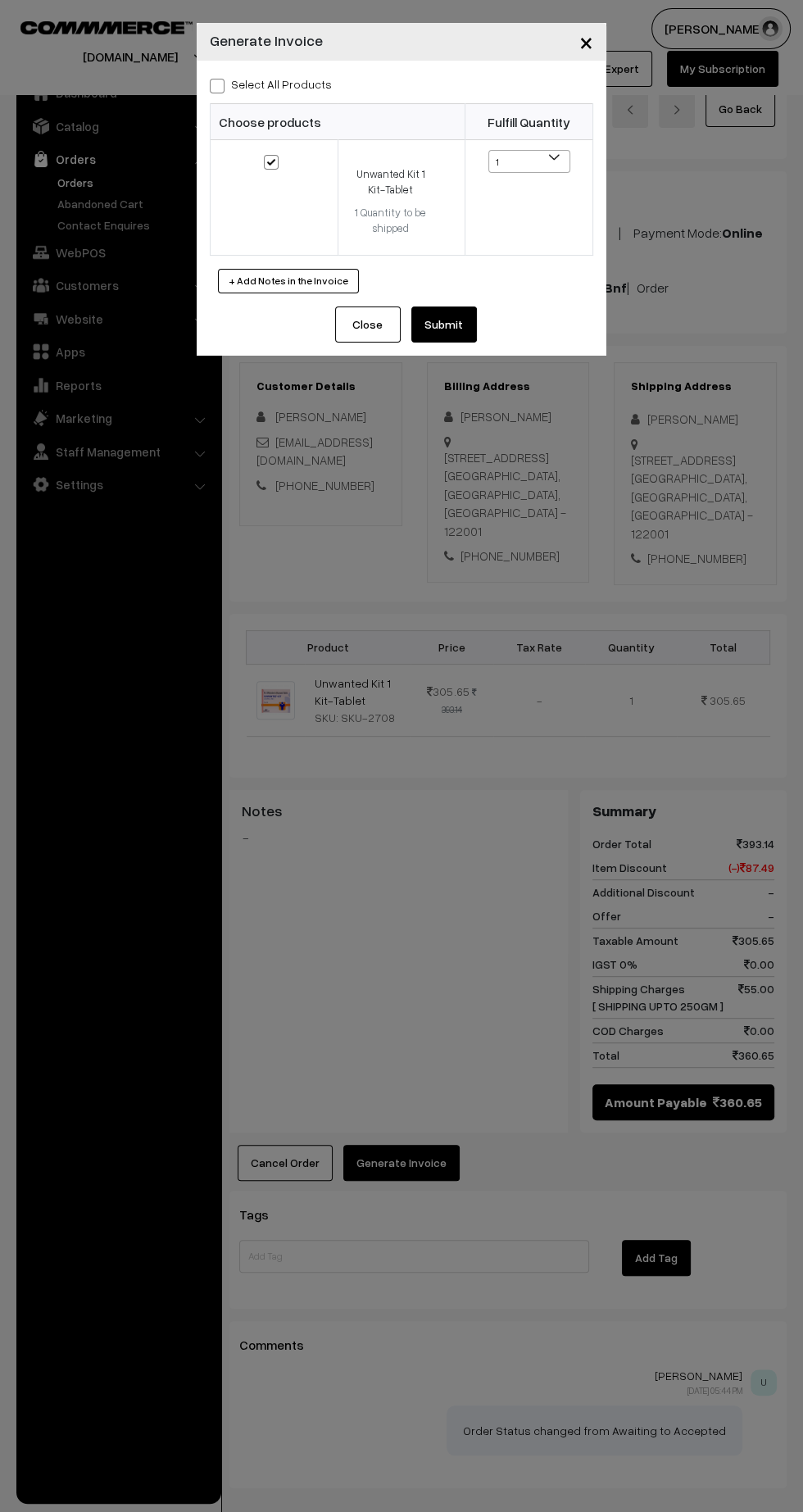
click at [471, 328] on button "Submit" at bounding box center [444, 324] width 66 height 36
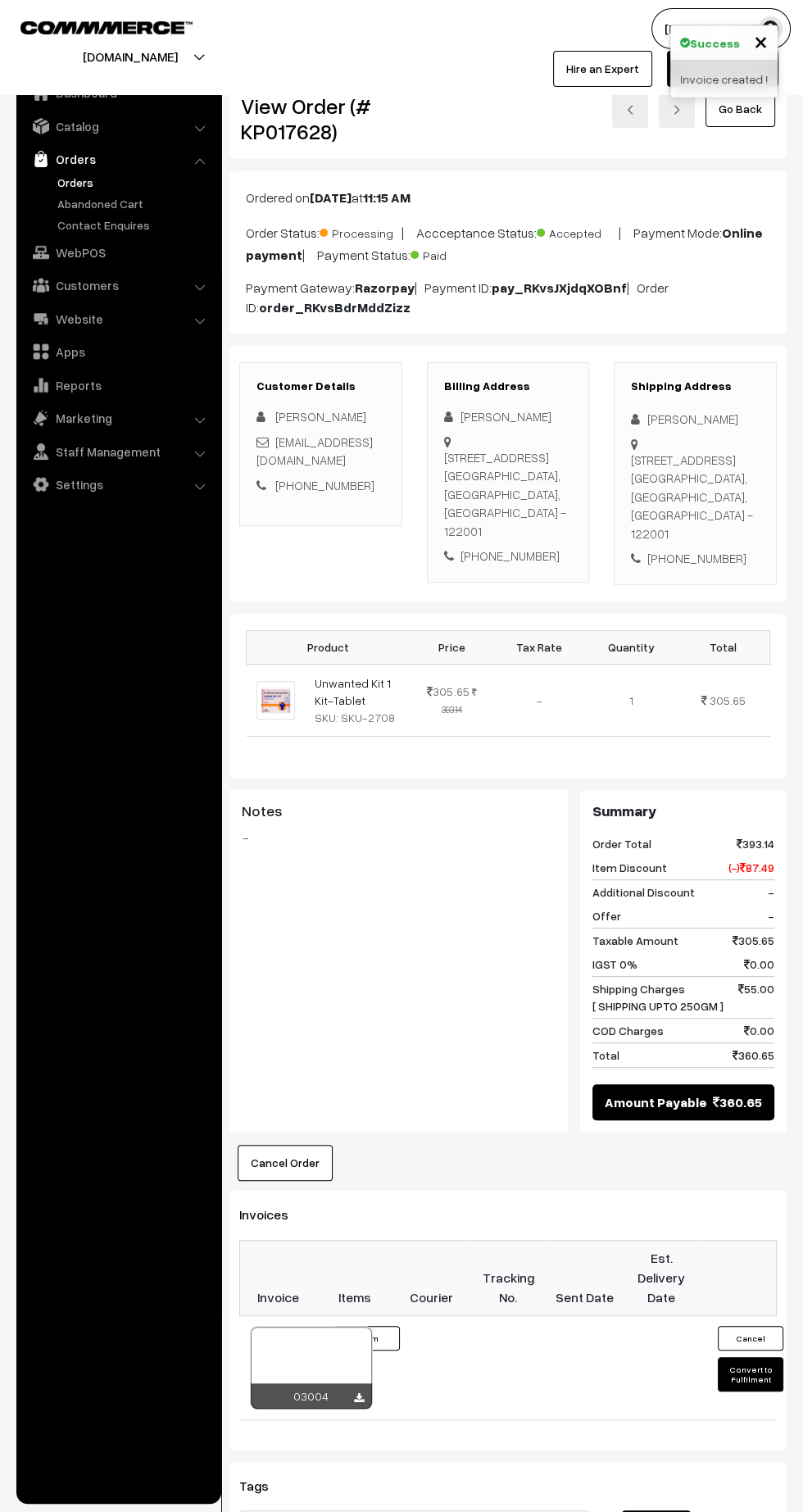
click at [358, 1393] on icon at bounding box center [359, 1398] width 10 height 11
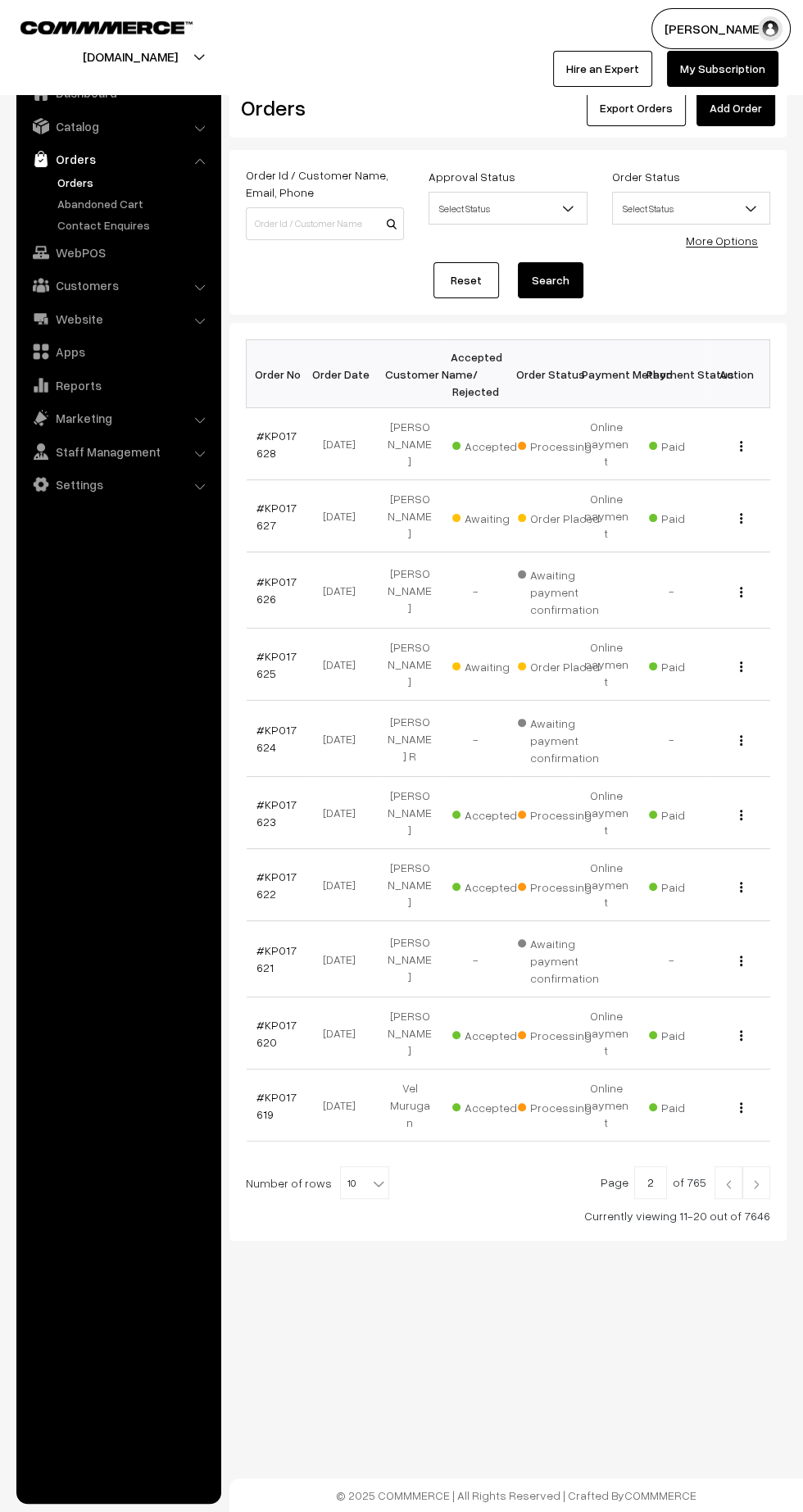
click at [282, 501] on link "#KP017627" at bounding box center [276, 516] width 40 height 31
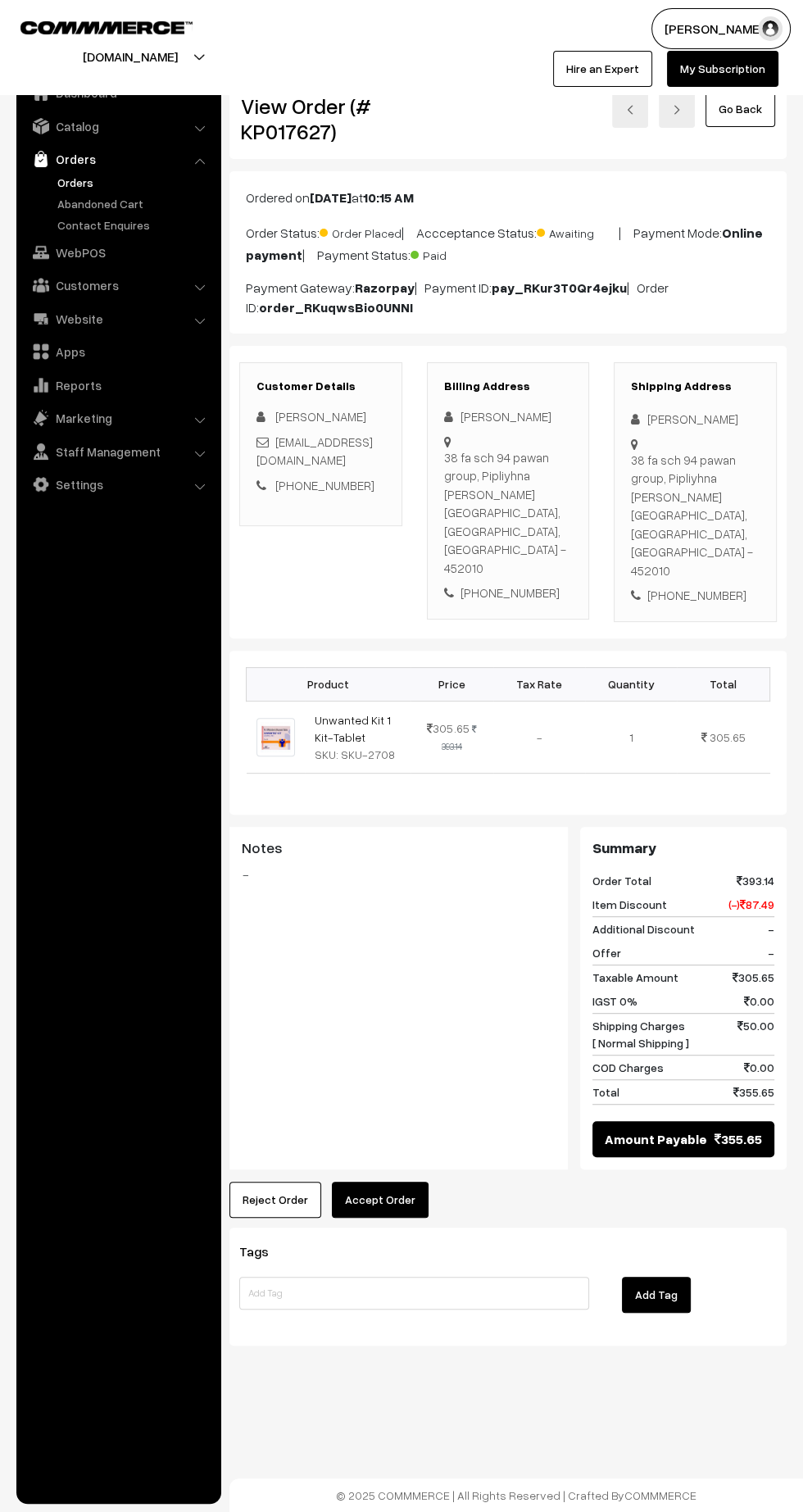
click at [413, 1182] on button "Accept Order" at bounding box center [380, 1200] width 97 height 36
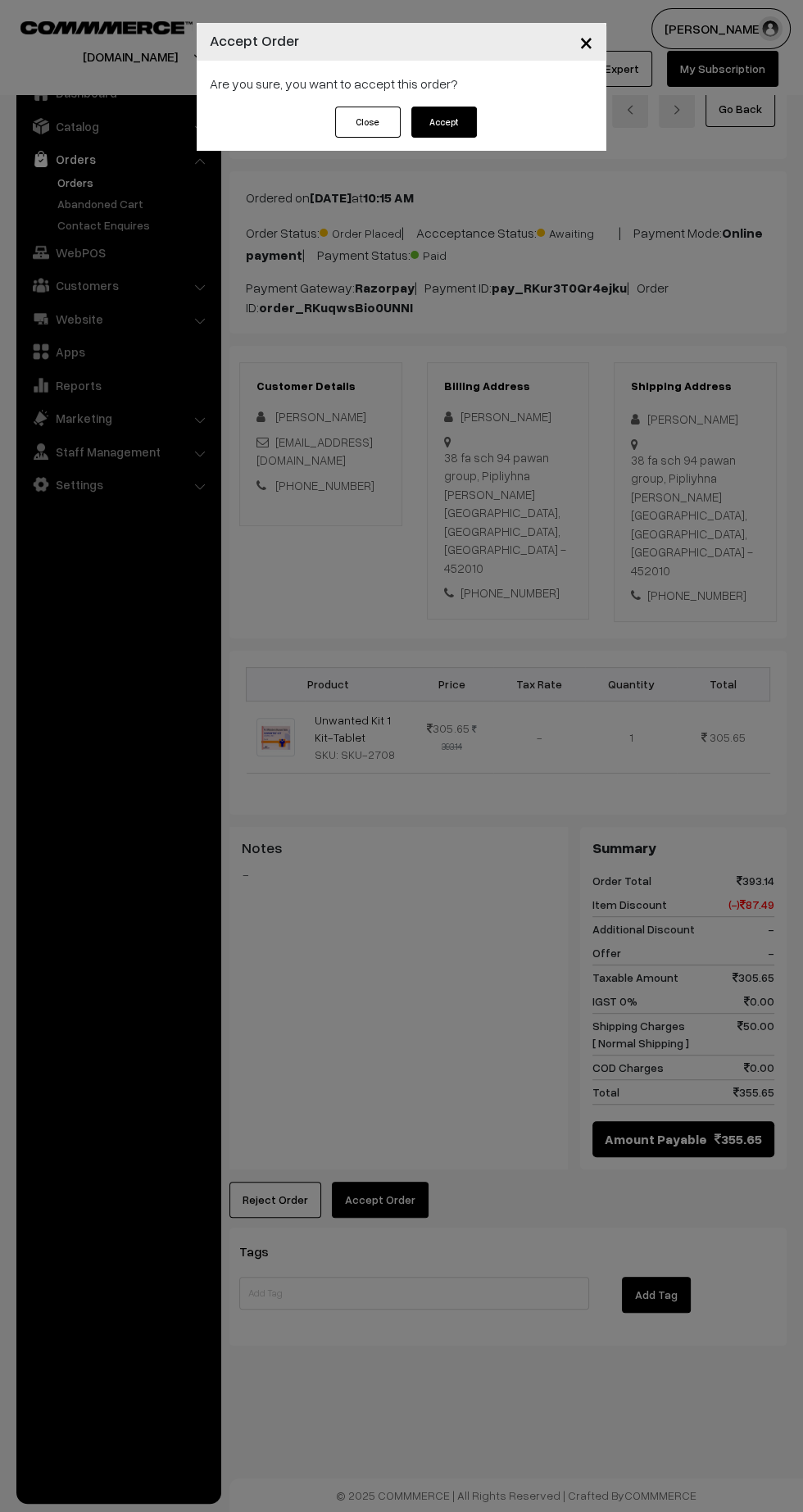
click at [462, 128] on button "Accept" at bounding box center [444, 122] width 66 height 31
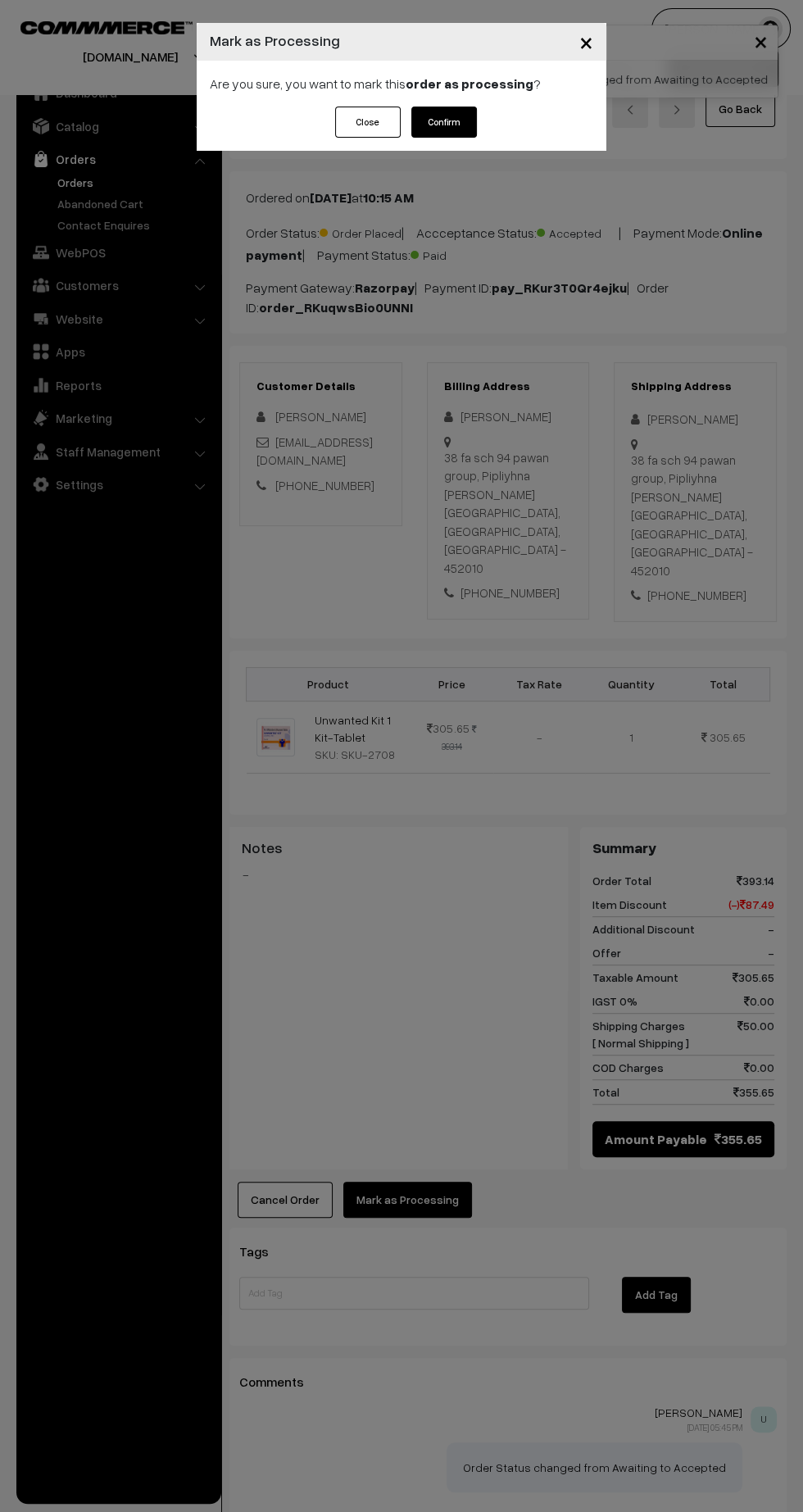
click at [465, 130] on button "Confirm" at bounding box center [444, 122] width 66 height 31
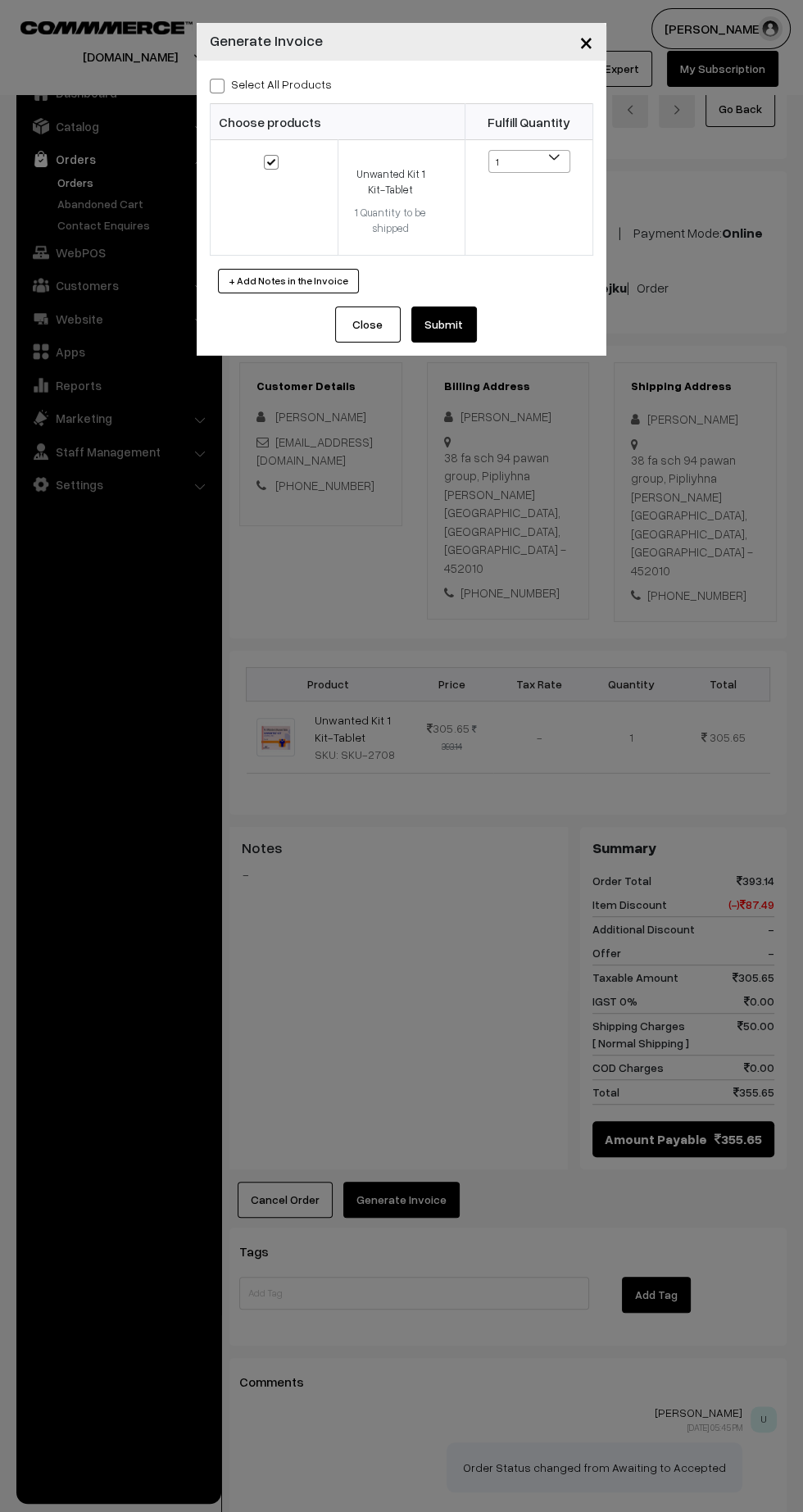
click at [451, 349] on div "Close Submit Back Fulfill Items" at bounding box center [401, 330] width 410 height 49
click at [466, 325] on button "Submit" at bounding box center [444, 324] width 66 height 36
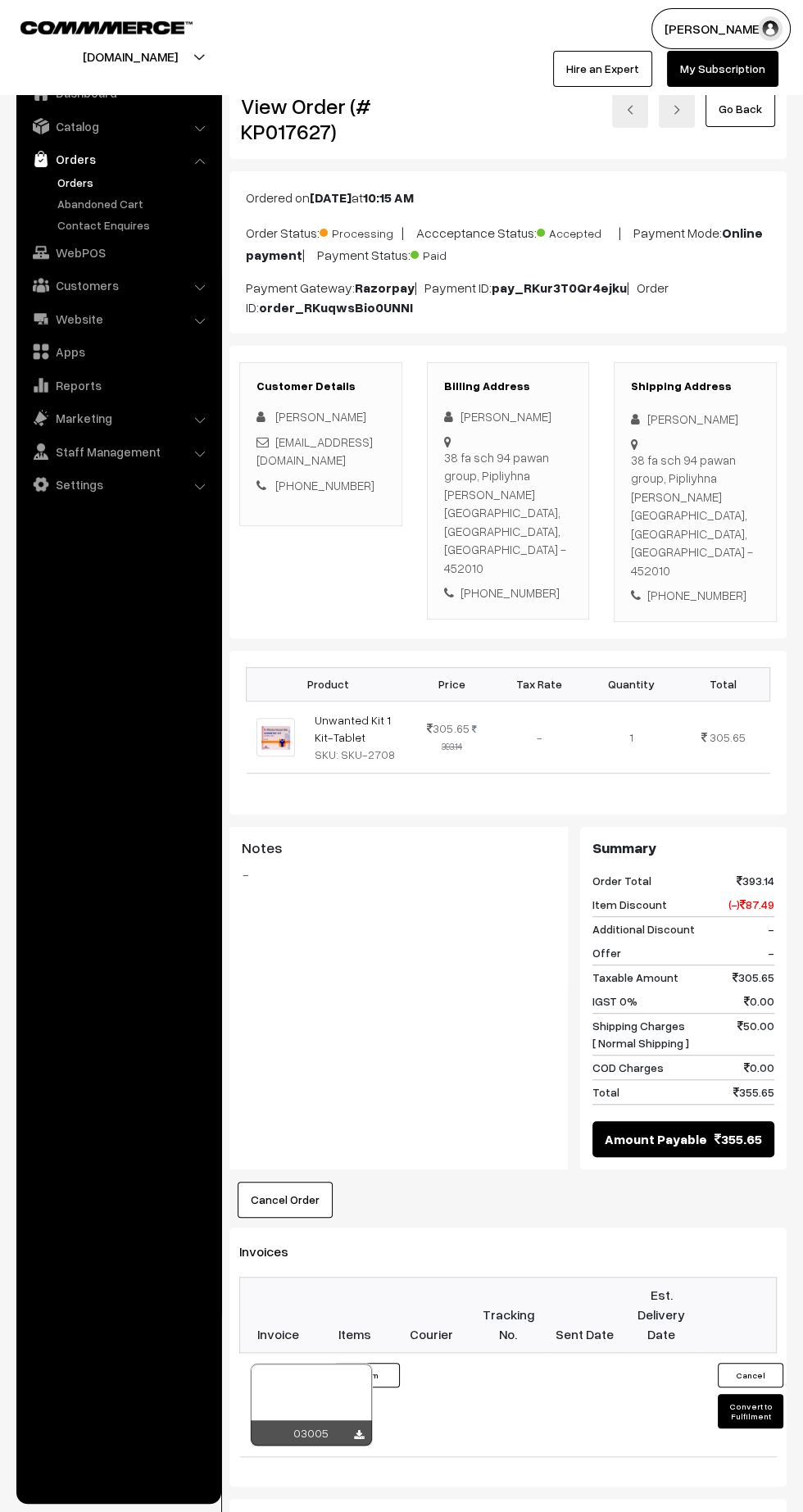
click at [358, 1430] on icon at bounding box center [359, 1435] width 10 height 11
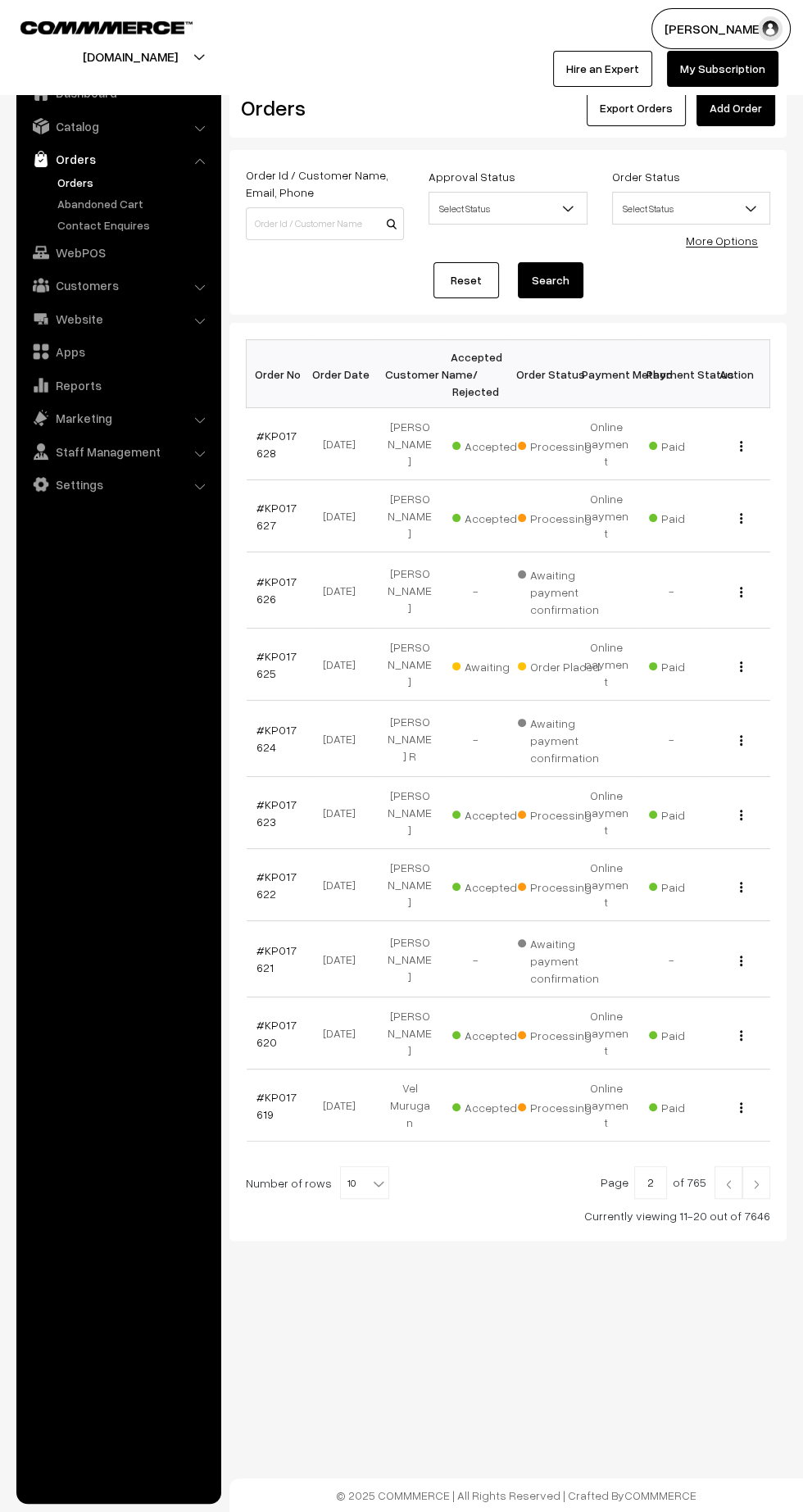
click at [261, 649] on link "#KP017625" at bounding box center [276, 664] width 40 height 31
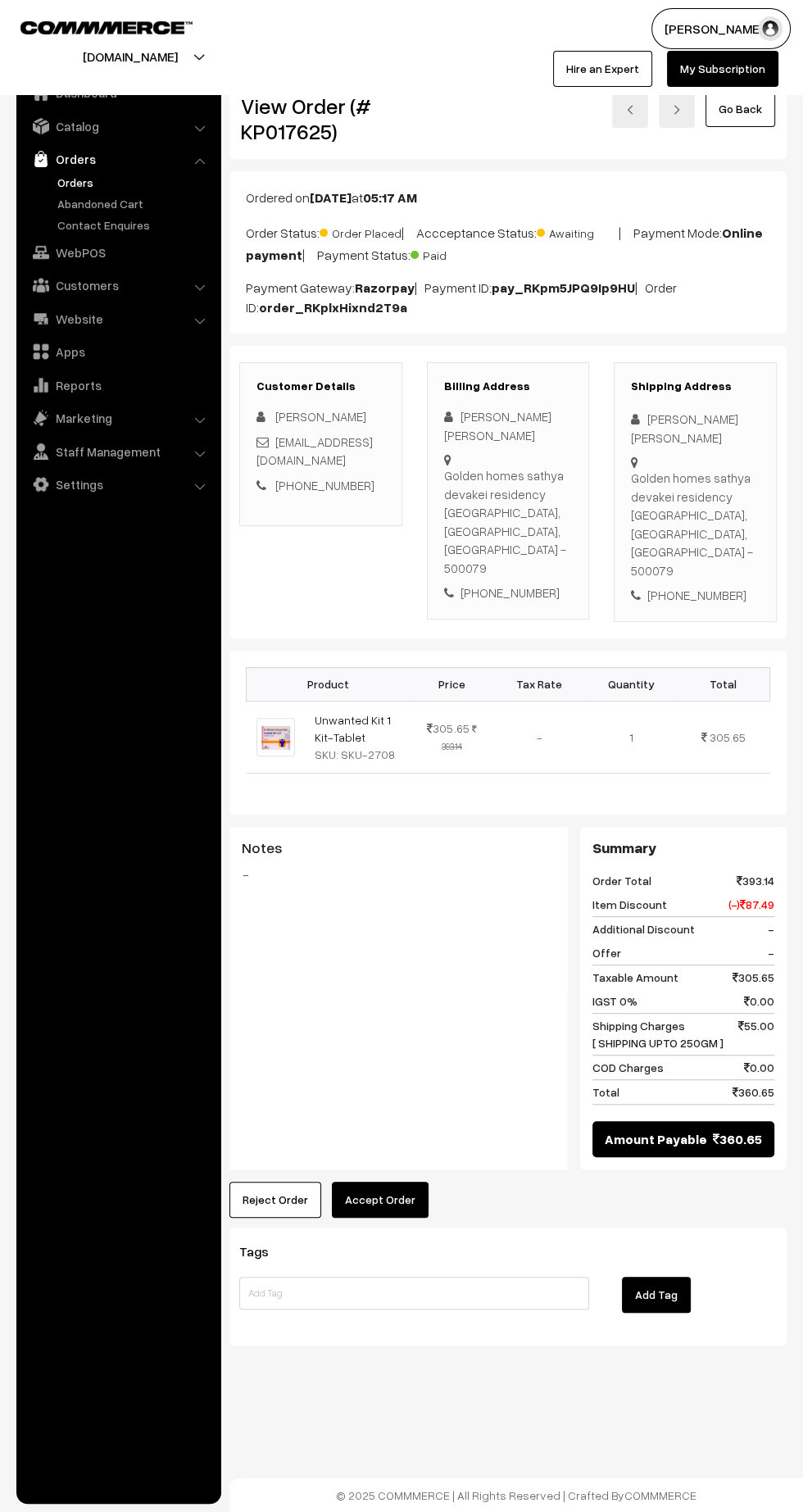
click at [418, 1182] on button "Accept Order" at bounding box center [380, 1200] width 97 height 36
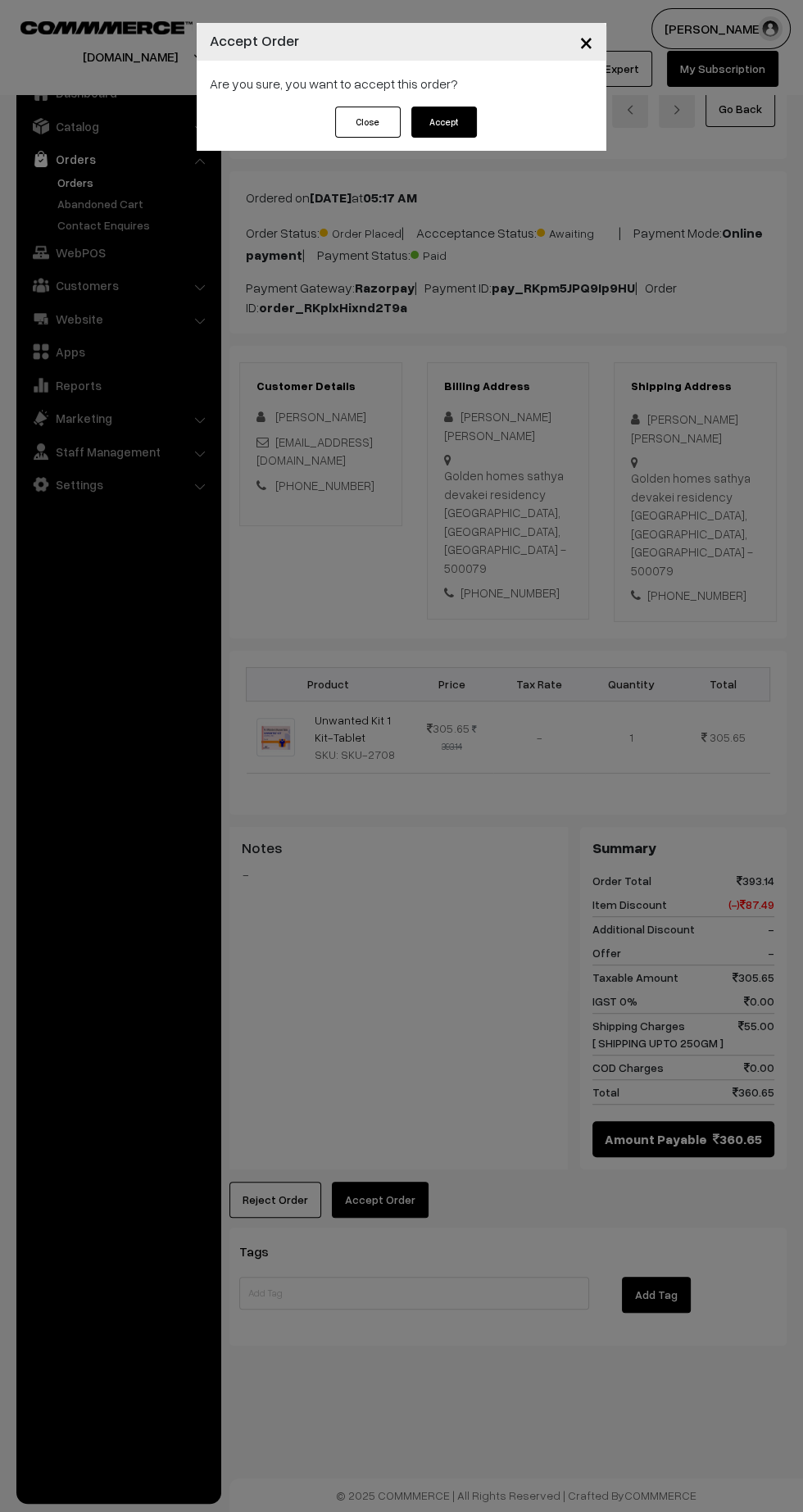
click at [455, 132] on button "Accept" at bounding box center [444, 122] width 66 height 31
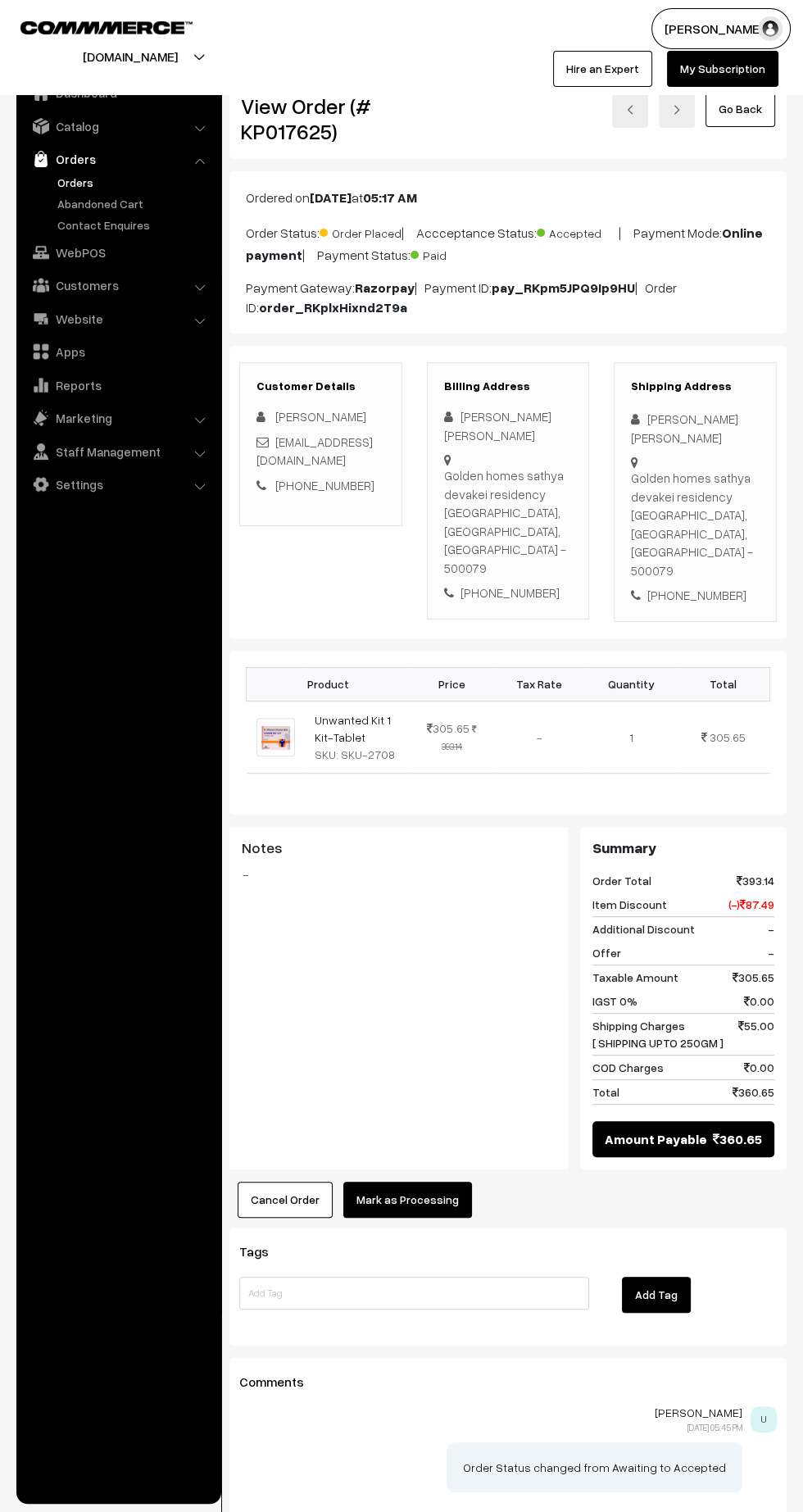
click at [448, 1182] on button "Mark as Processing" at bounding box center [407, 1200] width 129 height 36
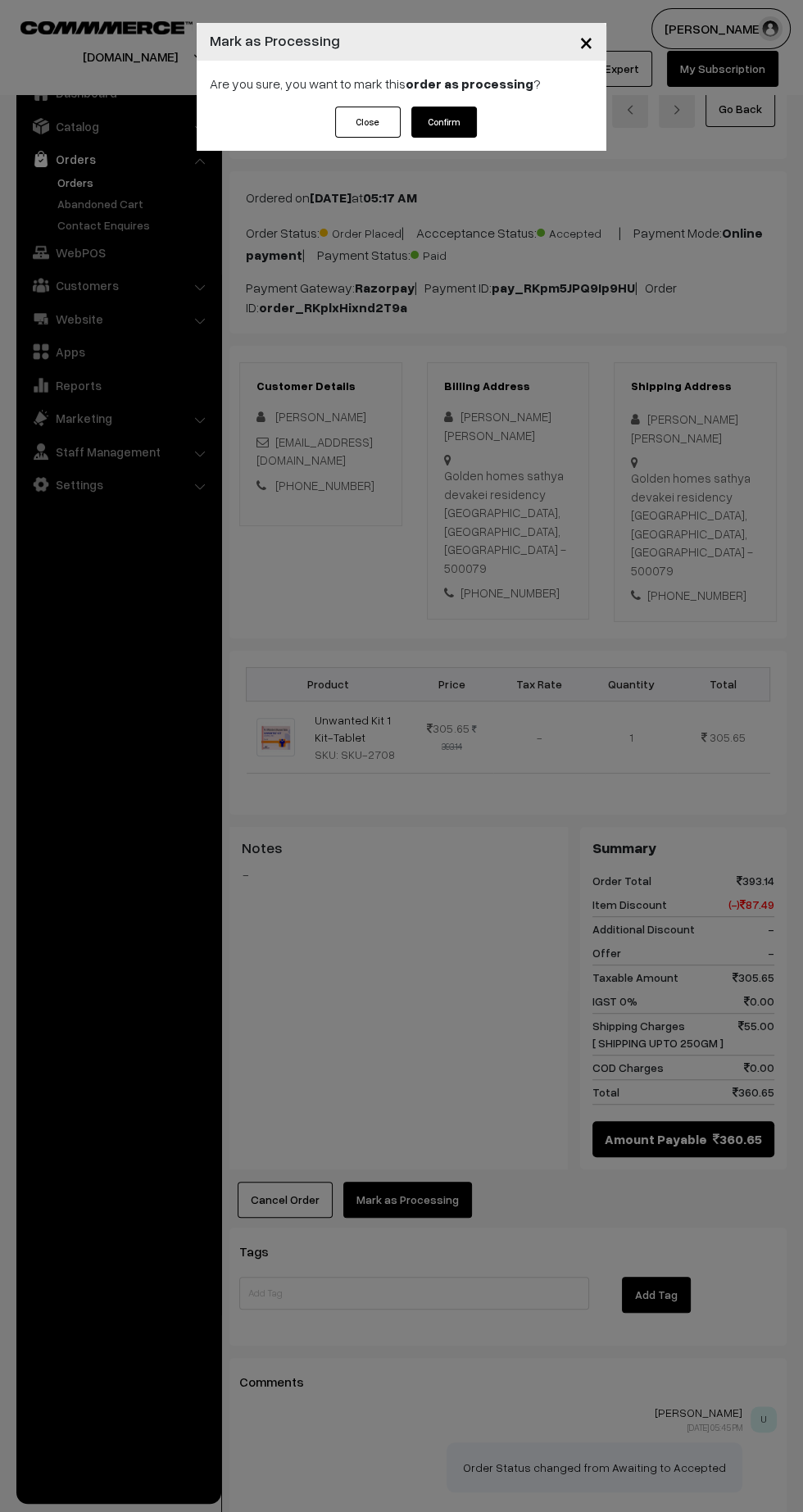
click at [462, 130] on button "Confirm" at bounding box center [444, 122] width 66 height 31
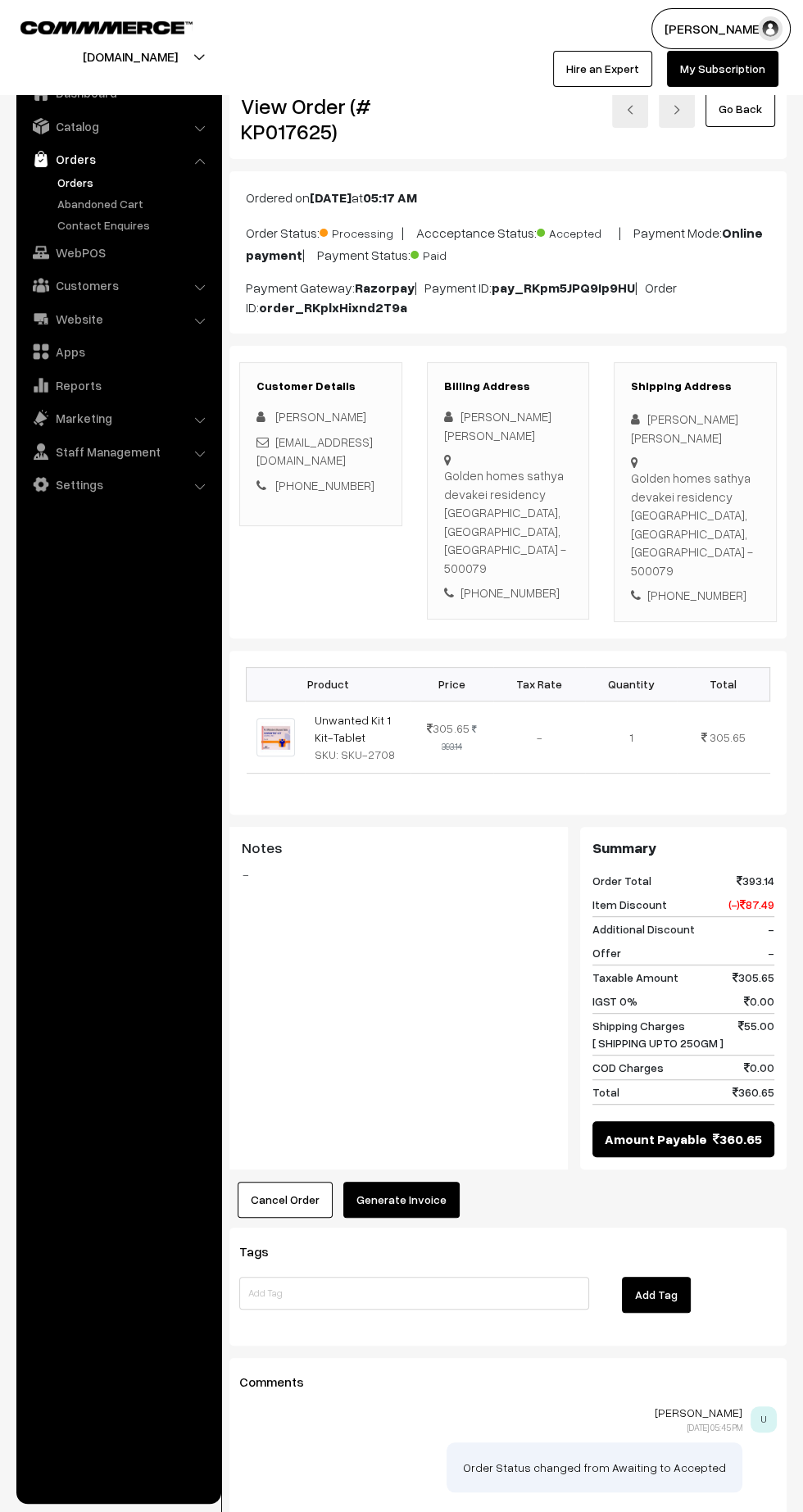
click at [425, 1182] on button "Generate Invoice" at bounding box center [401, 1200] width 117 height 36
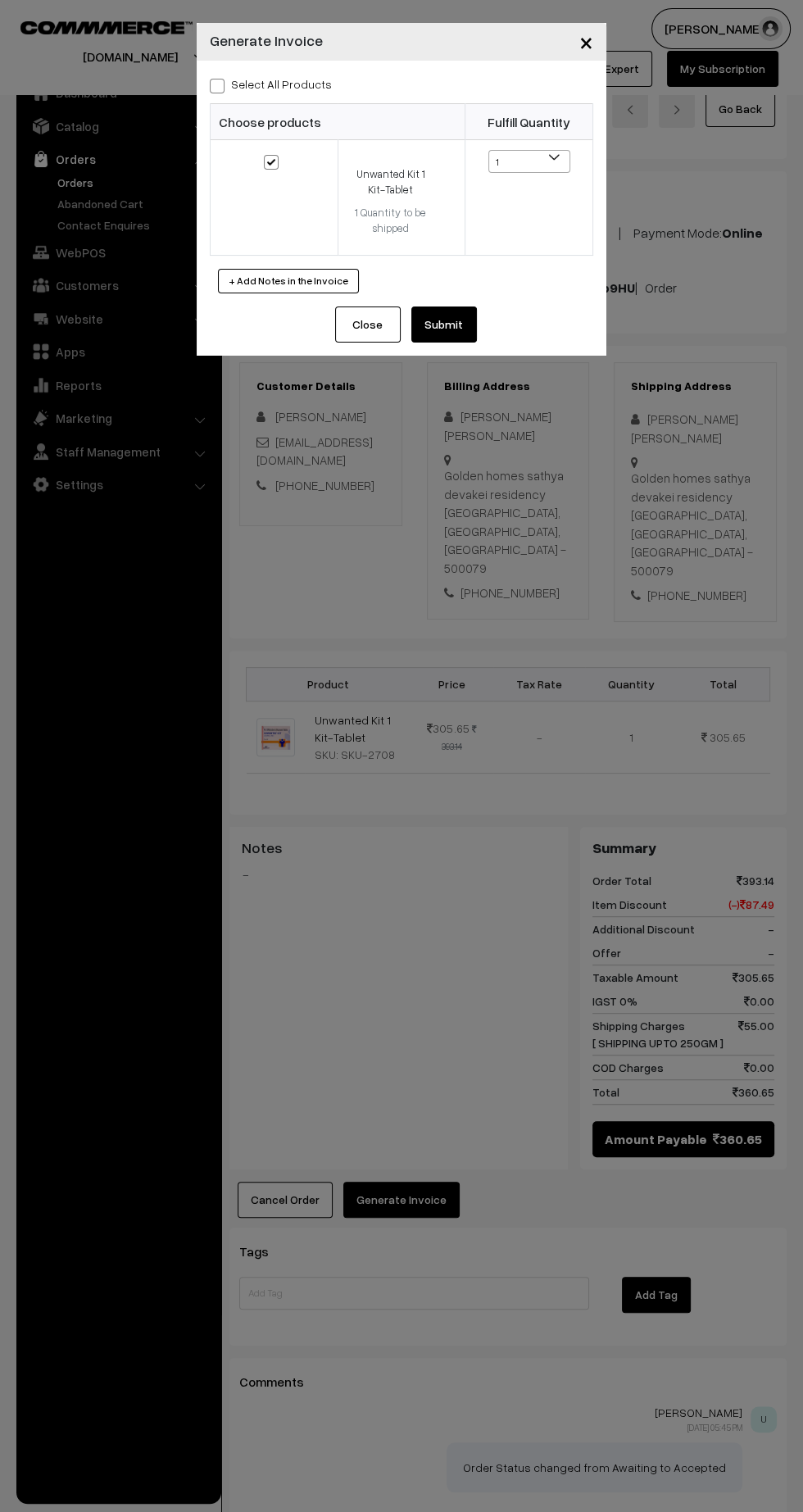
click at [471, 333] on button "Submit" at bounding box center [444, 324] width 66 height 36
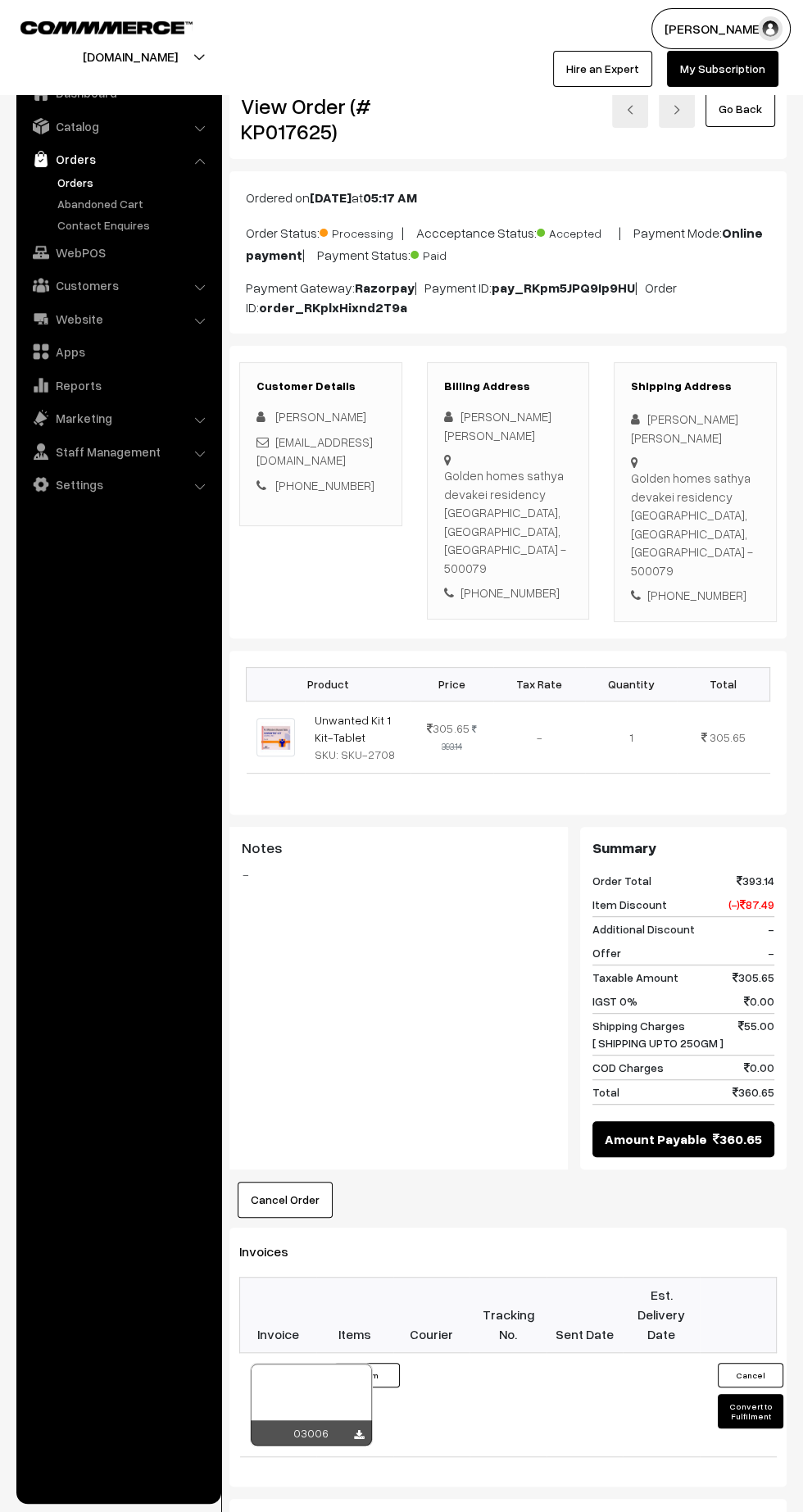
click at [358, 1430] on icon at bounding box center [359, 1435] width 10 height 11
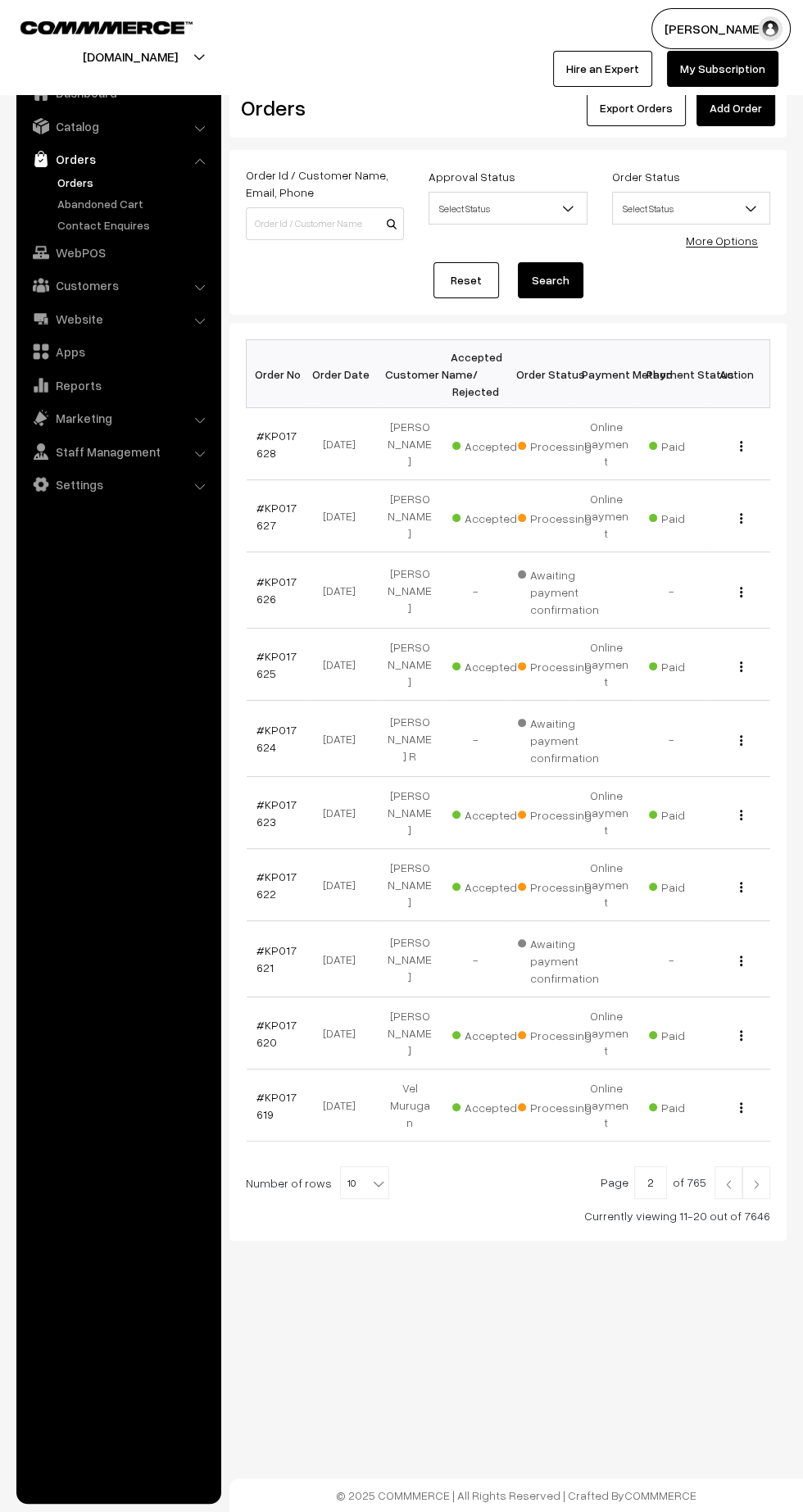
click at [278, 797] on link "#KP017623" at bounding box center [276, 812] width 40 height 31
click at [276, 797] on link "#KP017623" at bounding box center [276, 812] width 40 height 31
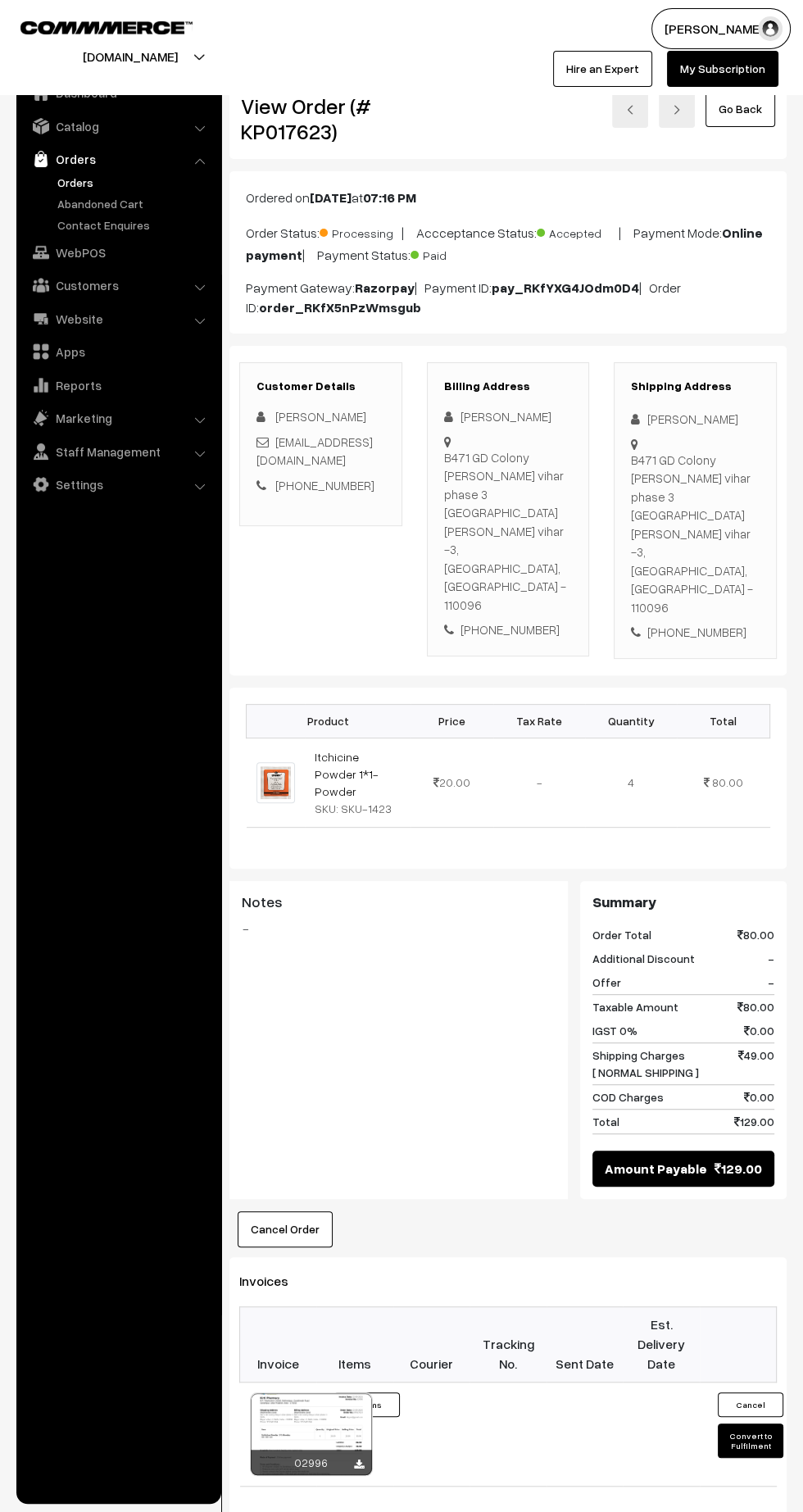
click at [358, 1459] on icon at bounding box center [359, 1464] width 10 height 11
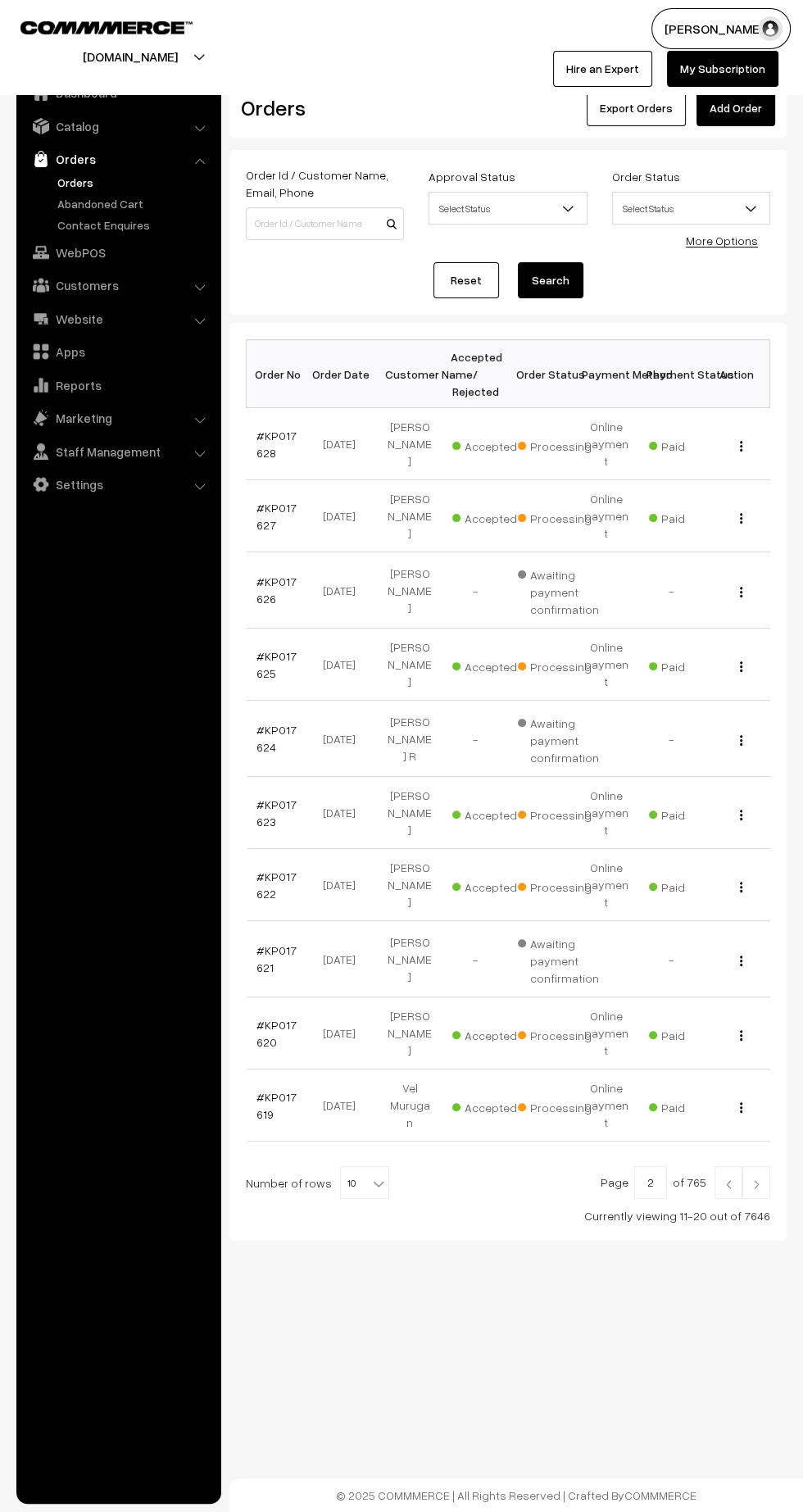
click at [279, 870] on link "#KP017622" at bounding box center [276, 885] width 40 height 31
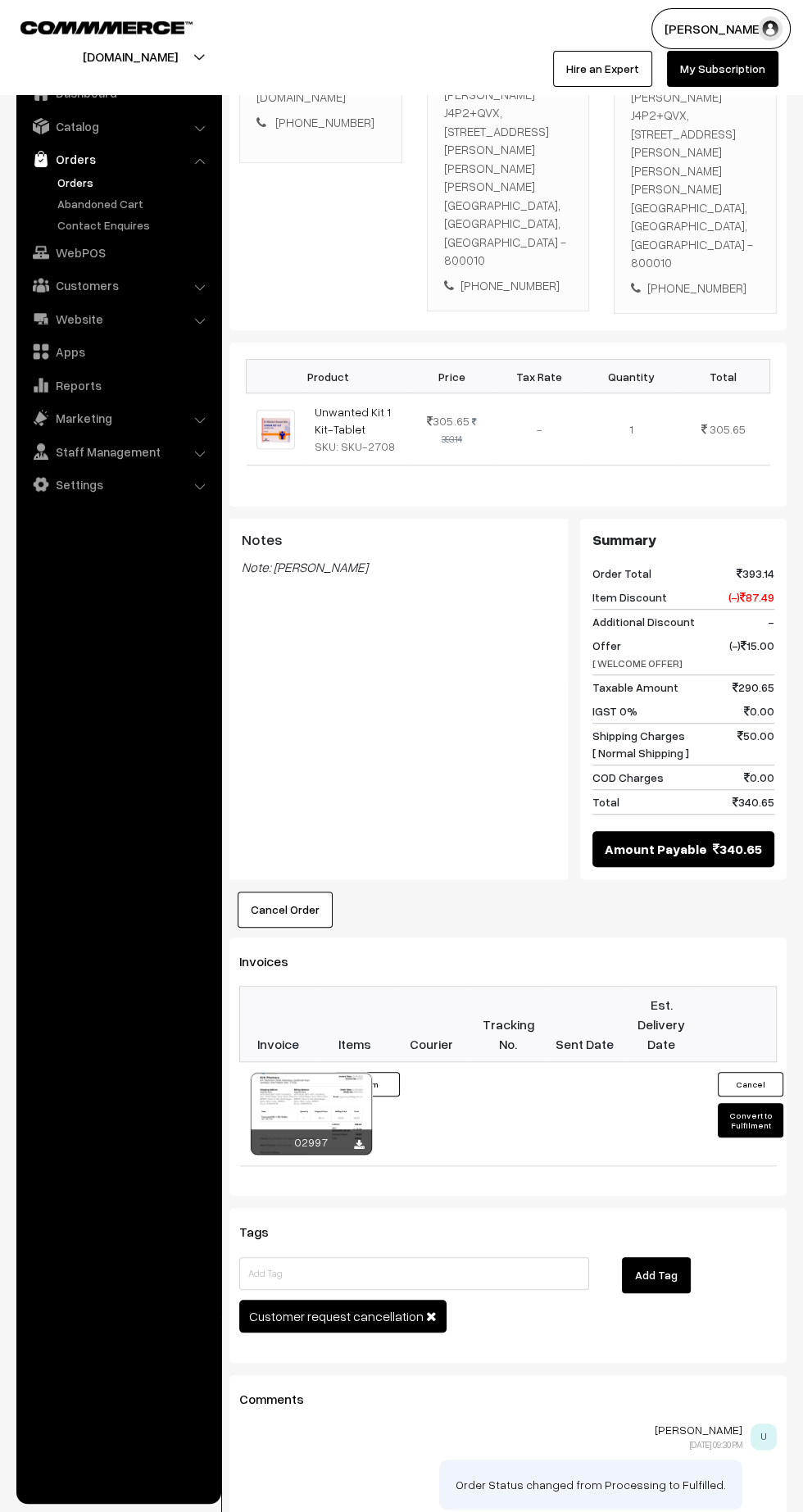
scroll to position [440, 0]
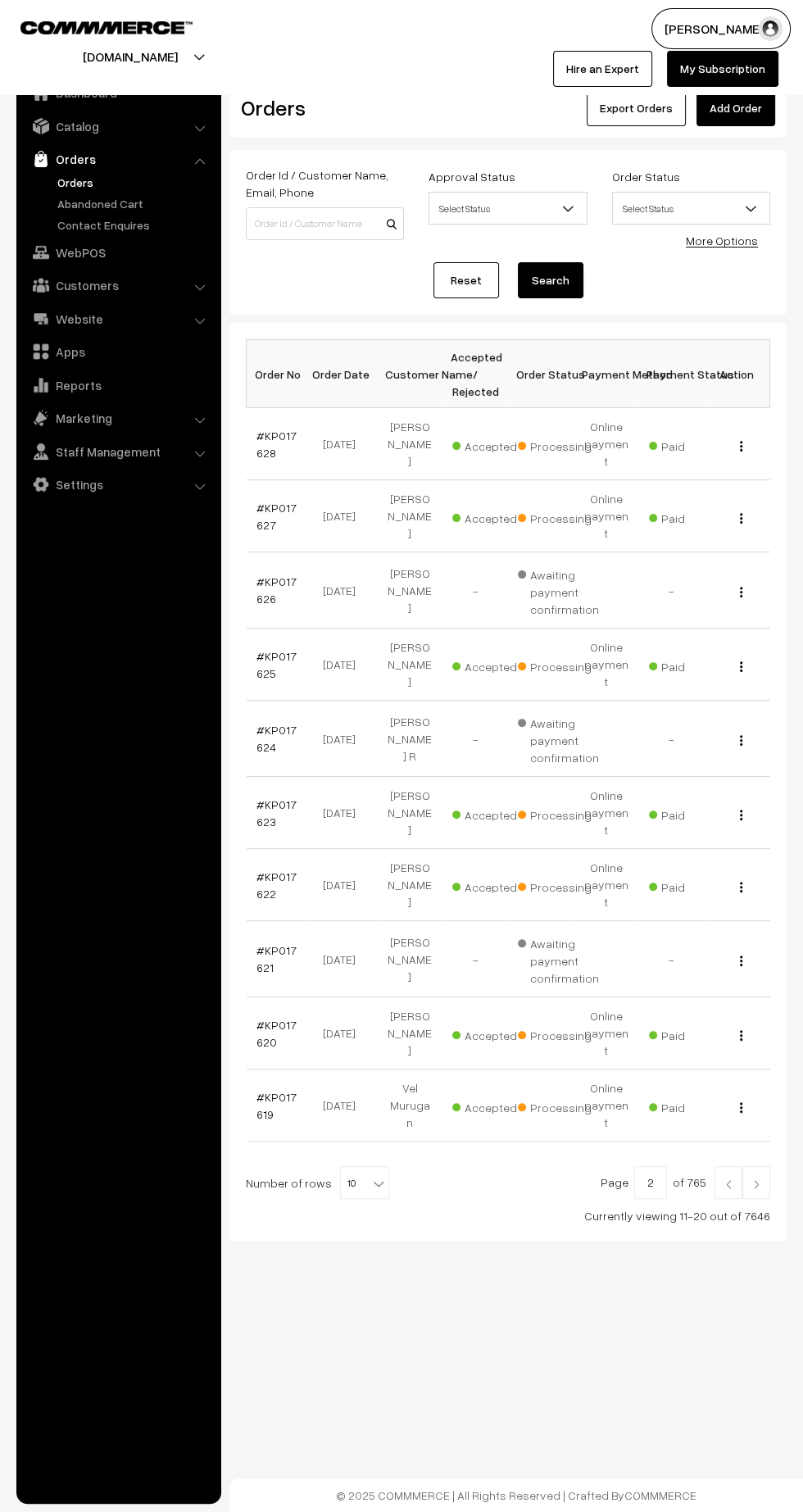
click at [261, 1017] on link "#KP017620" at bounding box center [276, 1032] width 40 height 31
